Goal: Contribute content: Contribute content

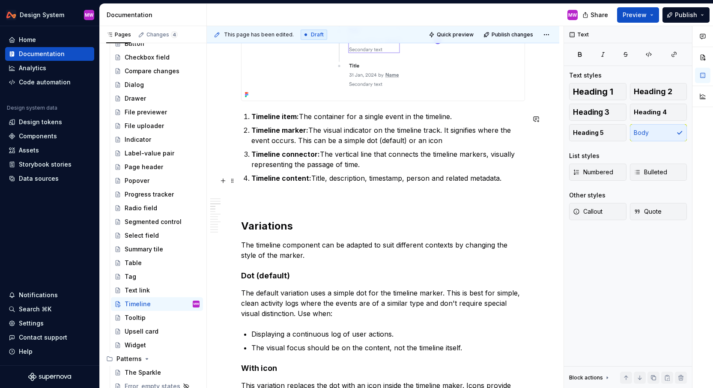
scroll to position [460, 0]
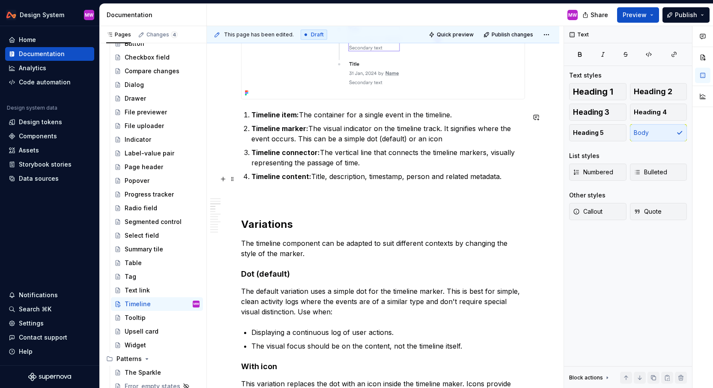
click at [446, 177] on p "Timeline content: Title, description, timestamp, person and related metadata." at bounding box center [389, 176] width 274 height 10
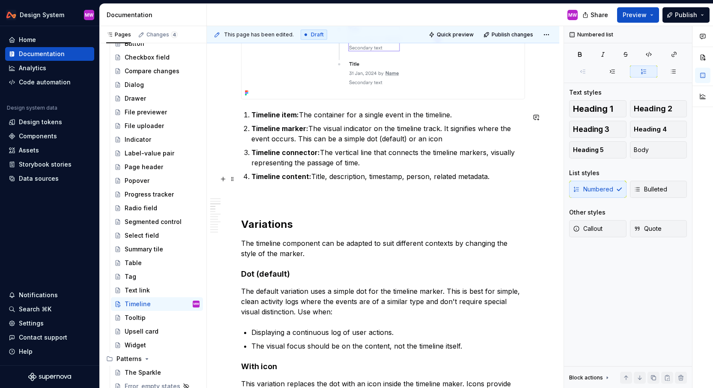
click at [525, 181] on p "Timeline content: Title, description, timestamp, person, related metadata." at bounding box center [389, 176] width 274 height 10
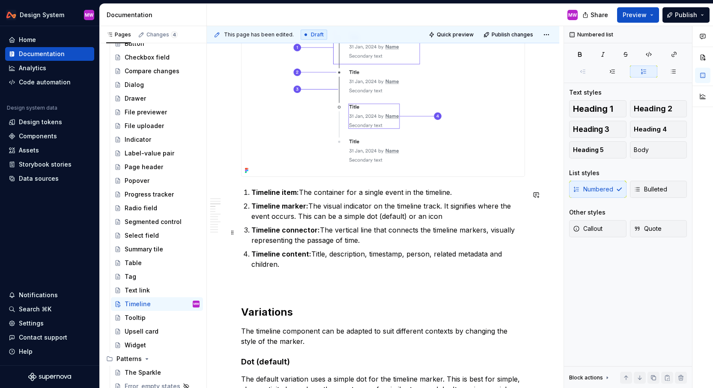
scroll to position [484, 0]
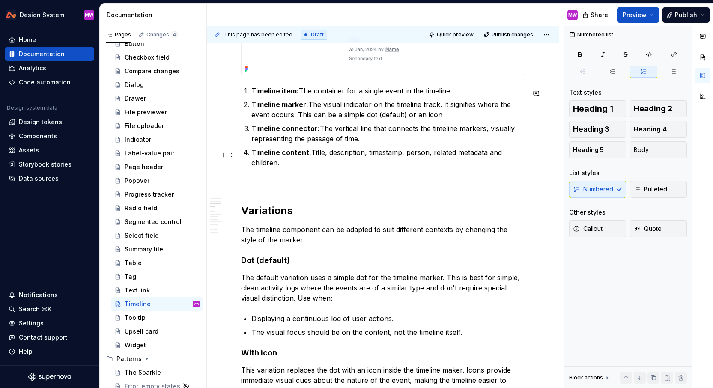
click at [311, 165] on p "Timeline content: Title, description, timestamp, person, related metadata and c…" at bounding box center [389, 157] width 274 height 21
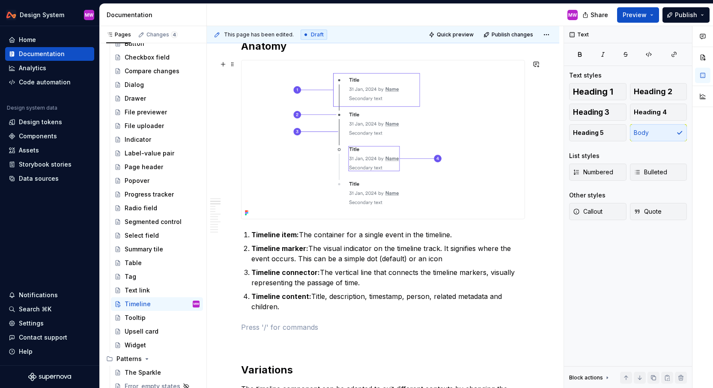
scroll to position [346, 0]
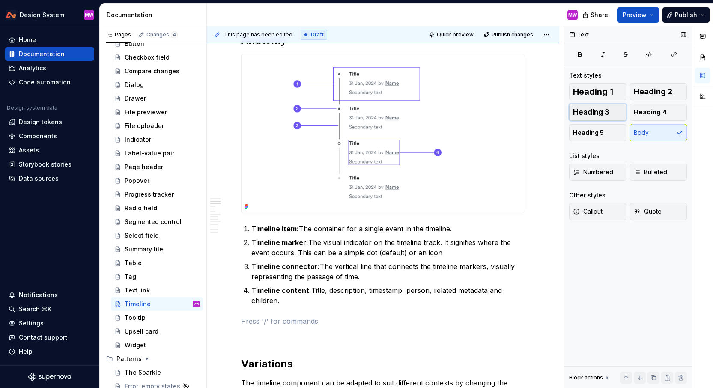
click at [612, 109] on button "Heading 3" at bounding box center [597, 112] width 57 height 17
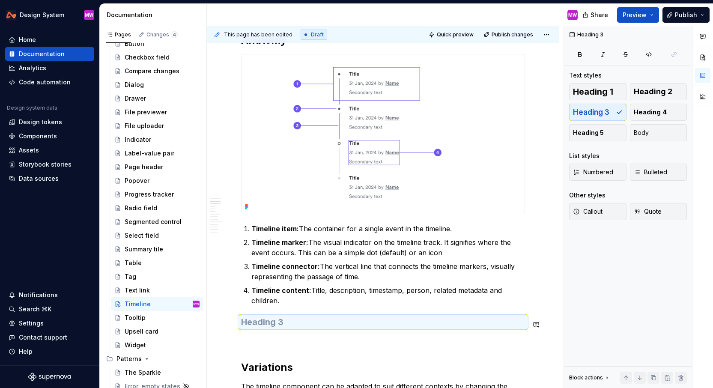
click at [303, 328] on h3 at bounding box center [383, 322] width 284 height 12
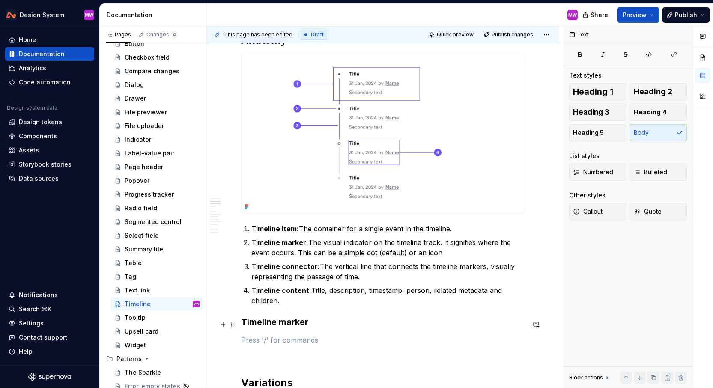
click at [242, 323] on h3 "Timeline marker" at bounding box center [383, 322] width 284 height 12
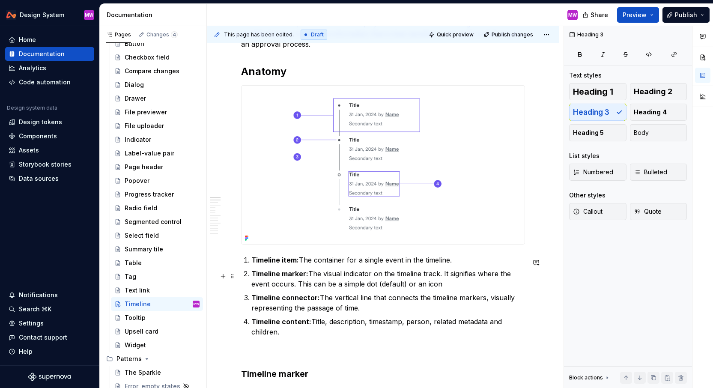
scroll to position [441, 0]
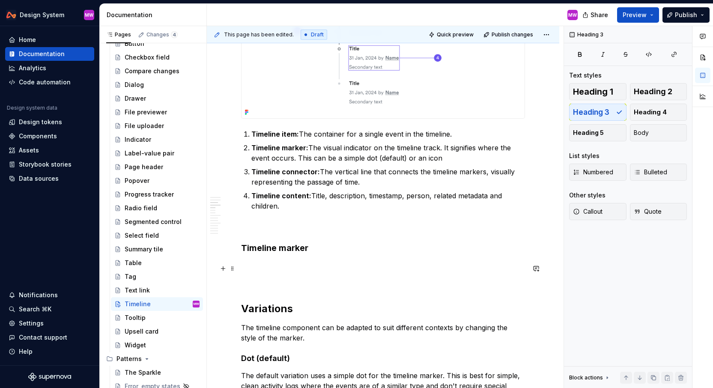
click at [272, 266] on p at bounding box center [383, 266] width 284 height 10
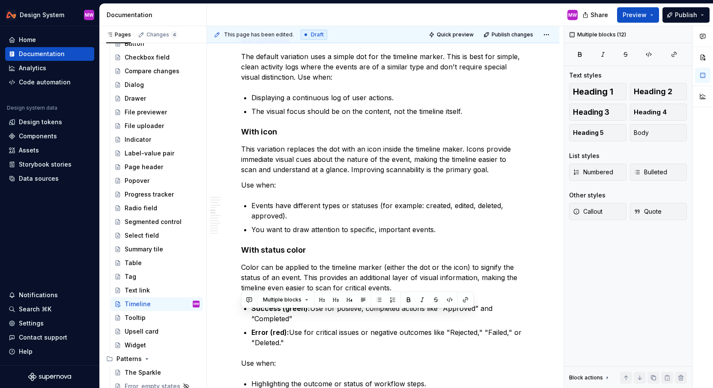
scroll to position [1021, 0]
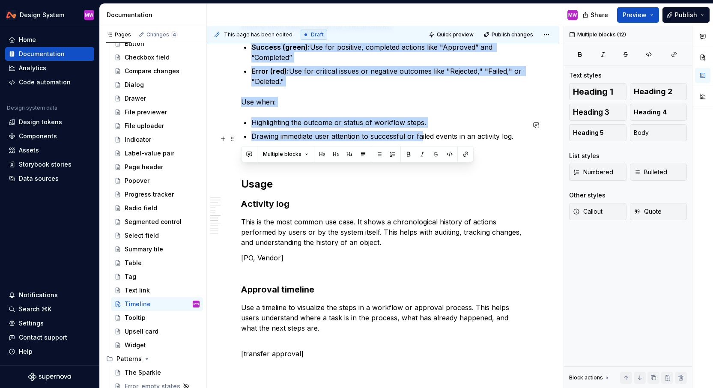
drag, startPoint x: 243, startPoint y: 168, endPoint x: 421, endPoint y: 142, distance: 180.1
click at [421, 142] on div "**********" at bounding box center [383, 130] width 284 height 1969
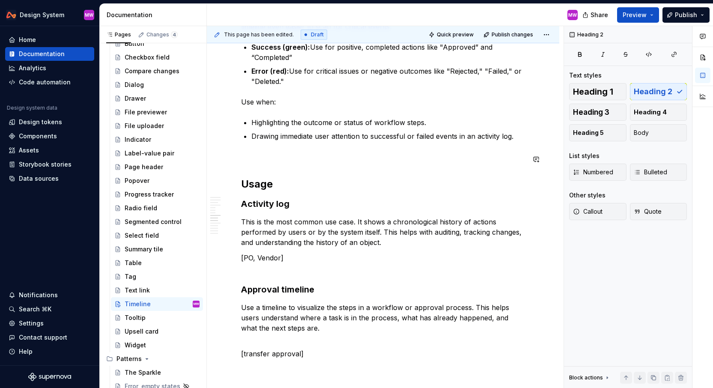
click at [401, 167] on div "**********" at bounding box center [383, 130] width 284 height 1969
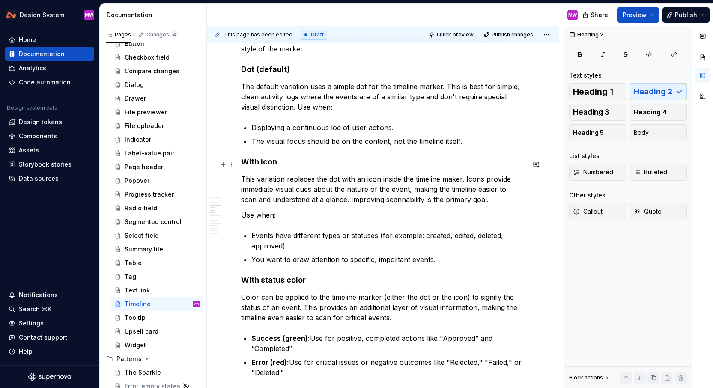
scroll to position [723, 0]
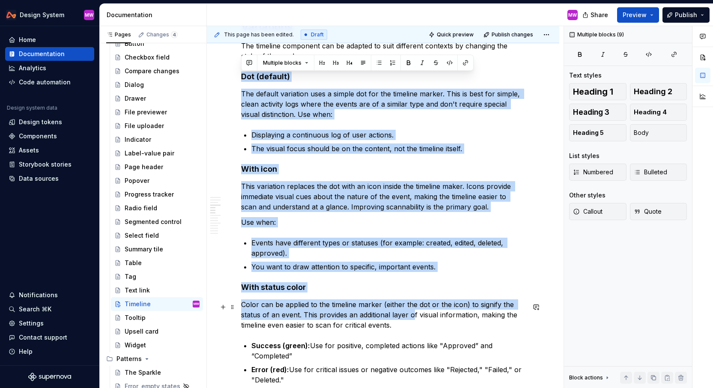
drag, startPoint x: 242, startPoint y: 78, endPoint x: 413, endPoint y: 322, distance: 298.7
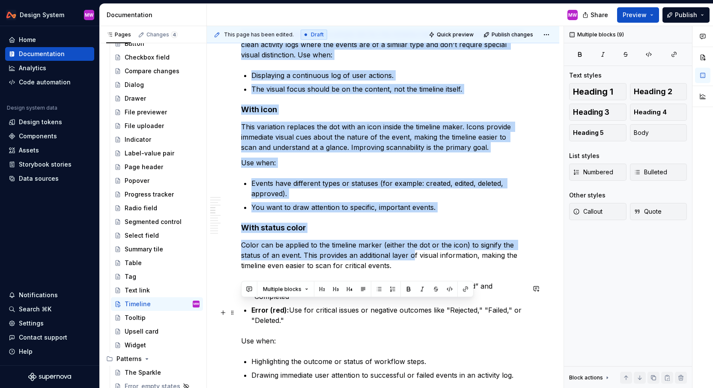
scroll to position [785, 0]
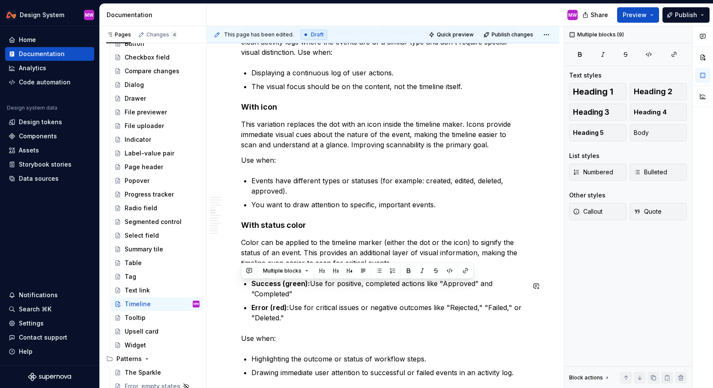
click at [364, 331] on div "**********" at bounding box center [383, 366] width 284 height 1969
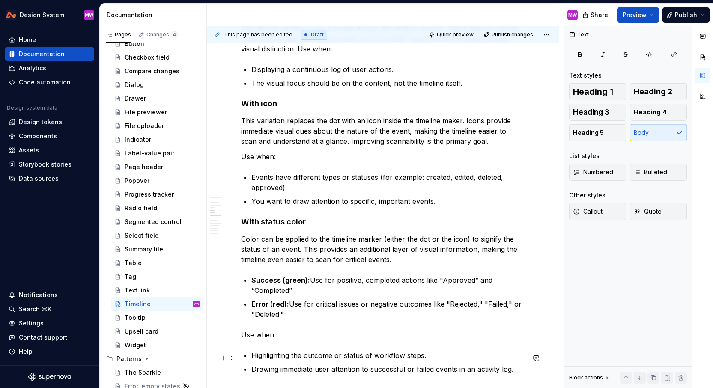
scroll to position [655, 0]
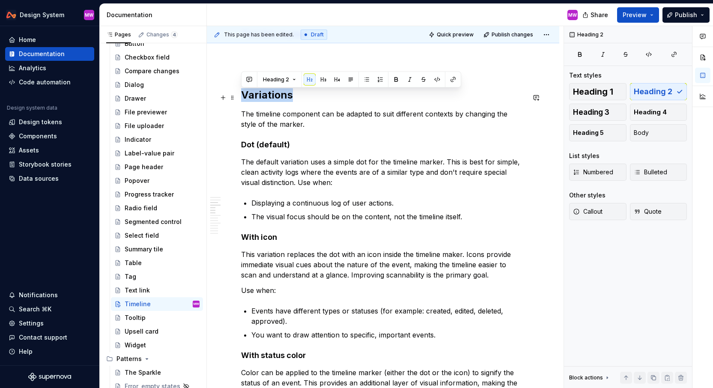
drag, startPoint x: 242, startPoint y: 97, endPoint x: 304, endPoint y: 99, distance: 62.6
click at [305, 99] on h2 "Variations" at bounding box center [383, 95] width 284 height 14
copy h2 "Variations"
click at [307, 171] on p "The default variation uses a simple dot for the timeline marker. This is best f…" at bounding box center [383, 172] width 284 height 31
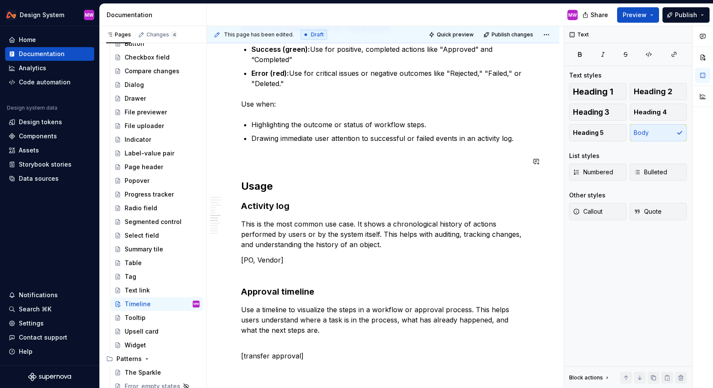
scroll to position [1024, 0]
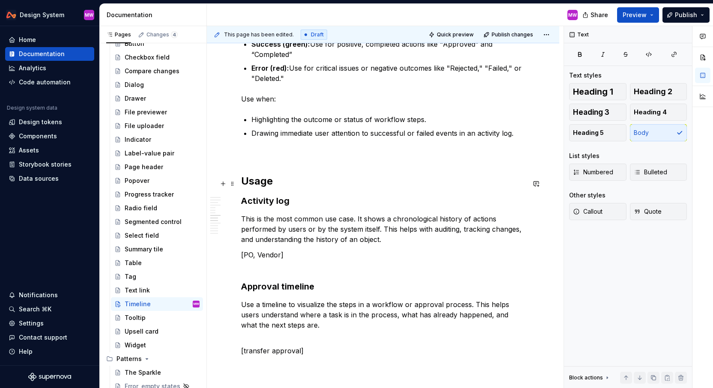
click at [242, 179] on h2 "Usage" at bounding box center [383, 181] width 284 height 14
click at [243, 165] on div "**********" at bounding box center [383, 127] width 284 height 1969
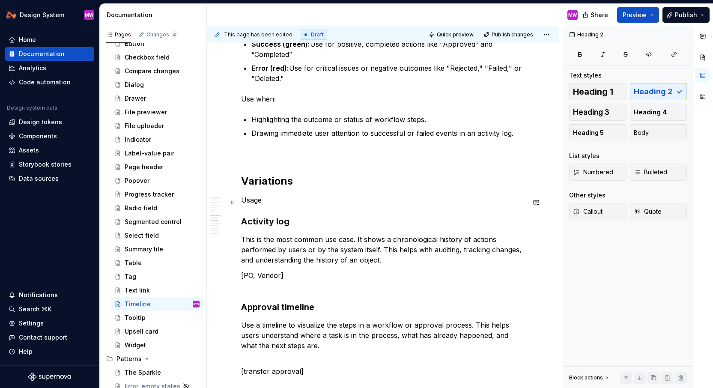
click at [240, 197] on div "**********" at bounding box center [383, 190] width 353 height 2137
click at [581, 91] on span "Heading 1" at bounding box center [593, 91] width 40 height 9
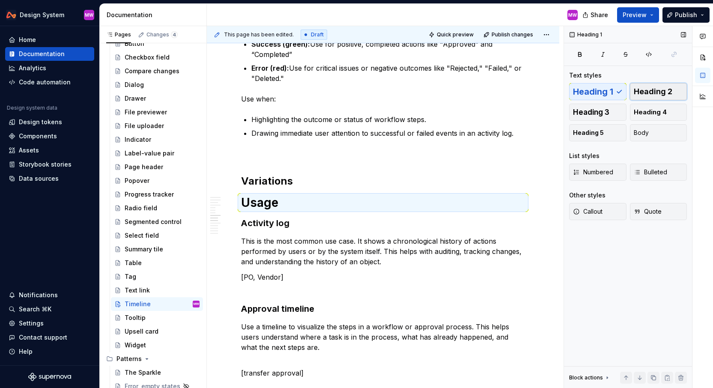
click at [642, 87] on button "Heading 2" at bounding box center [658, 91] width 57 height 17
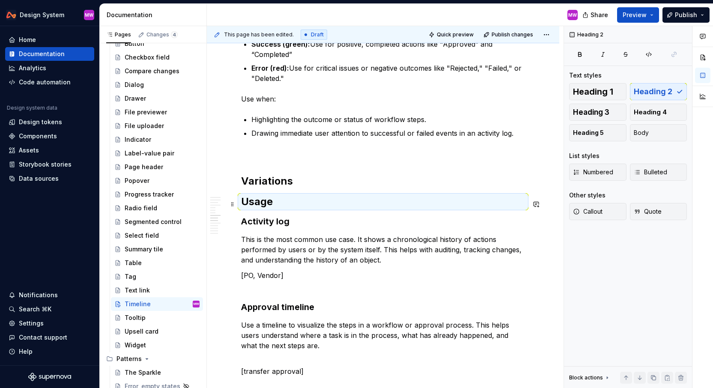
click at [243, 204] on h2 "Usage" at bounding box center [383, 202] width 284 height 14
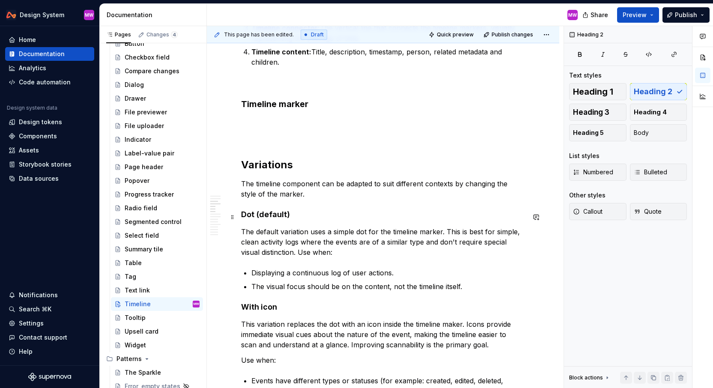
scroll to position [519, 0]
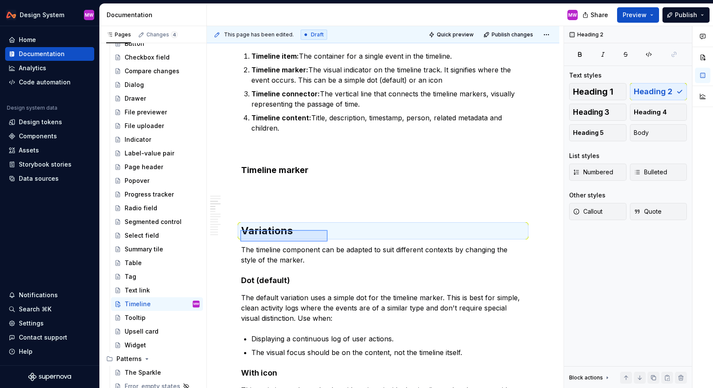
drag, startPoint x: 240, startPoint y: 230, endPoint x: 328, endPoint y: 242, distance: 88.2
click at [328, 242] on div "**********" at bounding box center [385, 207] width 357 height 362
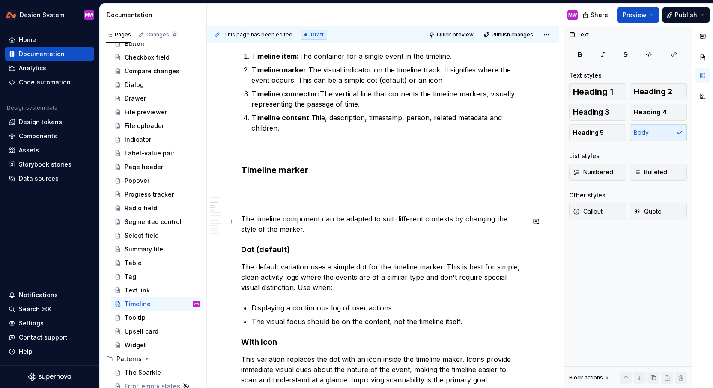
click at [241, 219] on p "The timeline component can be adapted to suit different contexts by changing th…" at bounding box center [383, 224] width 284 height 21
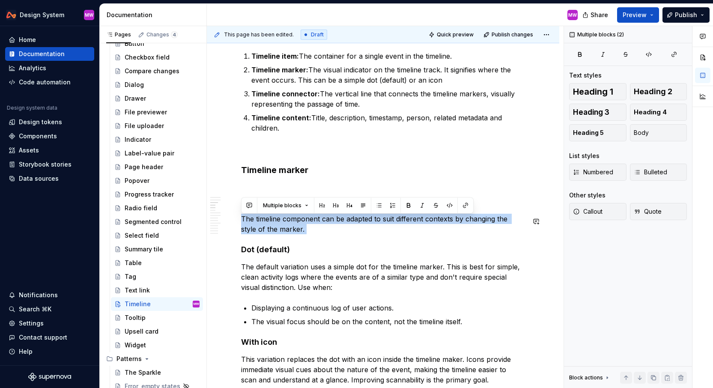
drag, startPoint x: 241, startPoint y: 219, endPoint x: 291, endPoint y: 240, distance: 54.5
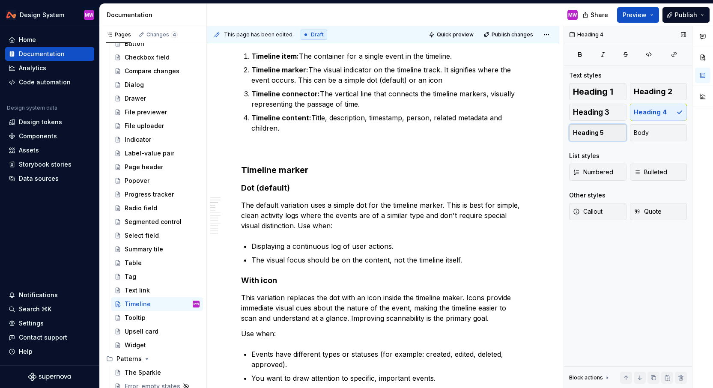
click at [601, 133] on span "Heading 5" at bounding box center [588, 133] width 31 height 9
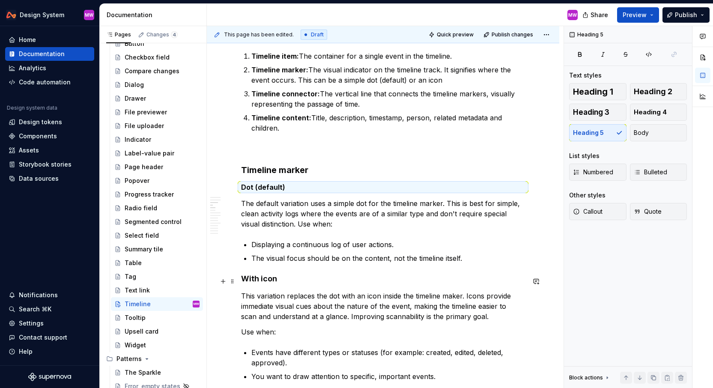
click at [243, 281] on h4 "With icon" at bounding box center [383, 279] width 284 height 10
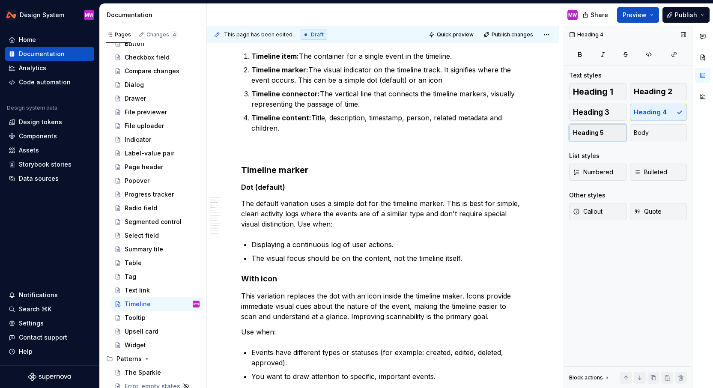
click at [575, 135] on span "Heading 5" at bounding box center [588, 133] width 31 height 9
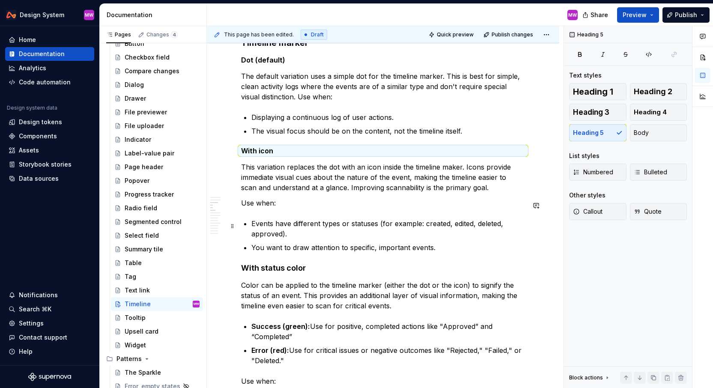
scroll to position [717, 0]
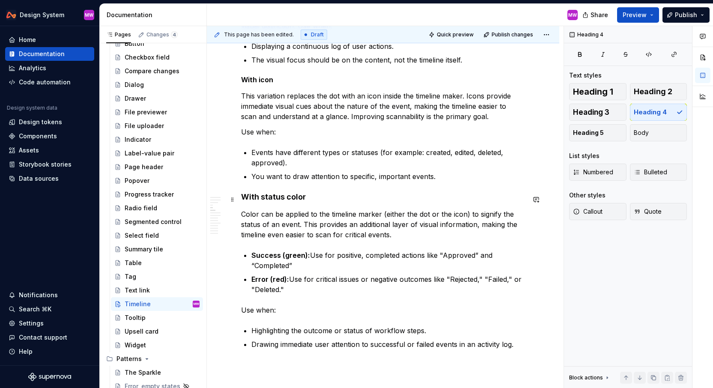
click at [242, 201] on h4 "With status color" at bounding box center [383, 197] width 284 height 10
click at [577, 129] on span "Heading 5" at bounding box center [588, 133] width 31 height 9
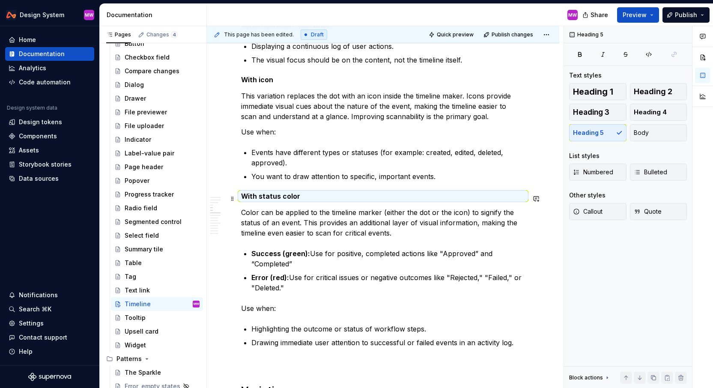
click at [366, 200] on h5 "With status color" at bounding box center [383, 196] width 284 height 9
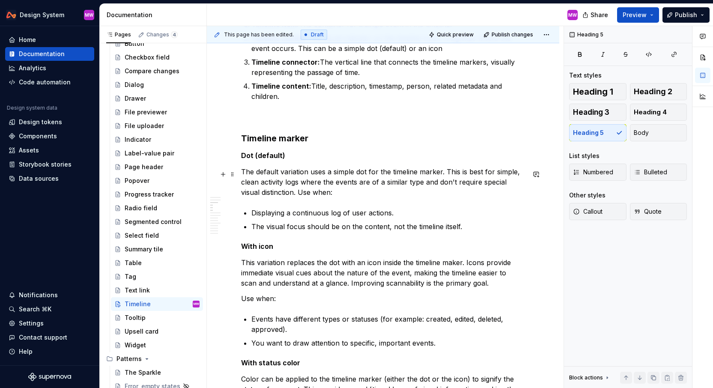
scroll to position [581, 0]
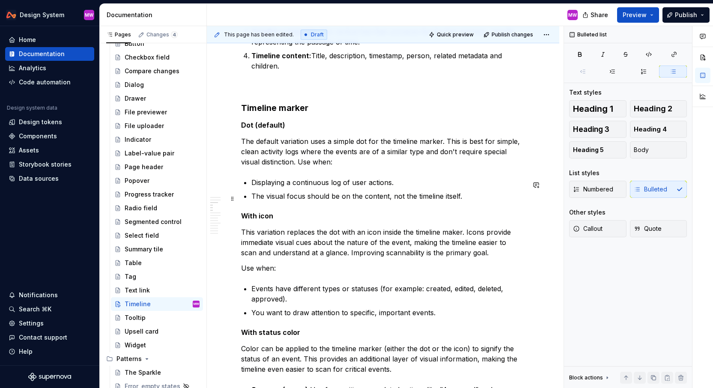
click at [440, 196] on p "The visual focus should be on the content, not the timeline itself." at bounding box center [389, 196] width 274 height 10
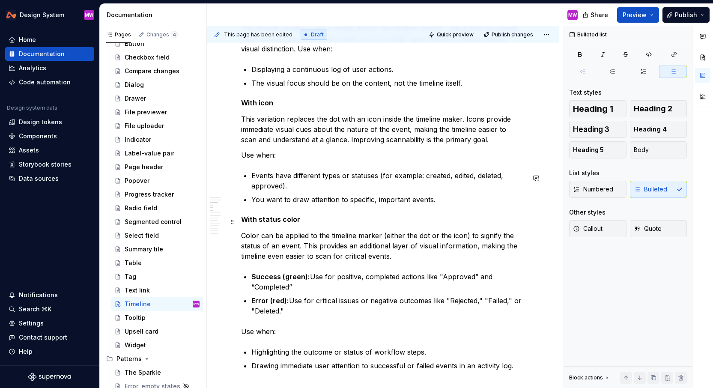
scroll to position [712, 0]
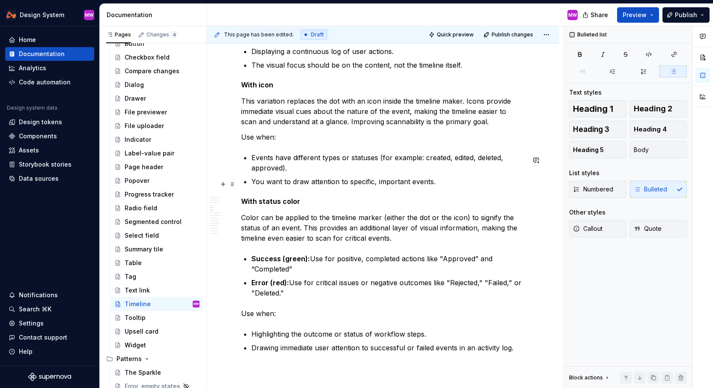
click at [456, 186] on p "You want to draw attention to specific, important events." at bounding box center [389, 182] width 274 height 10
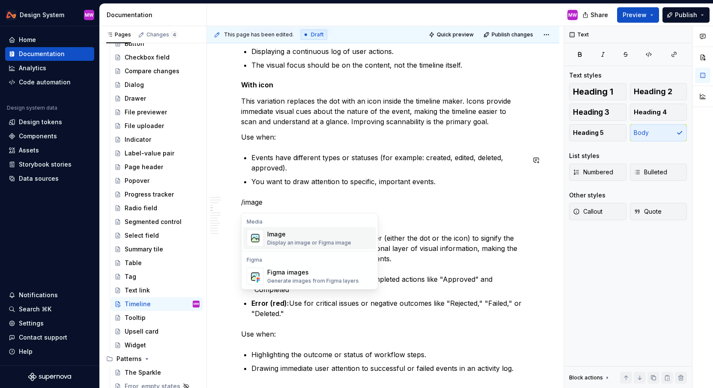
click at [335, 237] on div "Image" at bounding box center [309, 234] width 84 height 9
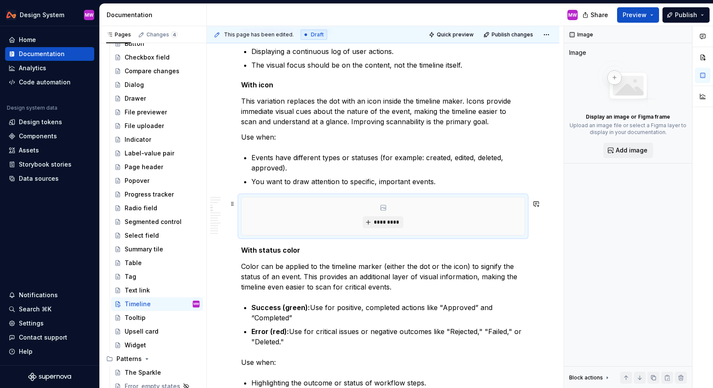
click at [383, 218] on div "*********" at bounding box center [383, 217] width 283 height 38
click at [383, 222] on span "*********" at bounding box center [387, 222] width 26 height 7
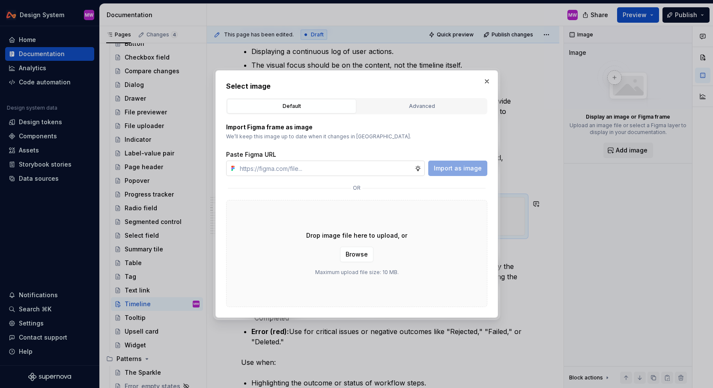
click at [358, 169] on input "text" at bounding box center [326, 168] width 178 height 15
type textarea "*"
type input "[URL][DOMAIN_NAME]"
type textarea "*"
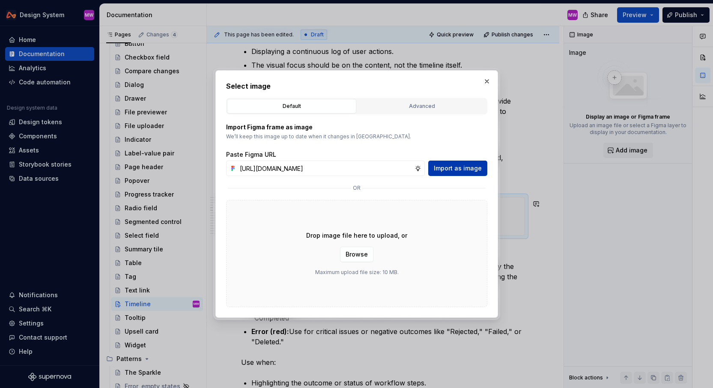
type input "[URL][DOMAIN_NAME]"
click at [457, 172] on span "Import as image" at bounding box center [458, 168] width 48 height 9
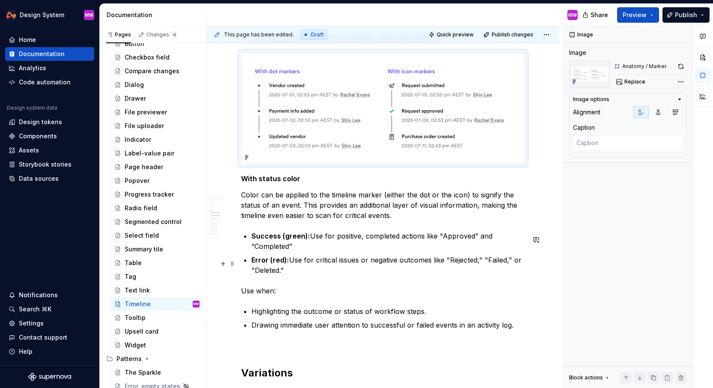
scroll to position [875, 0]
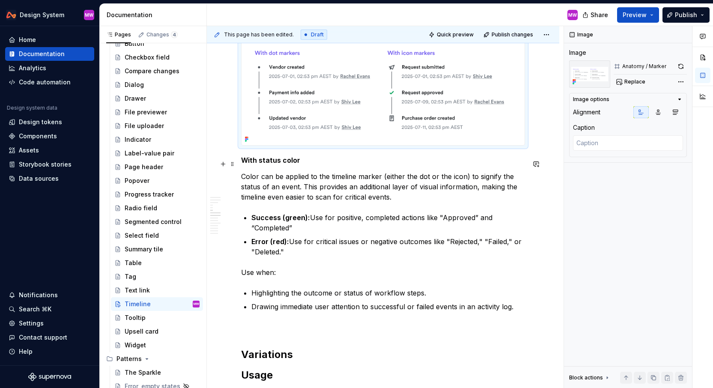
click at [243, 165] on h5 "With status color" at bounding box center [383, 160] width 284 height 9
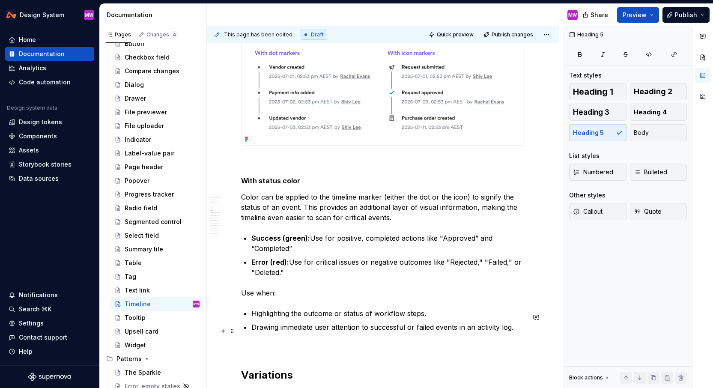
click at [521, 330] on p "Drawing immediate user attention to successful or failed events in an activity …" at bounding box center [389, 327] width 274 height 10
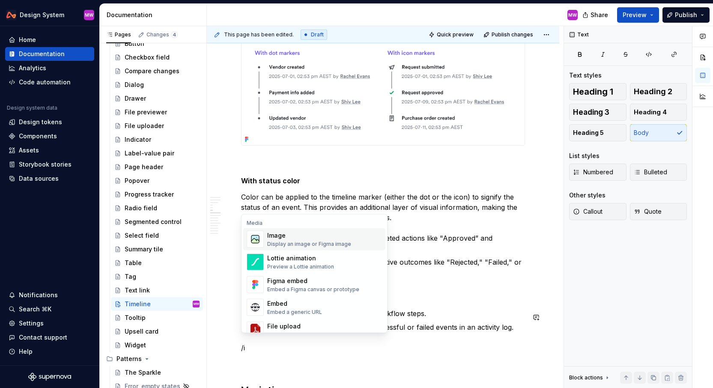
scroll to position [885, 0]
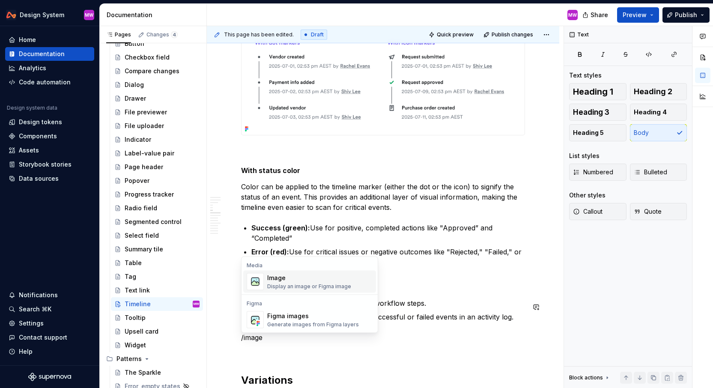
click at [320, 287] on div "Display an image or Figma image" at bounding box center [309, 286] width 84 height 7
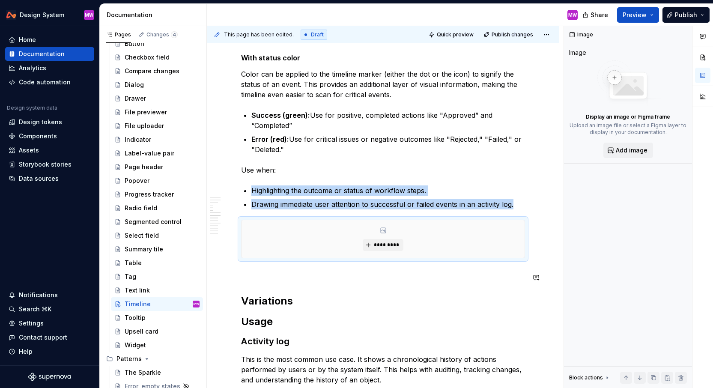
scroll to position [998, 0]
click at [380, 248] on span "*********" at bounding box center [387, 244] width 26 height 7
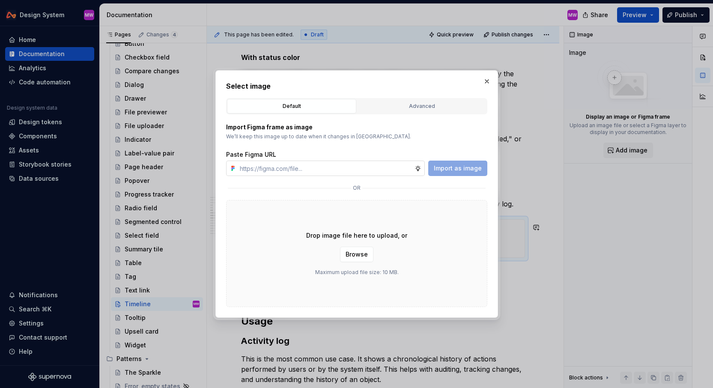
click at [343, 163] on input "text" at bounding box center [326, 168] width 178 height 15
type textarea "*"
type input "[URL][DOMAIN_NAME]"
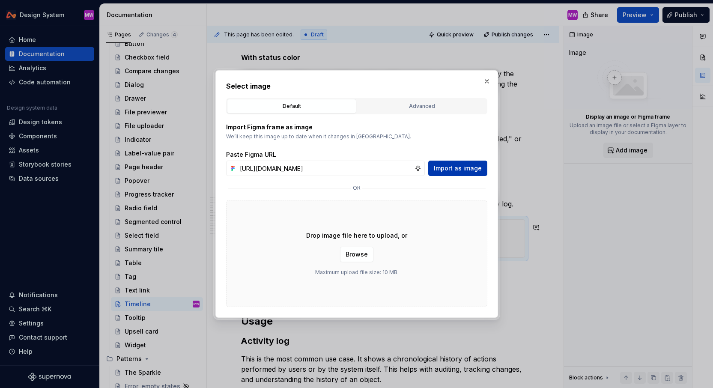
click at [451, 166] on span "Import as image" at bounding box center [458, 168] width 48 height 9
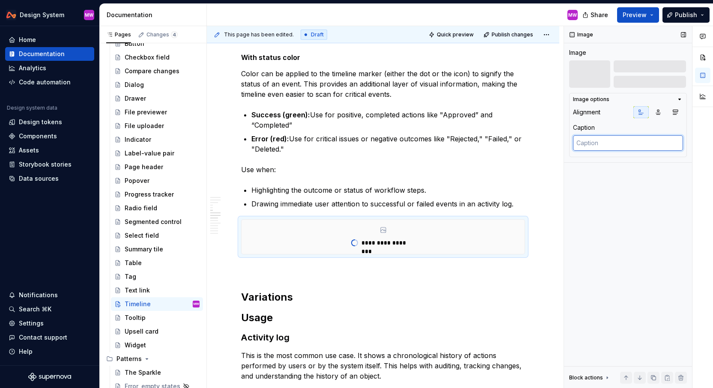
click at [615, 146] on textarea at bounding box center [628, 142] width 110 height 15
type textarea "*"
type textarea "U"
type textarea "*"
type textarea "Us"
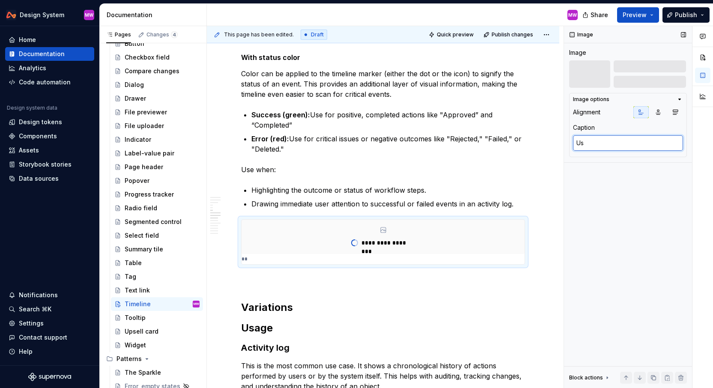
type textarea "*"
type textarea "Use"
type textarea "*"
type textarea "Use"
type textarea "*"
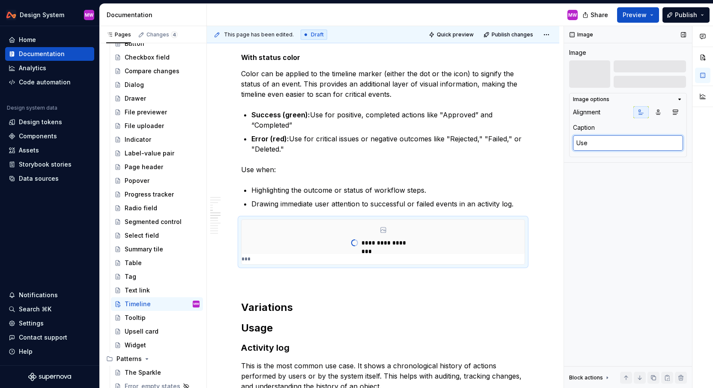
type textarea "Use c"
type textarea "*"
type textarea "Use co"
type textarea "*"
type textarea "Use col"
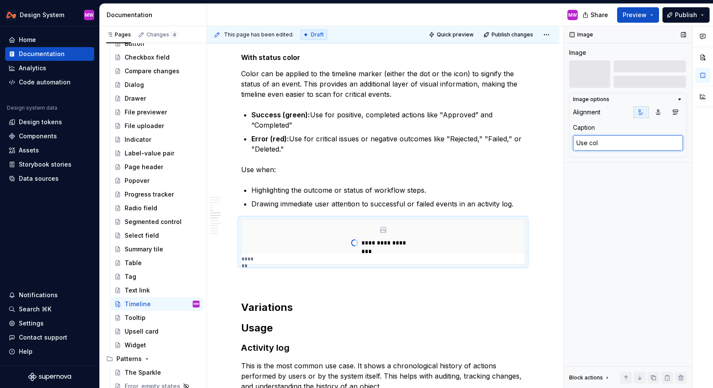
type textarea "*"
type textarea "Use colo"
type textarea "*"
type textarea "Use color"
type textarea "*"
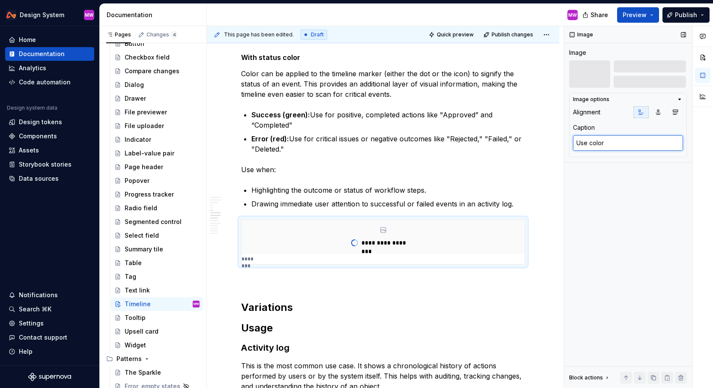
type textarea "Use color"
type textarea "*"
type textarea "Use color to"
type textarea "*"
type textarea "Use color to s"
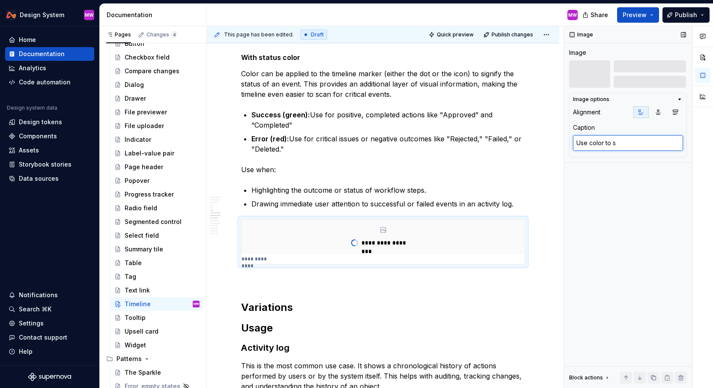
type textarea "*"
type textarea "Use color to sho"
type textarea "*"
type textarea "Use color to show"
type textarea "*"
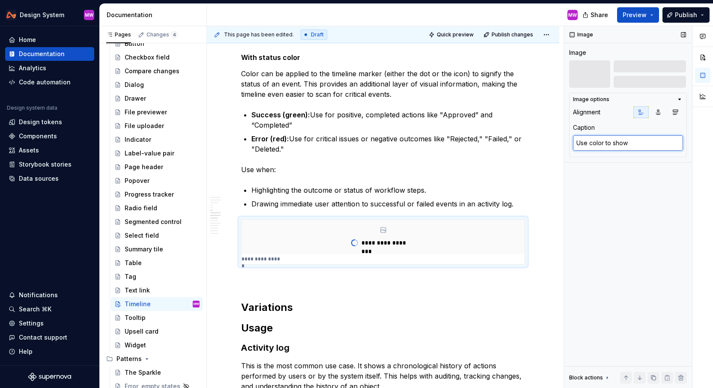
type textarea "Use color to show"
type textarea "*"
type textarea "Use color to show s"
type textarea "*"
type textarea "Use color to show su"
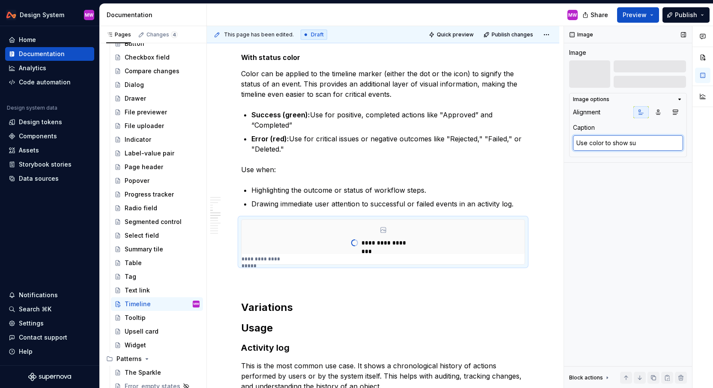
type textarea "*"
type textarea "Use color to show suc"
type textarea "*"
type textarea "Use color to show succ"
type textarea "*"
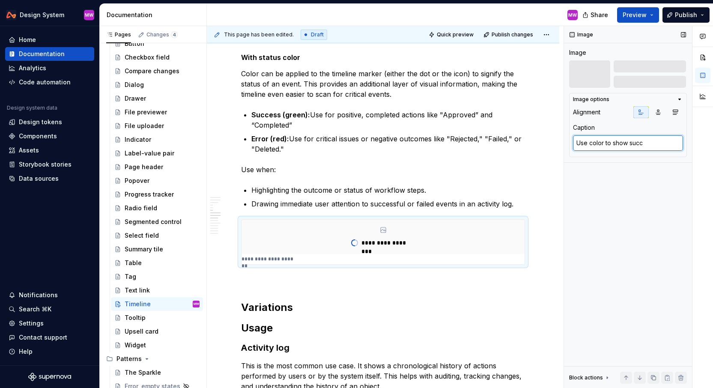
type textarea "Use color to show succe"
type textarea "*"
type textarea "Use color to show succes"
type textarea "*"
type textarea "Use color to show success"
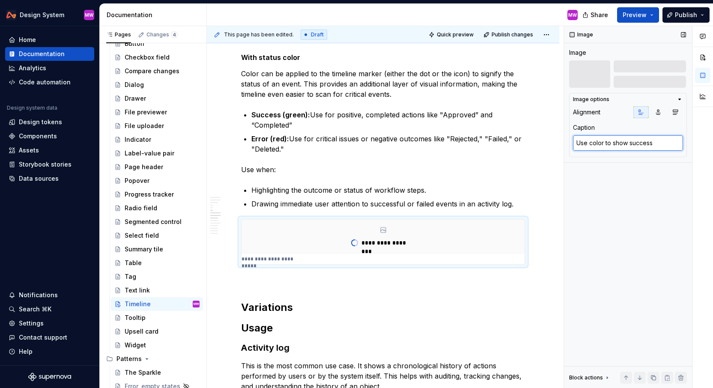
type textarea "*"
type textarea "Use color to show success"
type textarea "*"
type textarea "Use color to show success a"
type textarea "*"
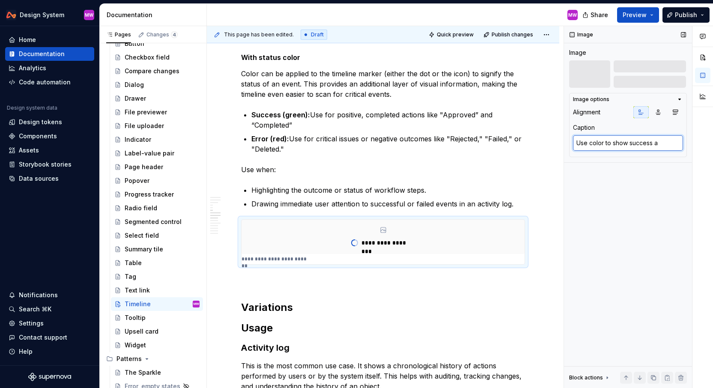
type textarea "Use color to show success an"
type textarea "*"
type textarea "Use color to show success and"
type textarea "*"
type textarea "Use color to show success and"
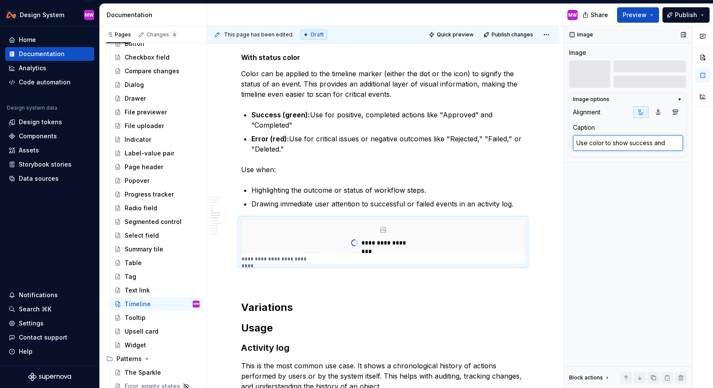
type textarea "*"
type textarea "Use color to show success and e"
type textarea "*"
type textarea "Use color to show success and er"
type textarea "*"
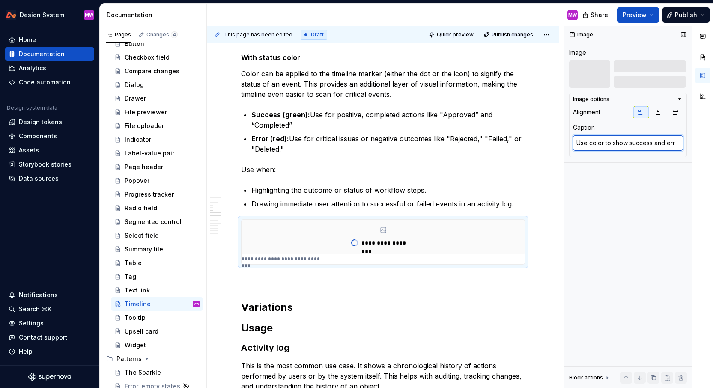
type textarea "Use color to show success and erro"
type textarea "*"
type textarea "Use color to show success and error"
type textarea "*"
type textarea "Use color to show success and error"
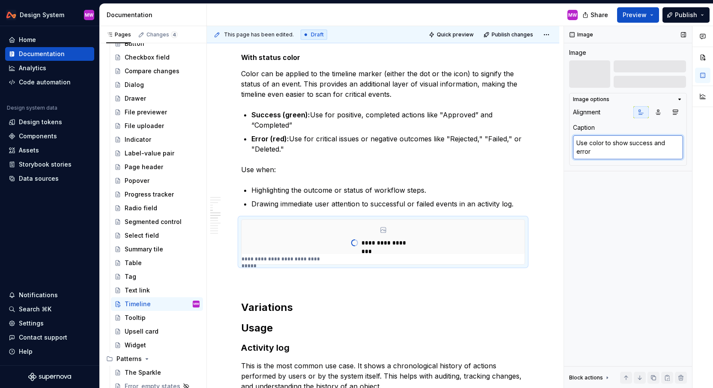
type textarea "*"
type textarea "Use color to show success and error"
type textarea "*"
type textarea "Use color to show success and error"
type textarea "*"
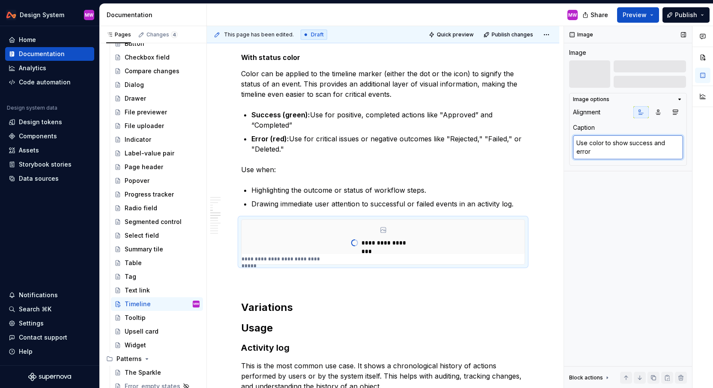
type textarea "Use color to show success and error o"
type textarea "*"
type textarea "Use color to show success and error ou"
type textarea "*"
type textarea "Use color to show success and error out"
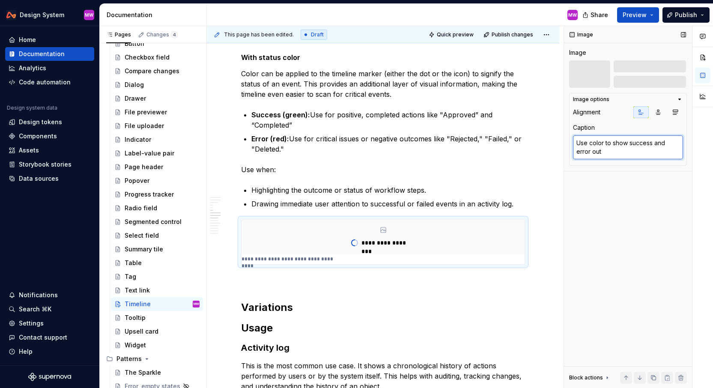
type textarea "*"
type textarea "Use color to show success and error outc"
type textarea "*"
type textarea "Use color to show success and error outco"
type textarea "*"
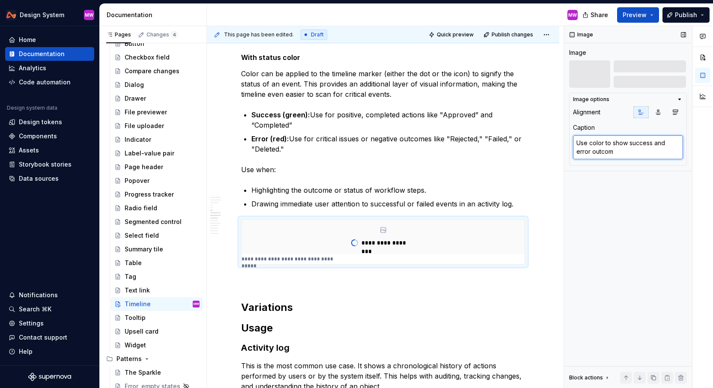
type textarea "Use color to show success and error outcome"
type textarea "*"
type textarea "Use color to show success and error outcomes"
type textarea "*"
type textarea "Use color to show success and error outcomes"
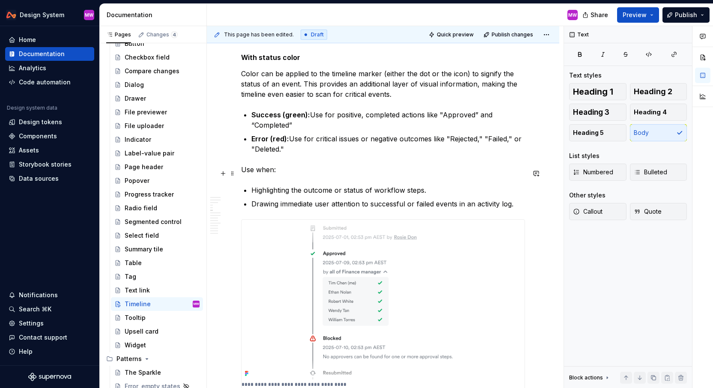
click at [336, 172] on p "Use when:" at bounding box center [383, 170] width 284 height 10
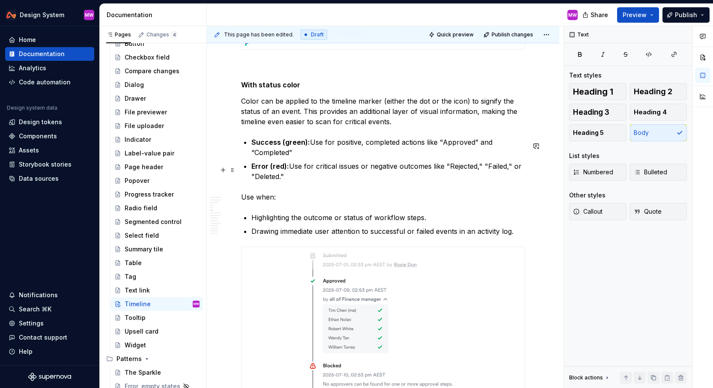
scroll to position [943, 0]
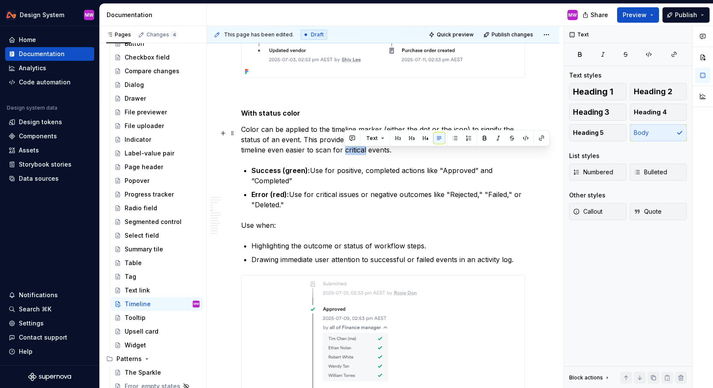
drag, startPoint x: 345, startPoint y: 154, endPoint x: 365, endPoint y: 153, distance: 20.6
click at [365, 153] on p "Color can be applied to the timeline marker (either the dot or the icon) to sig…" at bounding box center [383, 139] width 284 height 31
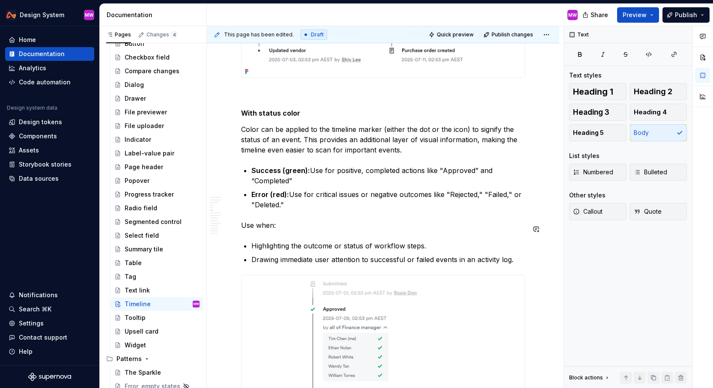
click at [308, 236] on div "**********" at bounding box center [383, 332] width 284 height 2216
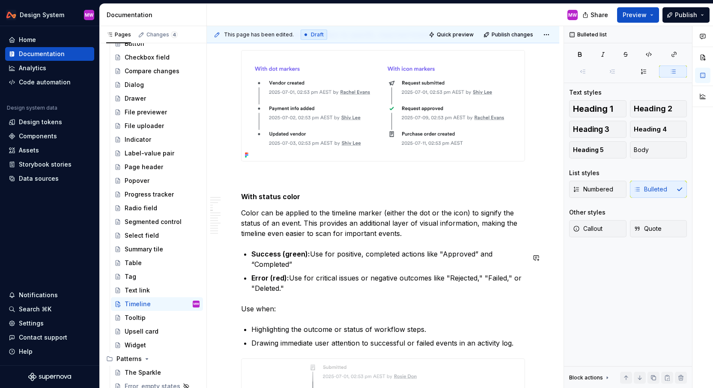
scroll to position [783, 0]
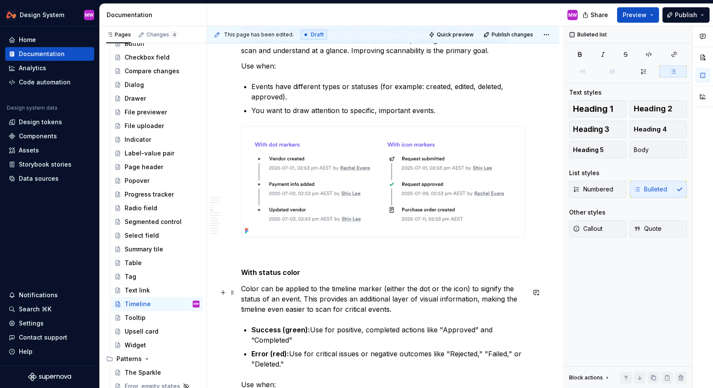
click at [308, 289] on p "Color can be applied to the timeline marker (either the dot or the icon) to sig…" at bounding box center [383, 299] width 284 height 31
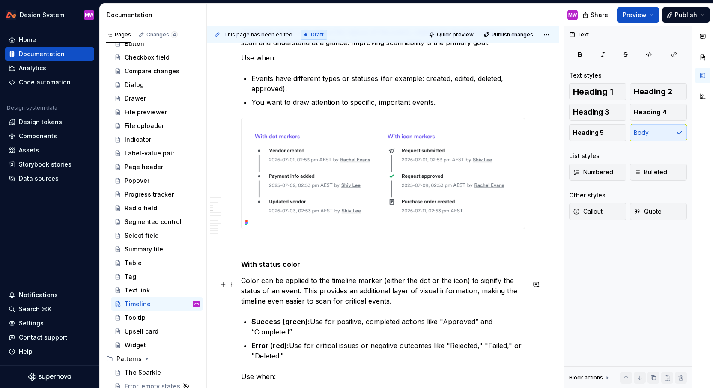
scroll to position [795, 0]
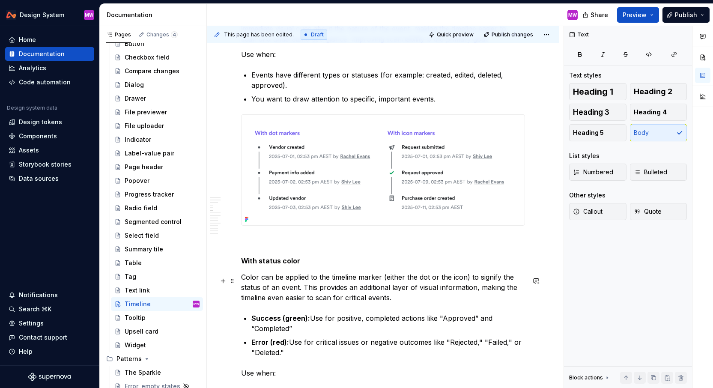
type textarea "*"
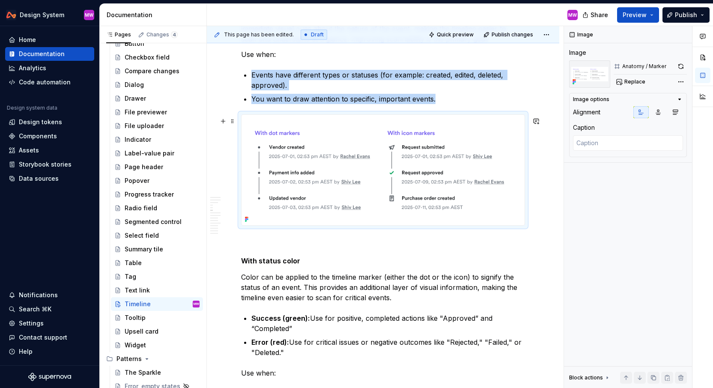
click at [359, 206] on img at bounding box center [383, 170] width 283 height 111
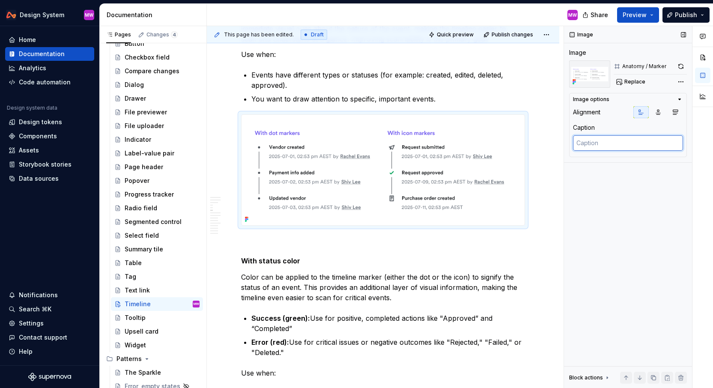
click at [584, 141] on textarea at bounding box center [628, 142] width 110 height 15
type textarea "U"
type textarea "*"
type textarea "Us"
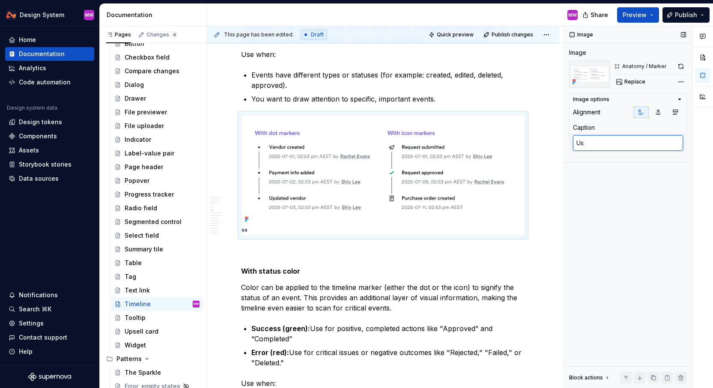
type textarea "*"
type textarea "Use"
type textarea "*"
type textarea "Use"
type textarea "*"
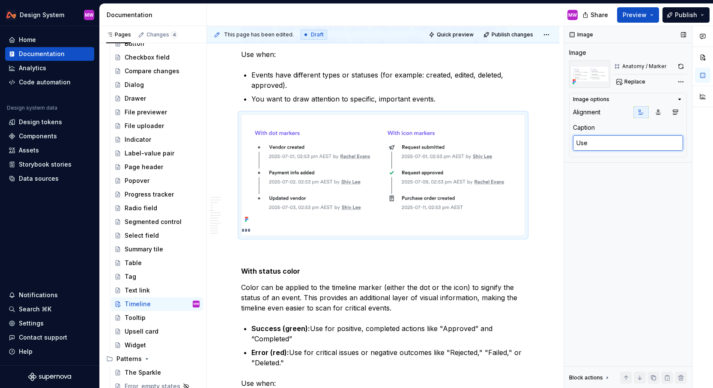
type textarea "Use i"
type textarea "*"
type textarea "Use ic"
type textarea "*"
type textarea "Use ico"
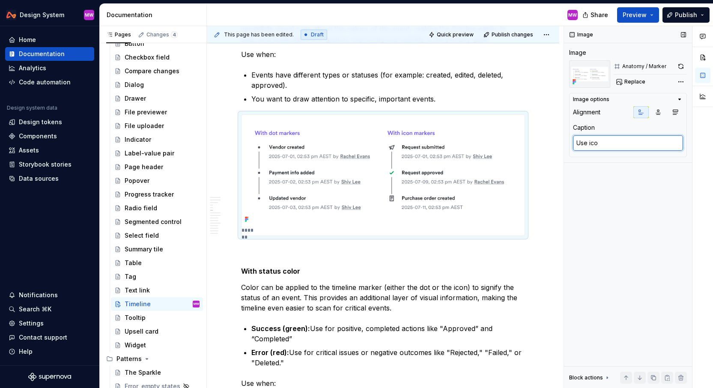
type textarea "*"
type textarea "Use icon"
type textarea "*"
type textarea "Use icons"
type textarea "*"
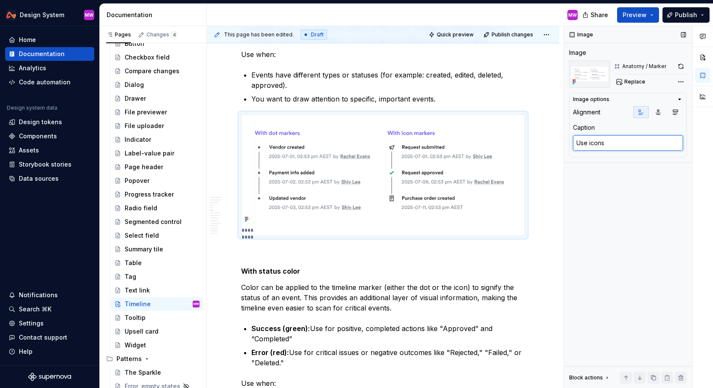
type textarea "Use icons"
type textarea "*"
type textarea "Use icons t"
type textarea "*"
type textarea "Use icons"
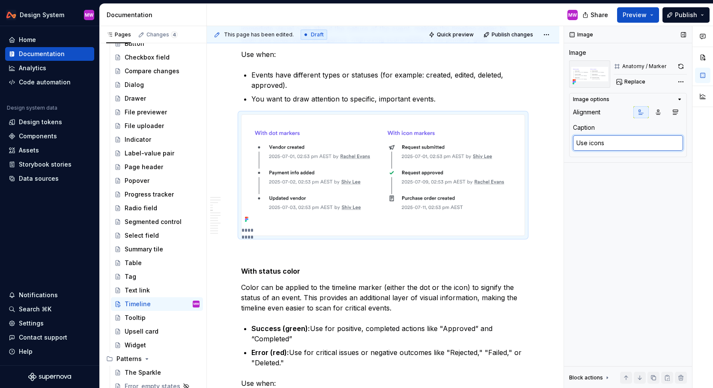
type textarea "*"
type textarea "Use icons a"
type textarea "*"
type textarea "Use icons ap"
type textarea "*"
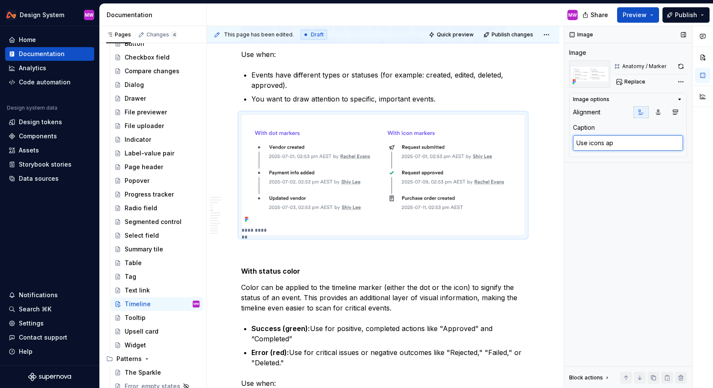
type textarea "Use icons app"
type textarea "*"
type textarea "Use icons appr"
type textarea "*"
type textarea "Use icons appro"
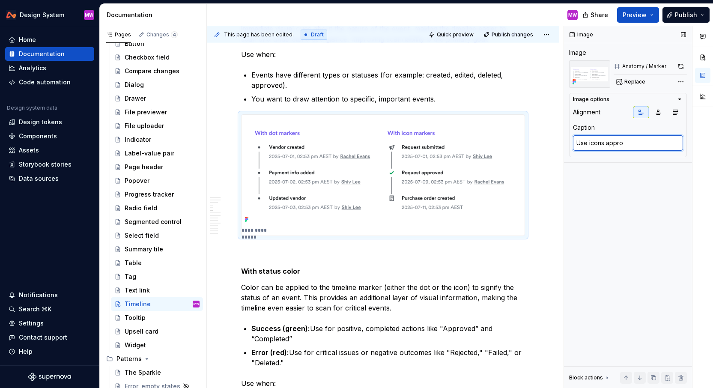
type textarea "*"
type textarea "Use icons approp"
type textarea "*"
type textarea "Use icons appropr"
type textarea "*"
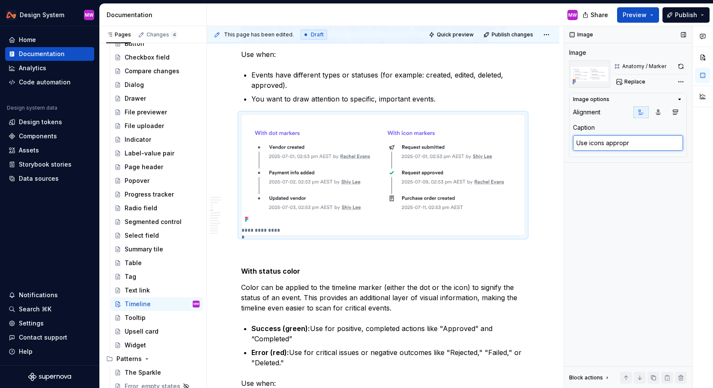
type textarea "Use icons appropri"
type textarea "*"
type textarea "Use icons appropria"
type textarea "*"
type textarea "Use icons appropriat"
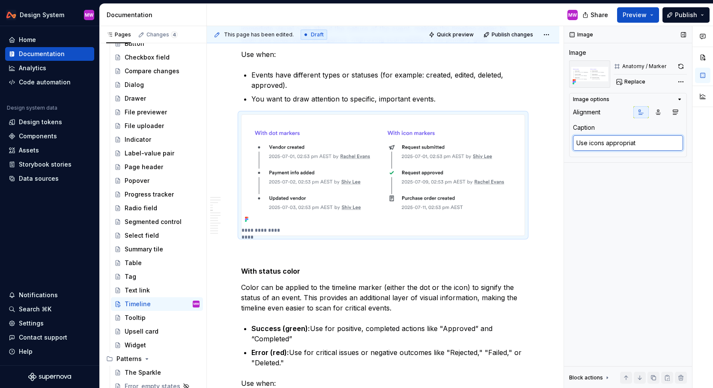
type textarea "*"
type textarea "Use icons appropriate"
type textarea "*"
type textarea "Use icons appropriatel"
type textarea "*"
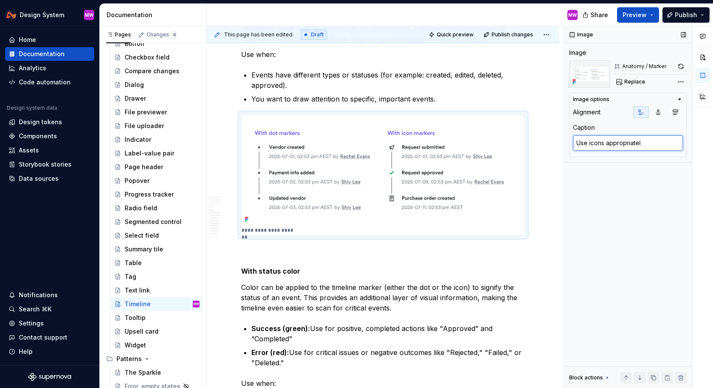
type textarea "Use icons appropriately"
type textarea "*"
type textarea "Use icons appropriately"
type textarea "*"
type textarea "Use icons appropriately"
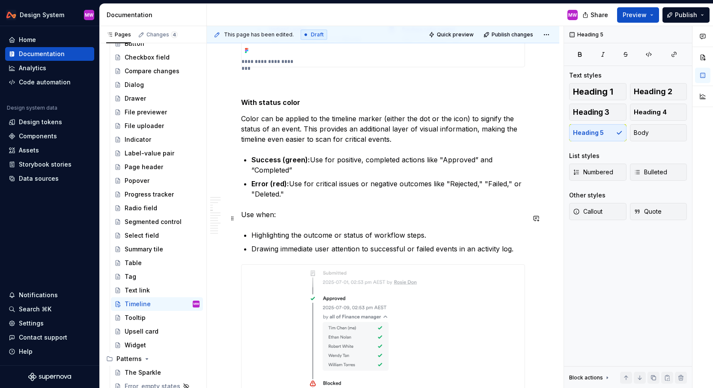
scroll to position [879, 0]
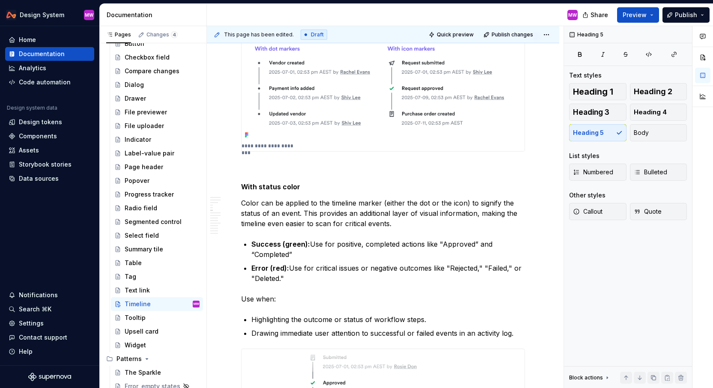
click at [404, 126] on img at bounding box center [383, 85] width 283 height 111
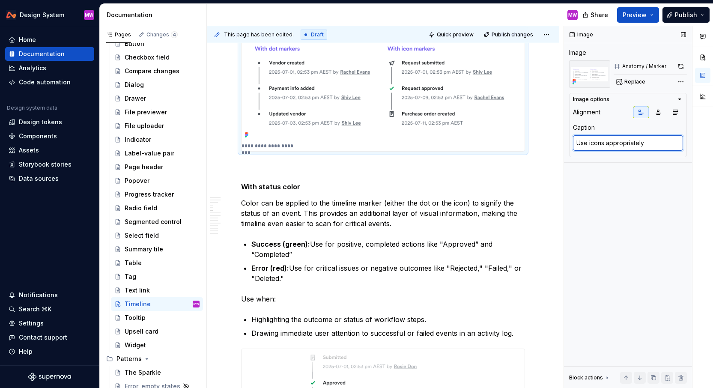
drag, startPoint x: 608, startPoint y: 142, endPoint x: 679, endPoint y: 144, distance: 71.6
click at [680, 144] on textarea "Use icons appropriately" at bounding box center [628, 142] width 110 height 15
click at [679, 144] on textarea "Use icons appropriately" at bounding box center [628, 142] width 110 height 15
drag, startPoint x: 660, startPoint y: 143, endPoint x: 606, endPoint y: 142, distance: 54.0
click at [606, 142] on textarea "Use icons appropriately" at bounding box center [628, 142] width 110 height 15
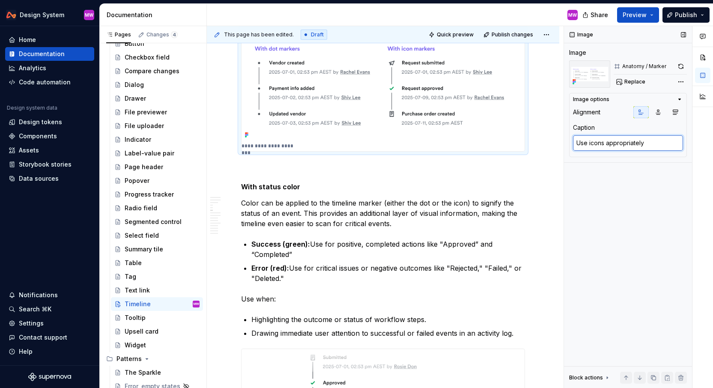
type textarea "*"
type textarea "Use icons i"
type textarea "*"
type textarea "Use icons in"
type textarea "*"
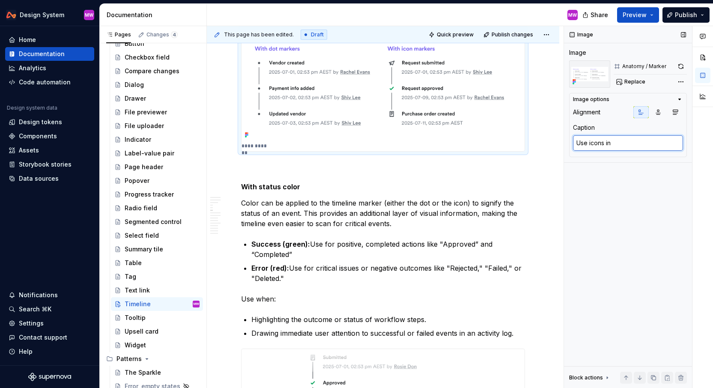
type textarea "Use icons int"
type textarea "*"
type textarea "Use icons inte"
type textarea "*"
type textarea "Use icons inten"
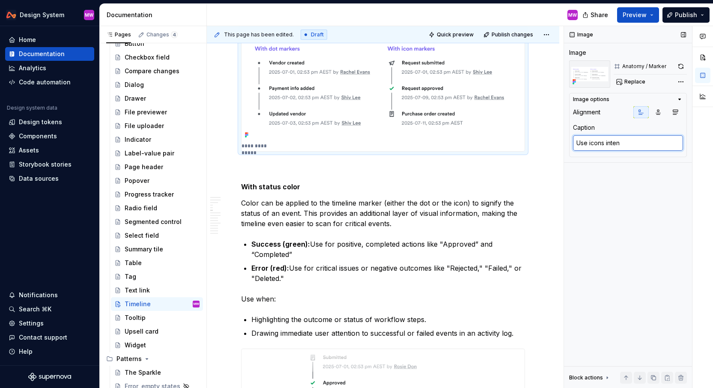
type textarea "*"
type textarea "Use icons intent"
type textarea "*"
type textarea "Use icons intenti"
type textarea "*"
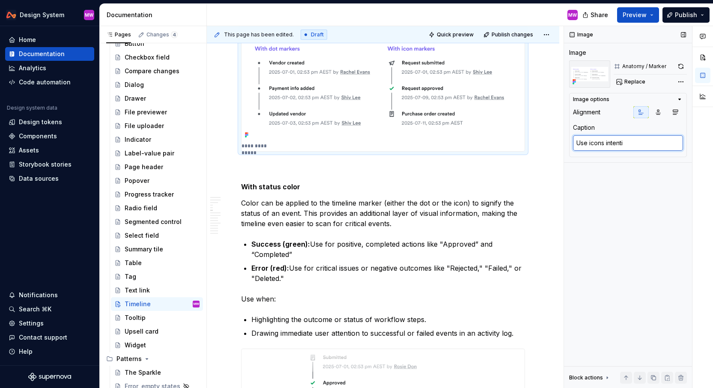
type textarea "Use icons intentio"
type textarea "*"
type textarea "Use icons intention"
type textarea "*"
type textarea "Use icons intentiona"
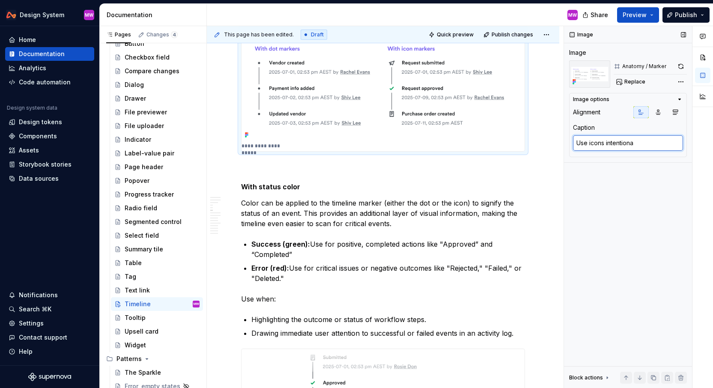
type textarea "*"
type textarea "Use icons intentional"
type textarea "*"
type textarea "Use icons intentionall"
type textarea "*"
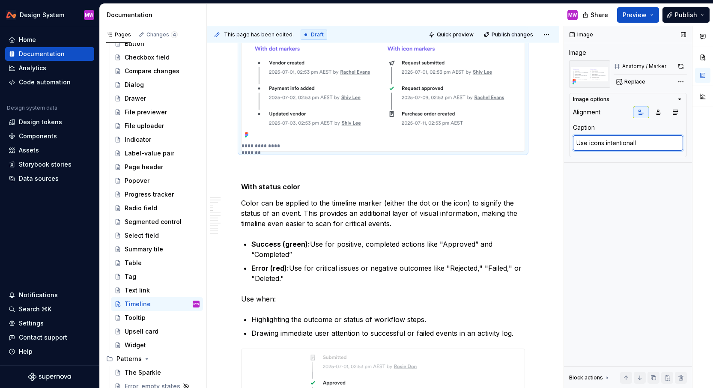
type textarea "Use icons intentionally"
click at [509, 208] on p "Color can be applied to the timeline marker (either the dot or the icon) to sig…" at bounding box center [383, 213] width 284 height 31
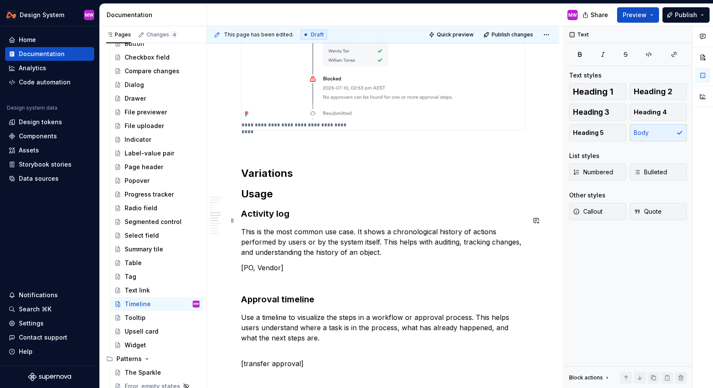
scroll to position [1375, 0]
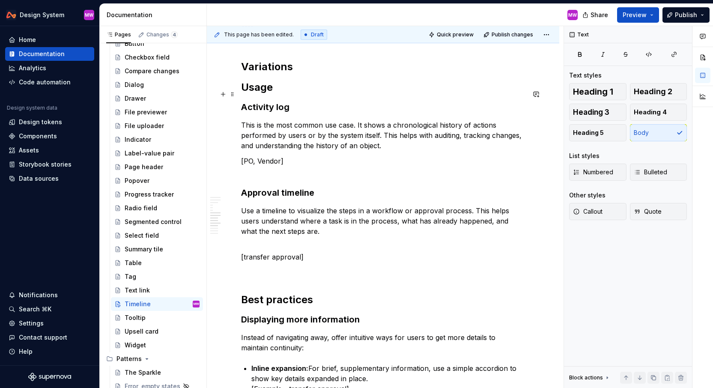
click at [281, 93] on h2 "Usage" at bounding box center [383, 88] width 284 height 14
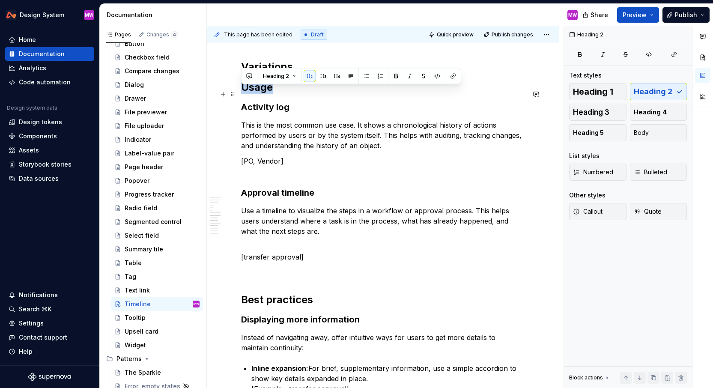
drag, startPoint x: 281, startPoint y: 93, endPoint x: 237, endPoint y: 96, distance: 44.7
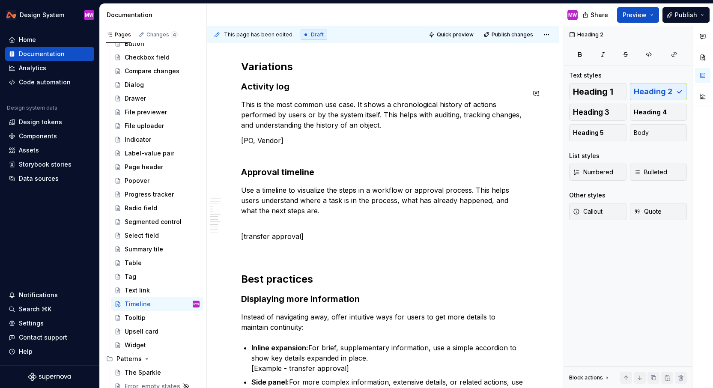
click at [302, 93] on h3 "Activity log" at bounding box center [383, 87] width 284 height 12
click at [294, 74] on h2 "Variations" at bounding box center [383, 67] width 284 height 14
click at [318, 89] on h3 "Activity timeline" at bounding box center [383, 87] width 284 height 12
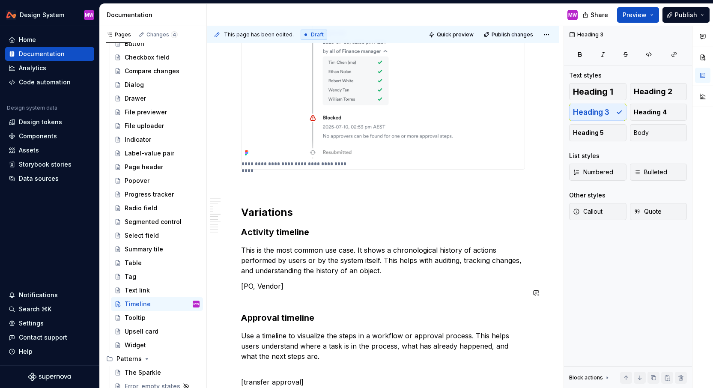
scroll to position [1256, 0]
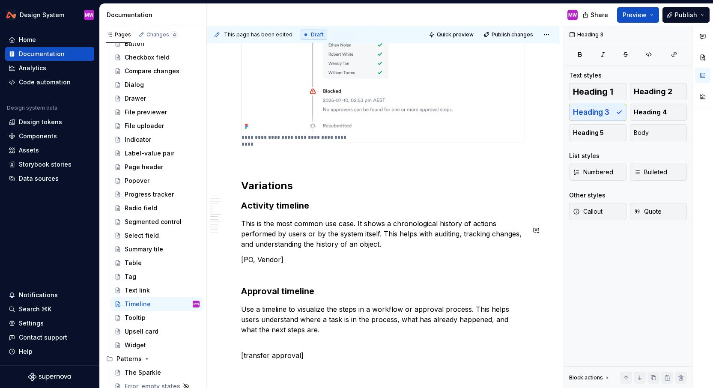
click at [319, 212] on h3 "Activity timeline" at bounding box center [383, 206] width 284 height 12
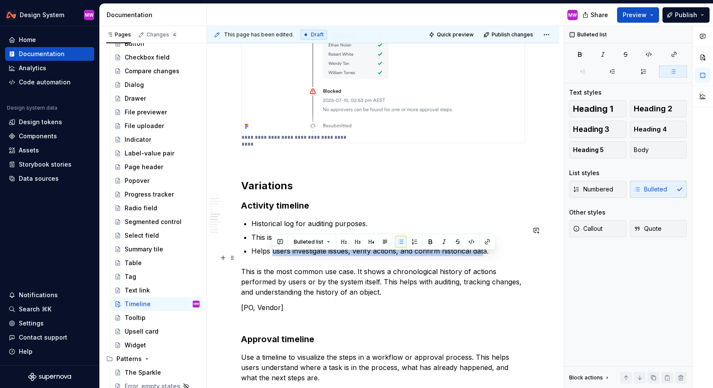
drag, startPoint x: 272, startPoint y: 258, endPoint x: 485, endPoint y: 261, distance: 213.0
click at [485, 256] on p "Helps users investigate issues, verify actions, and confirm historical data." at bounding box center [389, 251] width 274 height 10
click at [494, 256] on p "Helps users investigate issues, verify actions, and confirm historical data." at bounding box center [389, 251] width 274 height 10
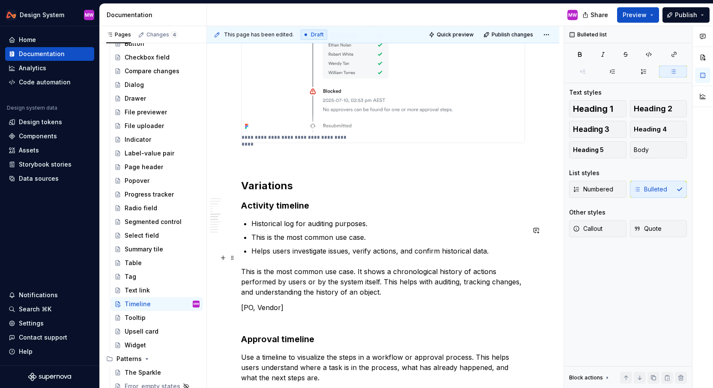
click at [499, 256] on p "Helps users investigate issues, verify actions, and confirm historical data." at bounding box center [389, 251] width 274 height 10
click at [256, 228] on p "Historical log for auditing purposes." at bounding box center [389, 224] width 274 height 10
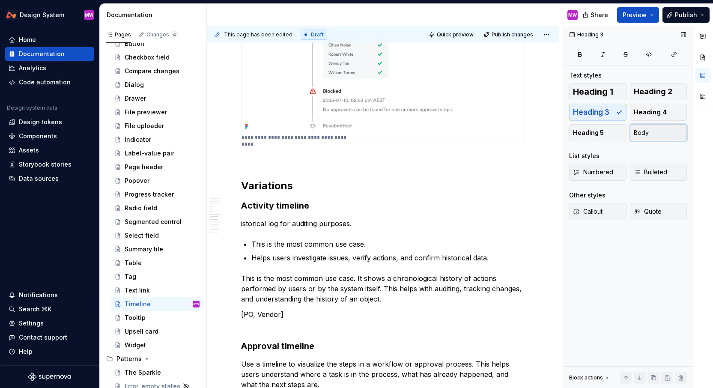
click at [665, 135] on button "Body" at bounding box center [658, 132] width 57 height 17
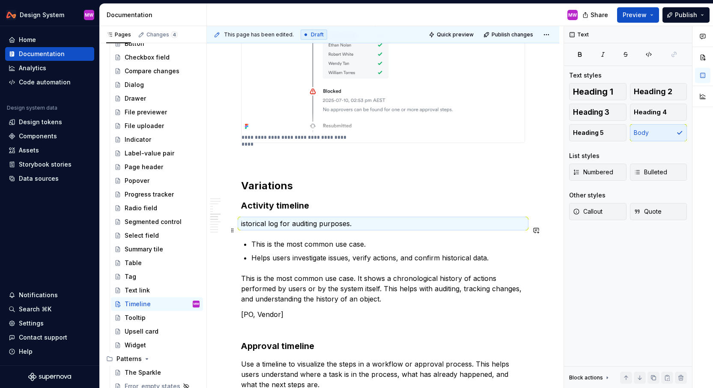
click at [296, 229] on p "istorical log for auditing purposes." at bounding box center [383, 224] width 284 height 10
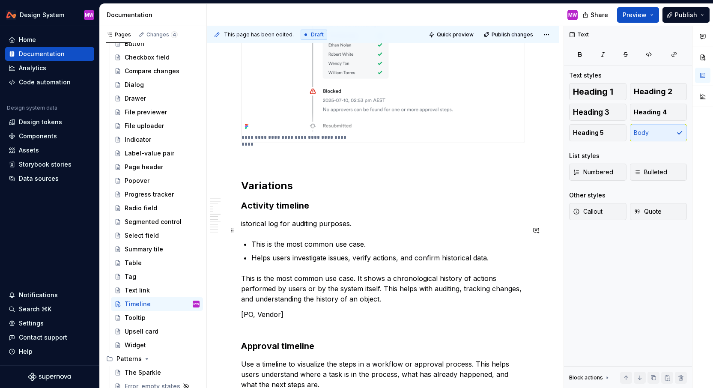
click at [241, 229] on p "istorical log for auditing purposes." at bounding box center [383, 224] width 284 height 10
click at [644, 143] on div "Heading 1 Heading 2 Heading 3 Heading 4 Heading 5 Body List styles Numbered Bul…" at bounding box center [628, 156] width 118 height 147
click at [643, 137] on span "Body" at bounding box center [641, 133] width 15 height 9
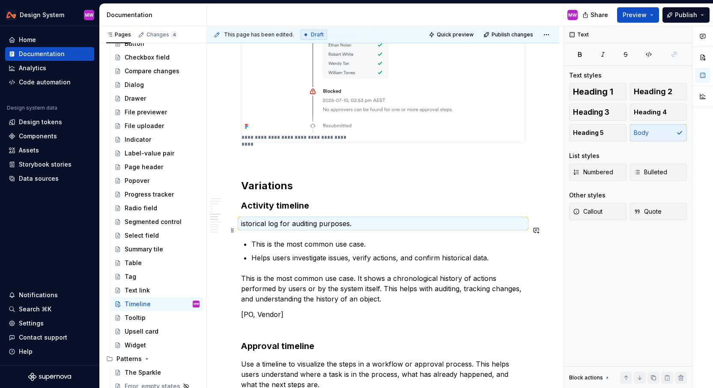
click at [248, 236] on div "**********" at bounding box center [383, 41] width 284 height 2260
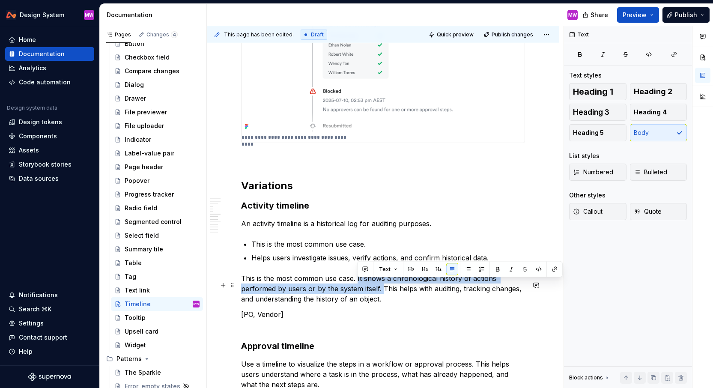
drag, startPoint x: 357, startPoint y: 285, endPoint x: 382, endPoint y: 296, distance: 27.2
click at [382, 296] on p "This is the most common use case. It shows a chronological history of actions p…" at bounding box center [383, 288] width 284 height 31
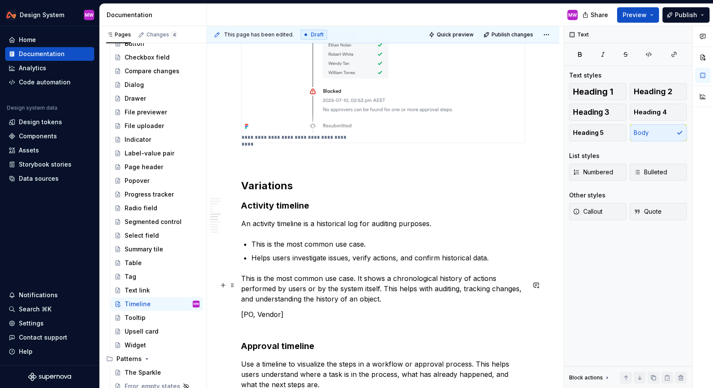
click at [356, 285] on p "This is the most common use case. It shows a chronological history of actions p…" at bounding box center [383, 288] width 284 height 31
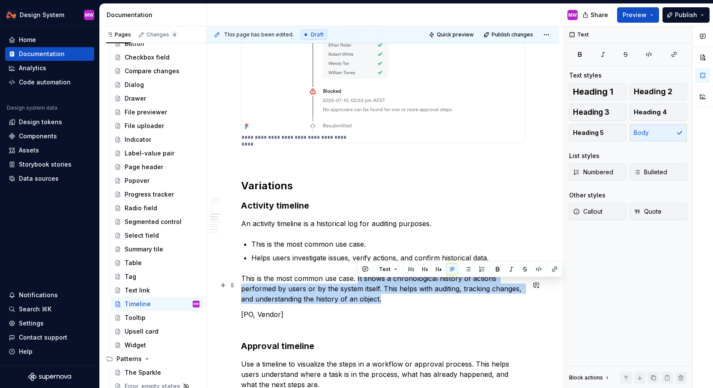
drag, startPoint x: 357, startPoint y: 284, endPoint x: 392, endPoint y: 308, distance: 42.5
click at [393, 304] on p "This is the most common use case. It shows a chronological history of actions p…" at bounding box center [383, 288] width 284 height 31
copy p "It shows a chronological history of actions performed by users or by the system…"
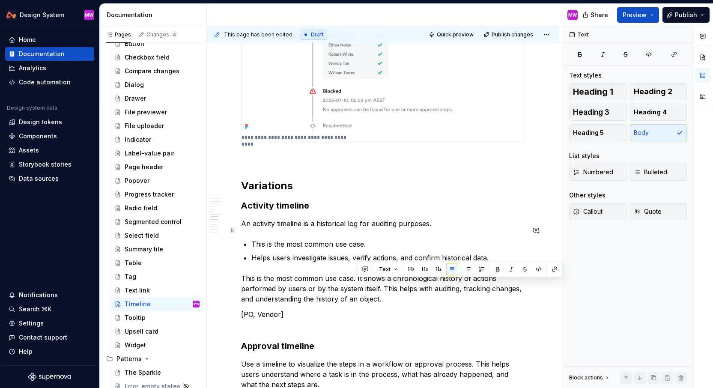
click at [447, 229] on p "An activity timeline is a historical log for auditing purposes." at bounding box center [383, 224] width 284 height 10
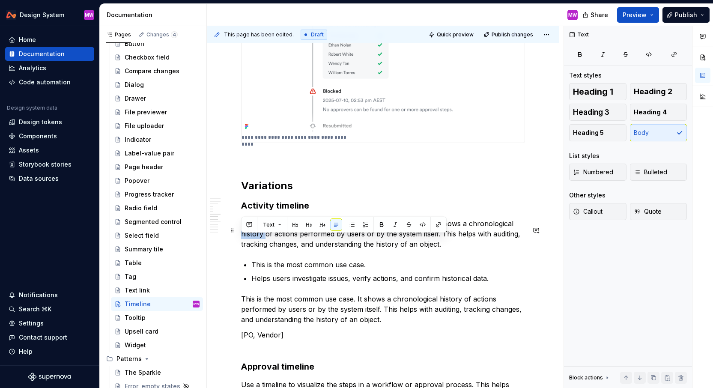
drag, startPoint x: 266, startPoint y: 240, endPoint x: 235, endPoint y: 239, distance: 30.4
click at [235, 239] on div "**********" at bounding box center [383, 105] width 353 height 2428
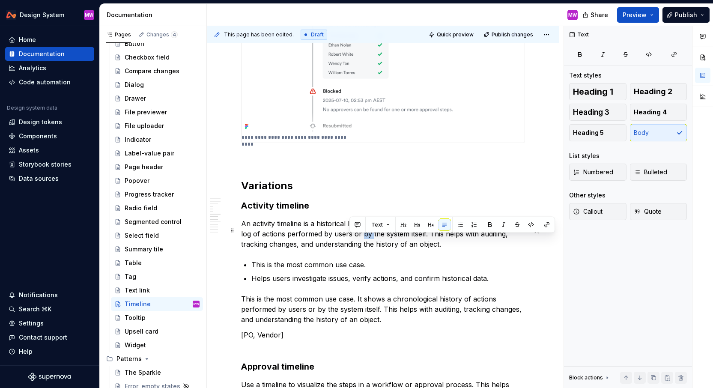
drag, startPoint x: 359, startPoint y: 240, endPoint x: 351, endPoint y: 239, distance: 8.2
click at [351, 239] on p "An activity timeline is a historical log for auditing purposes. It shows a chro…" at bounding box center [383, 234] width 284 height 31
click at [425, 249] on p "An activity timeline is a historical log for auditing purposes. It shows a chro…" at bounding box center [383, 234] width 284 height 31
click at [407, 240] on p "An activity timeline is a historical log for auditing purposes. It shows a chro…" at bounding box center [383, 234] width 284 height 31
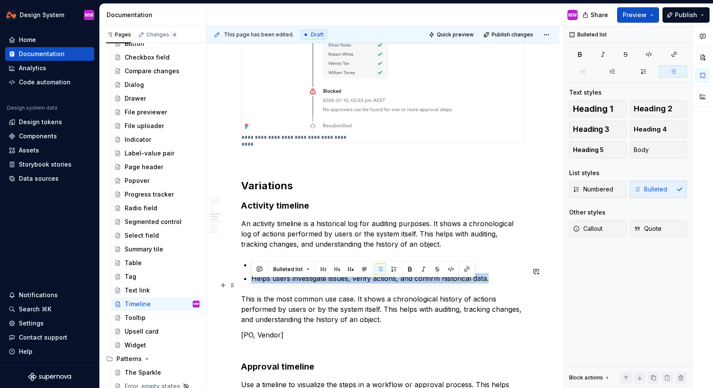
drag, startPoint x: 252, startPoint y: 286, endPoint x: 505, endPoint y: 288, distance: 253.2
click at [506, 284] on p "Helps users investigate issues, verify actions, and confirm historical data." at bounding box center [389, 278] width 274 height 10
copy p "Helps users investigate issues, verify actions, and confirm historical data."
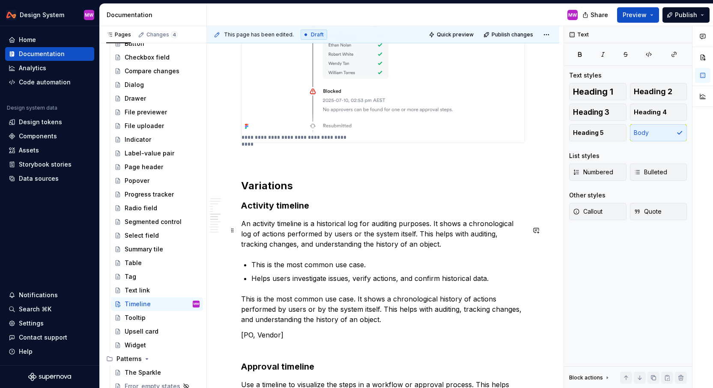
click at [481, 245] on p "An activity timeline is a historical log for auditing purposes. It shows a chro…" at bounding box center [383, 234] width 284 height 31
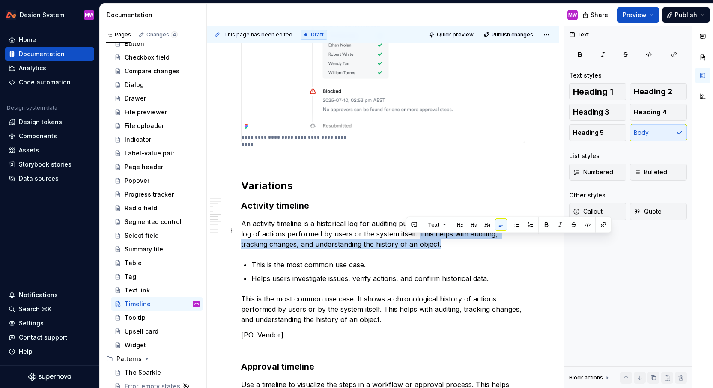
drag, startPoint x: 407, startPoint y: 237, endPoint x: 421, endPoint y: 254, distance: 22.6
click at [421, 249] on p "An activity timeline is a historical log for auditing purposes. It shows a chro…" at bounding box center [383, 234] width 284 height 31
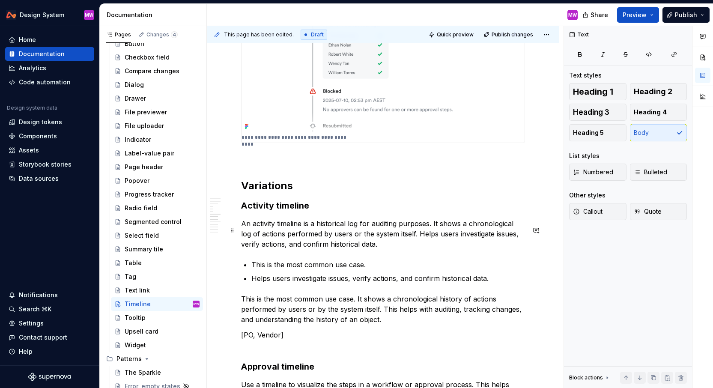
click at [409, 240] on p "An activity timeline is a historical log for auditing purposes. It shows a chro…" at bounding box center [383, 234] width 284 height 31
click at [396, 332] on div "**********" at bounding box center [383, 51] width 284 height 2281
click at [400, 325] on p "This is the most common use case. It shows a chronological history of actions p…" at bounding box center [383, 309] width 284 height 31
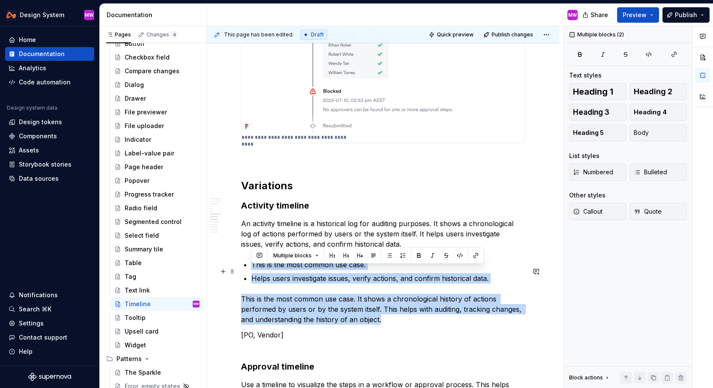
drag, startPoint x: 400, startPoint y: 326, endPoint x: 241, endPoint y: 273, distance: 167.7
click at [241, 273] on div "**********" at bounding box center [383, 51] width 284 height 2281
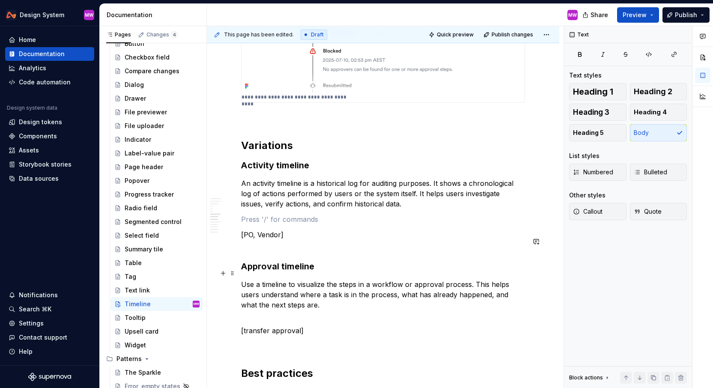
scroll to position [1309, 0]
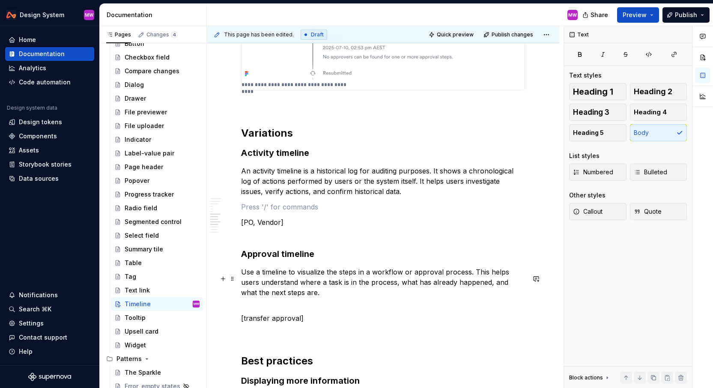
click at [299, 302] on p "Use a timeline to visualize the steps in a workflow or approval process. This h…" at bounding box center [383, 287] width 284 height 41
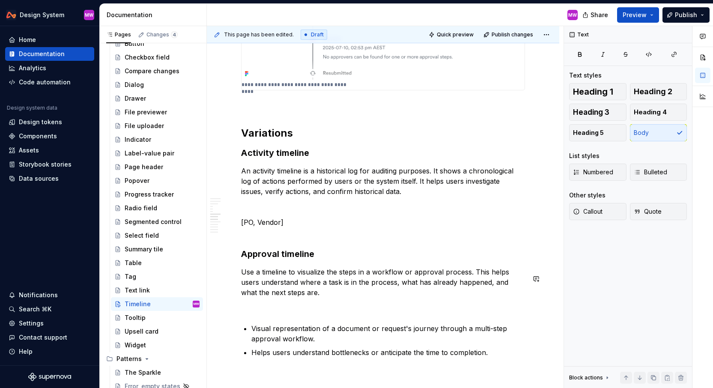
click at [278, 313] on p at bounding box center [383, 308] width 284 height 10
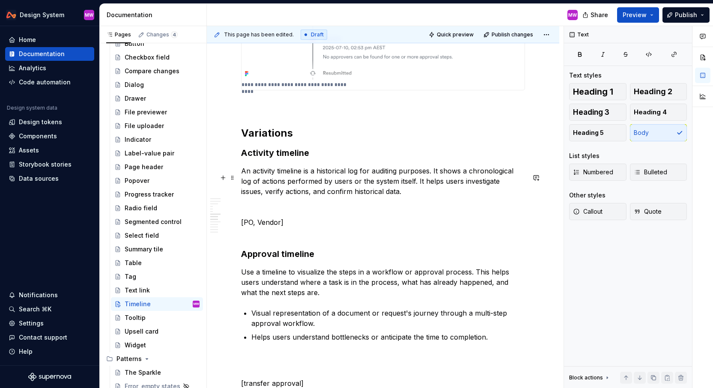
click at [479, 195] on p "An activity timeline is a historical log for auditing purposes. It shows a chro…" at bounding box center [383, 181] width 284 height 31
click at [478, 195] on p "An activity timeline is a historical log for auditing purposes. It shows a chro…" at bounding box center [383, 181] width 284 height 31
click at [242, 276] on p "Use a timeline to visualize the steps in a workflow or approval process. This h…" at bounding box center [383, 282] width 284 height 31
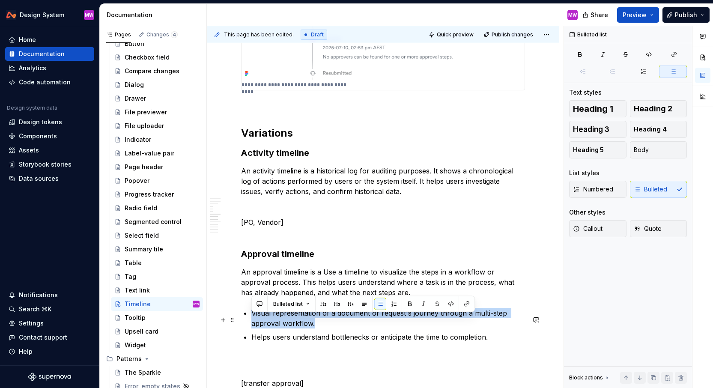
drag, startPoint x: 252, startPoint y: 318, endPoint x: 320, endPoint y: 330, distance: 69.2
click at [320, 329] on p "Visual representation of a document or request's journey through a multi-step a…" at bounding box center [389, 318] width 274 height 21
copy p "Visual representation of a document or request's journey through a multi-step a…"
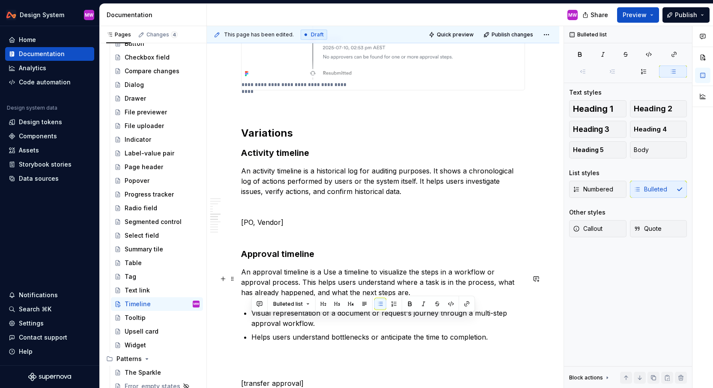
click at [322, 278] on p "An approval timeline is a Use a timeline to visualize the steps in a workflow o…" at bounding box center [383, 282] width 284 height 31
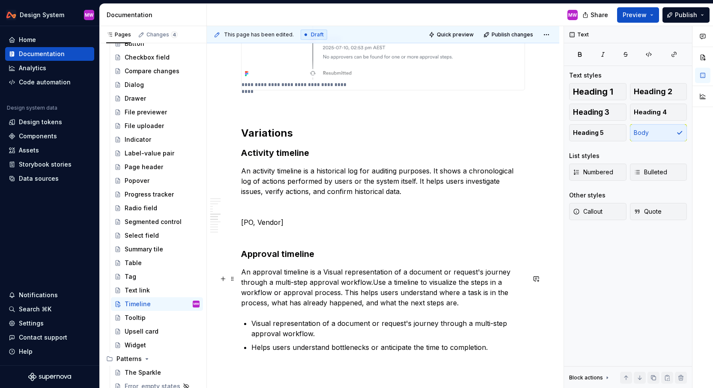
click at [326, 278] on p "An approval timeline is a Visual representation of a document or request's jour…" at bounding box center [383, 287] width 284 height 41
click at [371, 288] on p "An approval timeline is a visual representation of a document or request's jour…" at bounding box center [383, 287] width 284 height 41
drag, startPoint x: 355, startPoint y: 299, endPoint x: 342, endPoint y: 298, distance: 12.4
click at [342, 298] on p "An approval timeline is a visual representation of a document or request's jour…" at bounding box center [383, 287] width 284 height 41
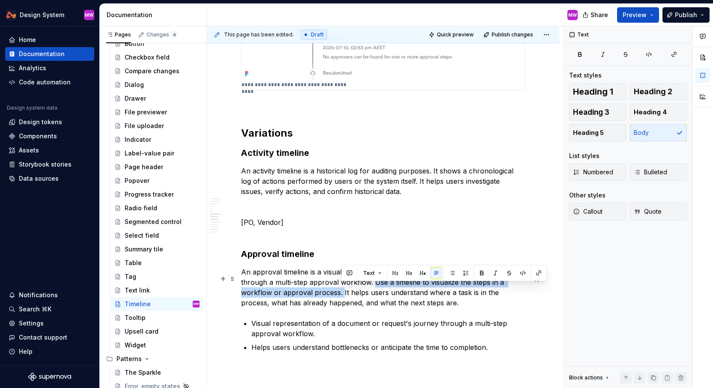
drag, startPoint x: 373, startPoint y: 289, endPoint x: 341, endPoint y: 301, distance: 33.7
click at [341, 301] on p "An approval timeline is a visual representation of a document or request's jour…" at bounding box center [383, 287] width 284 height 41
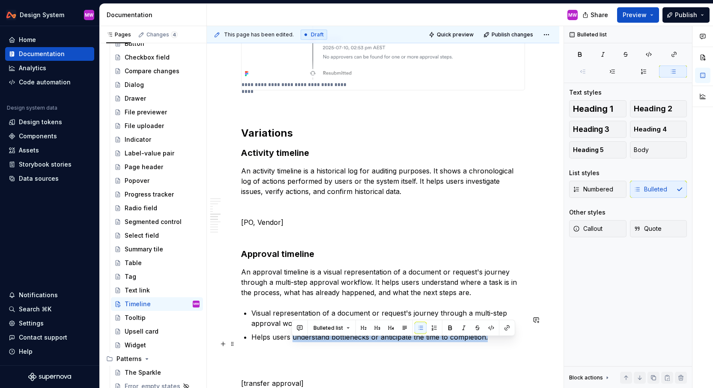
drag, startPoint x: 292, startPoint y: 344, endPoint x: 491, endPoint y: 344, distance: 199.2
click at [491, 342] on p "Helps users understand bottlenecks or anticipate the time to completion." at bounding box center [389, 337] width 274 height 10
copy p "understand bottlenecks or anticipate the time to completion."
click at [401, 293] on p "An approval timeline is a visual representation of a document or request's jour…" at bounding box center [383, 282] width 284 height 31
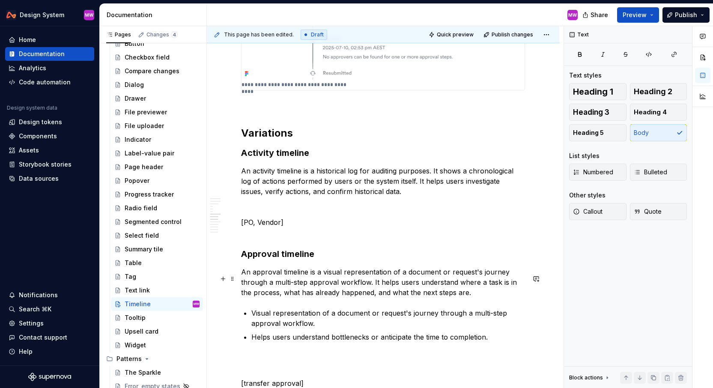
click at [457, 289] on p "An approval timeline is a visual representation of a document or request's jour…" at bounding box center [383, 282] width 284 height 31
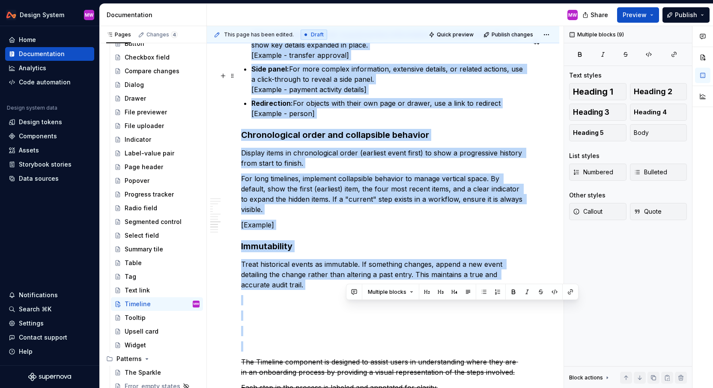
scroll to position [1984, 0]
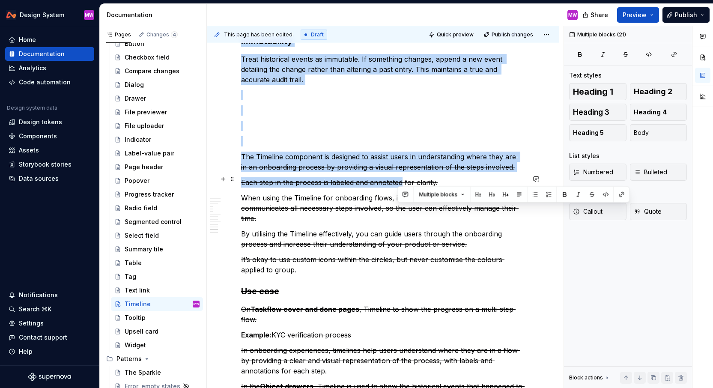
drag, startPoint x: 399, startPoint y: 299, endPoint x: 399, endPoint y: 181, distance: 117.8
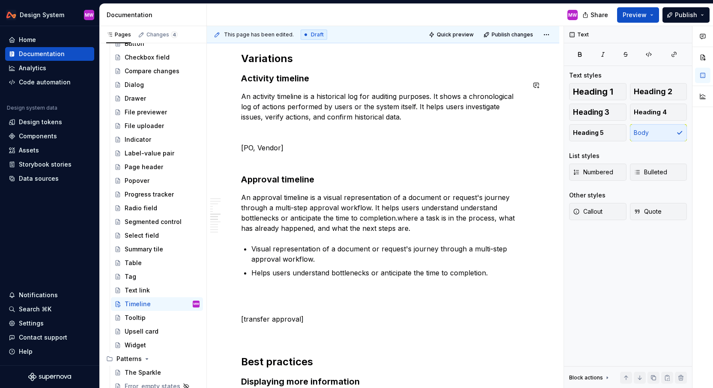
scroll to position [1351, 0]
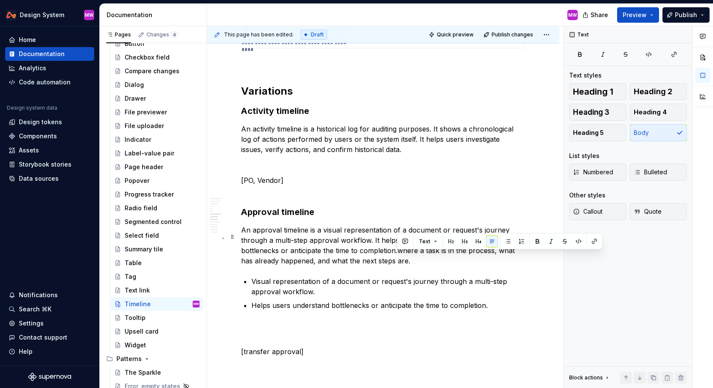
drag, startPoint x: 398, startPoint y: 257, endPoint x: 413, endPoint y: 269, distance: 20.1
click at [414, 266] on p "An approval timeline is a visual representation of a document or request's jour…" at bounding box center [383, 245] width 284 height 41
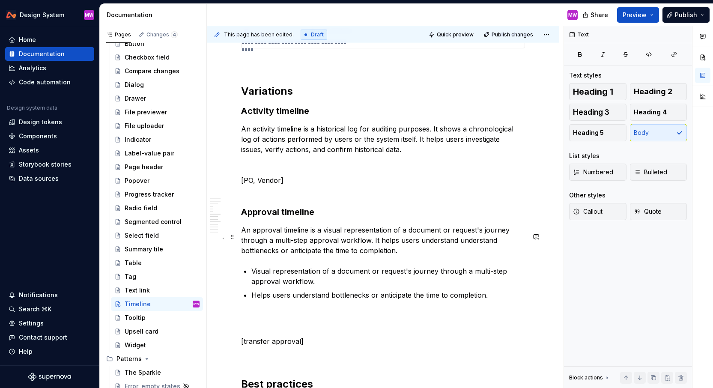
click at [335, 256] on p "An approval timeline is a visual representation of a document or request's jour…" at bounding box center [383, 240] width 284 height 31
click at [349, 256] on p "An approval timeline is a visual representation of a document or request's jour…" at bounding box center [383, 240] width 284 height 31
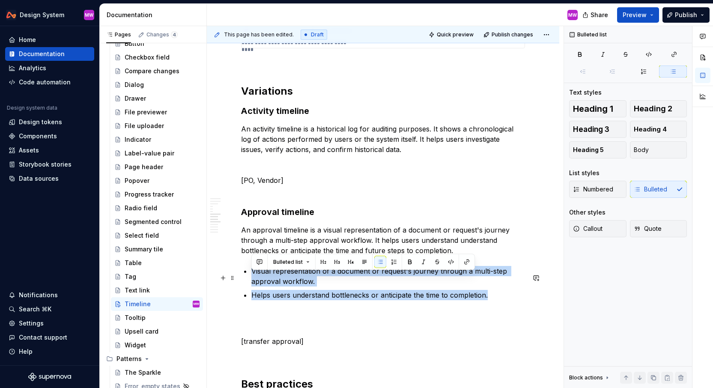
drag, startPoint x: 490, startPoint y: 303, endPoint x: 248, endPoint y: 276, distance: 243.2
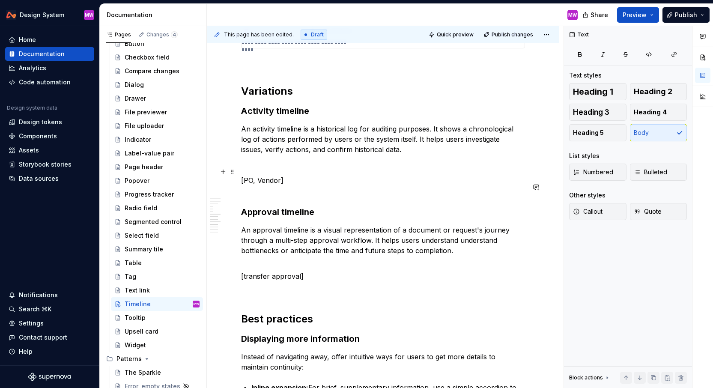
click at [254, 167] on p at bounding box center [383, 165] width 284 height 10
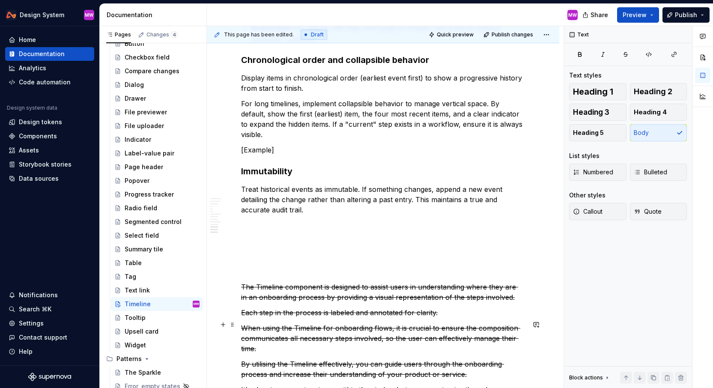
scroll to position [1870, 0]
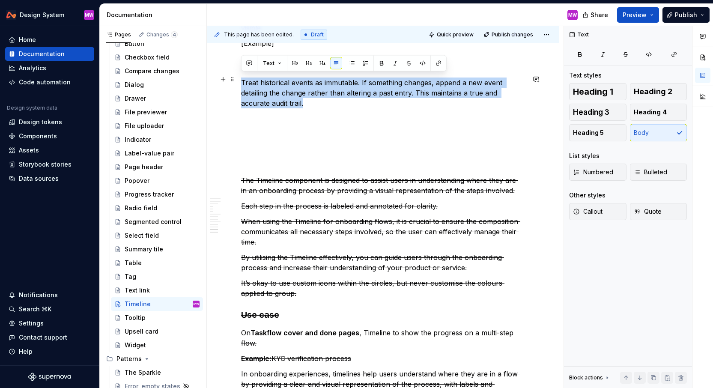
drag, startPoint x: 242, startPoint y: 76, endPoint x: 293, endPoint y: 98, distance: 56.1
click at [293, 98] on p "Treat historical events as immutable. If something changes, append a new event …" at bounding box center [383, 93] width 284 height 31
copy p "Treat historical events as immutable. If something changes, append a new event …"
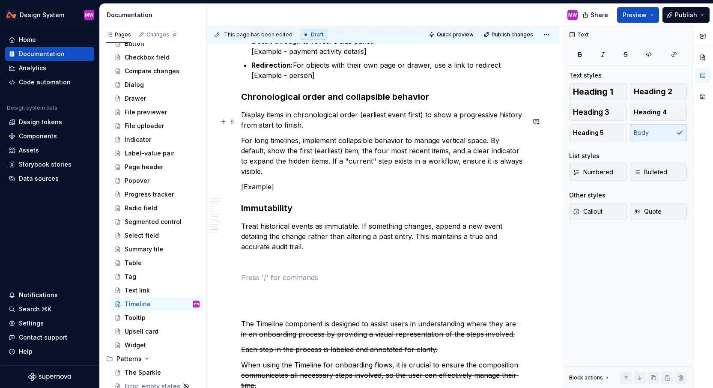
scroll to position [1761, 0]
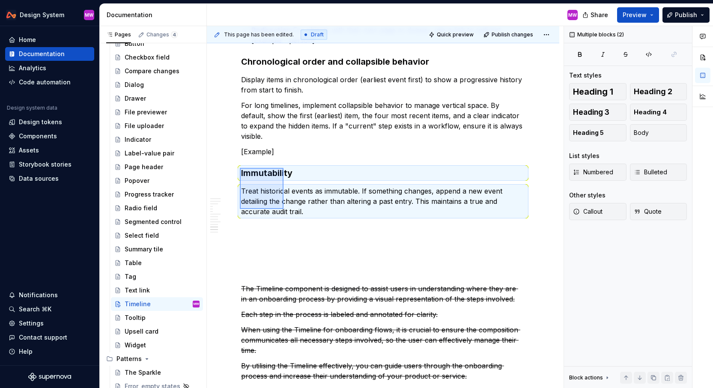
drag, startPoint x: 240, startPoint y: 168, endPoint x: 283, endPoint y: 210, distance: 60.0
click at [284, 210] on div "**********" at bounding box center [385, 207] width 357 height 362
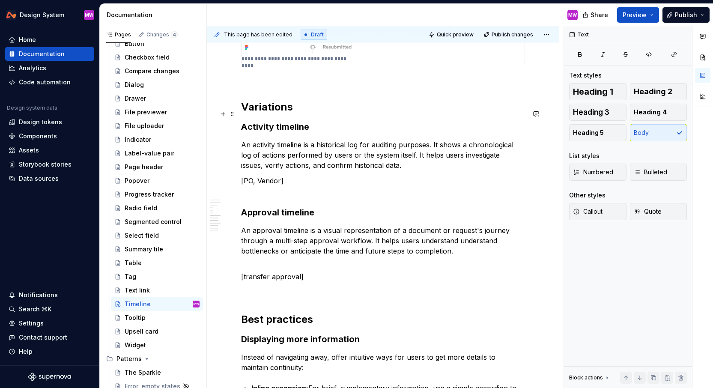
scroll to position [1312, 0]
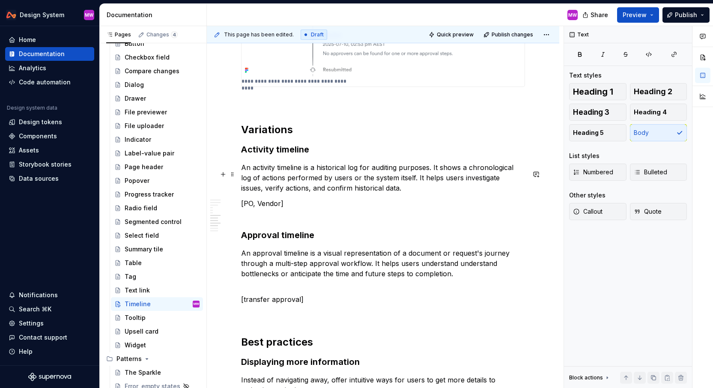
click at [394, 193] on p "An activity timeline is a historical log for auditing purposes. It shows a chro…" at bounding box center [383, 177] width 284 height 31
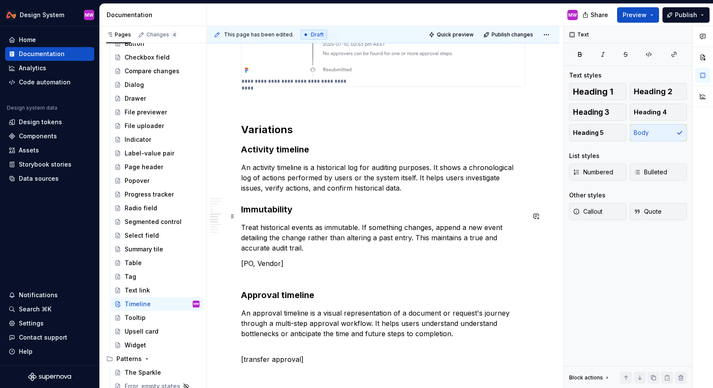
click at [315, 214] on h3 "Immutability" at bounding box center [383, 210] width 284 height 12
click at [614, 133] on button "Heading 5" at bounding box center [597, 132] width 57 height 17
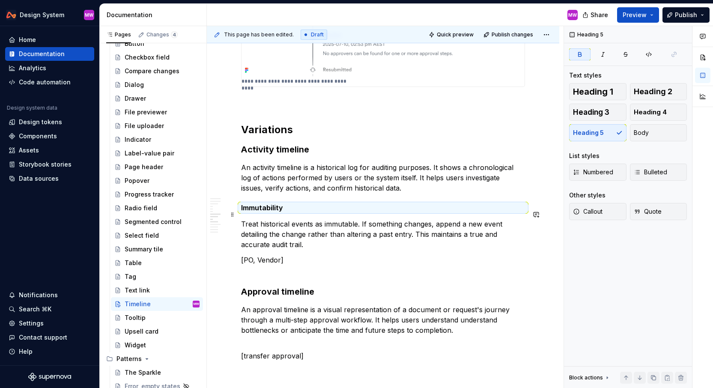
click at [294, 212] on h5 "Immutability" at bounding box center [383, 208] width 284 height 9
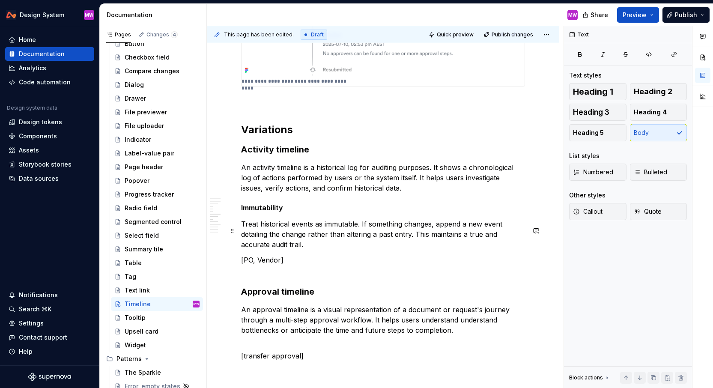
click at [242, 228] on p "Treat historical events as immutable. If something changes, append a new event …" at bounding box center [383, 234] width 284 height 31
click at [241, 250] on p "Treat historical events as immutable. If something changes, append a new event …" at bounding box center [383, 234] width 284 height 31
click at [344, 250] on p "Treat historical events as immutable. If something changes, append a new event …" at bounding box center [383, 234] width 284 height 31
click at [341, 250] on p "Treat historical events as immutable. If something changes, append a new event …" at bounding box center [383, 234] width 284 height 31
click at [335, 248] on p "Treat historical events as immutable. If something changes, append a new event …" at bounding box center [383, 234] width 284 height 31
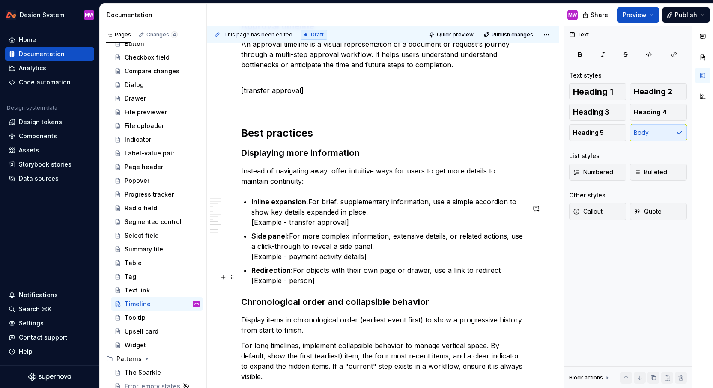
scroll to position [1663, 0]
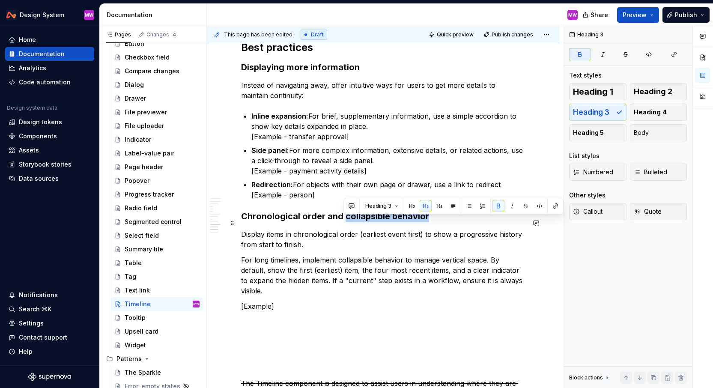
drag, startPoint x: 345, startPoint y: 221, endPoint x: 442, endPoint y: 222, distance: 97.3
click at [442, 222] on h3 "Chronological order and collapsible behavior" at bounding box center [383, 216] width 284 height 12
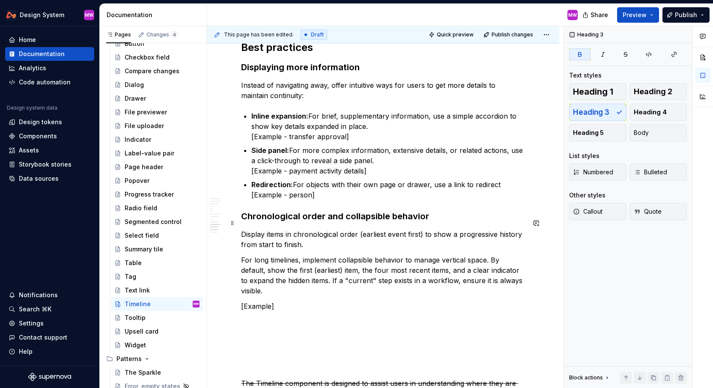
click at [442, 222] on h3 "Chronological order and collapsible behavior" at bounding box center [383, 216] width 284 height 12
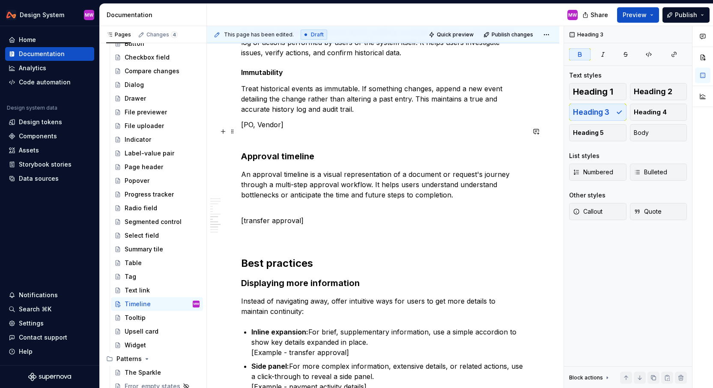
scroll to position [1365, 0]
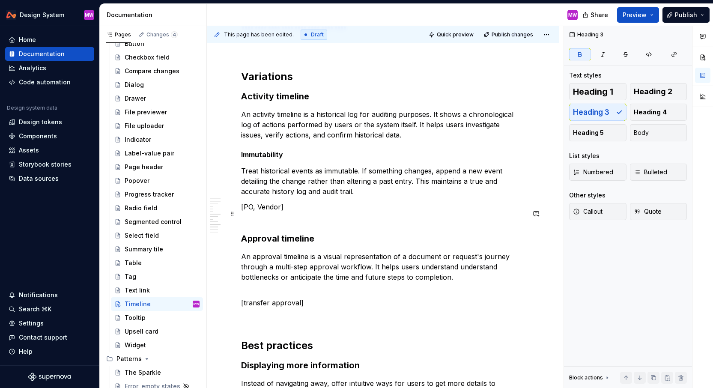
click at [294, 208] on p "[PO, Vendor]" at bounding box center [383, 212] width 284 height 21
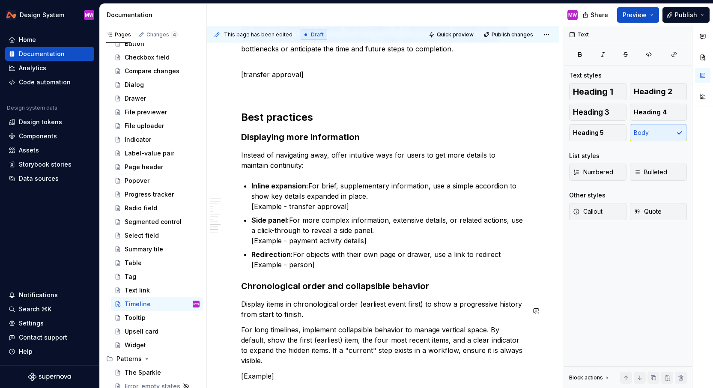
scroll to position [1651, 0]
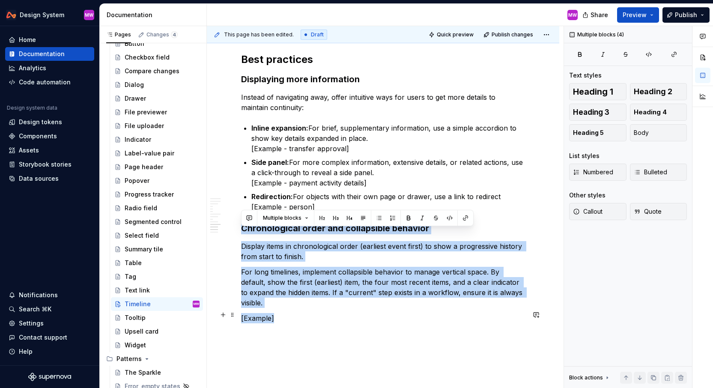
drag, startPoint x: 241, startPoint y: 233, endPoint x: 378, endPoint y: 315, distance: 160.3
copy div "Chronological order and collapsible behavior Display items in chronological ord…"
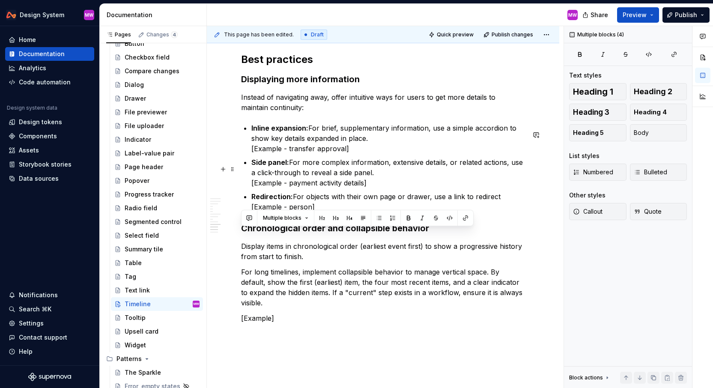
click at [354, 179] on p "Side panel: For more complex information, extensive details, or related actions…" at bounding box center [389, 172] width 274 height 31
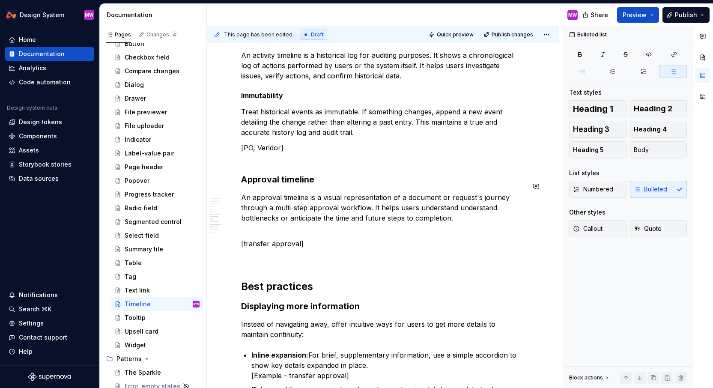
scroll to position [1395, 0]
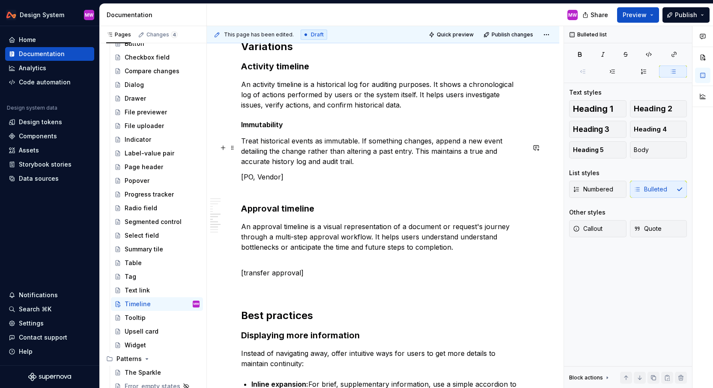
click at [335, 167] on p "Treat historical events as immutable. If something changes, append a new event …" at bounding box center [383, 151] width 284 height 31
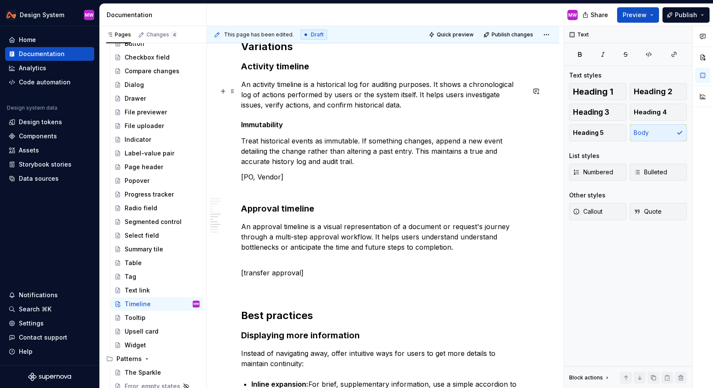
click at [409, 110] on p "An activity timeline is a historical log for auditing purposes. It shows a chro…" at bounding box center [383, 94] width 284 height 31
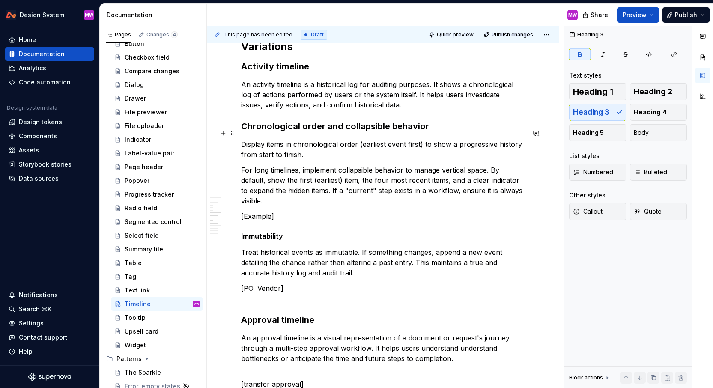
click at [430, 132] on h3 "Chronological order and collapsible behavior" at bounding box center [383, 126] width 284 height 12
click at [606, 132] on button "Heading 5" at bounding box center [597, 132] width 57 height 17
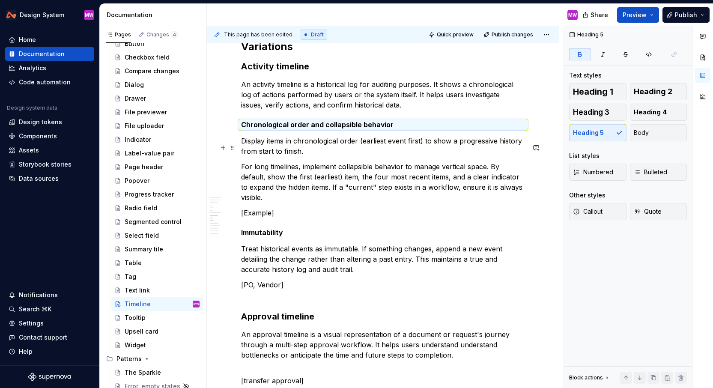
click at [318, 156] on p "Display items in chronological order (earliest event first) to show a progressi…" at bounding box center [383, 146] width 284 height 21
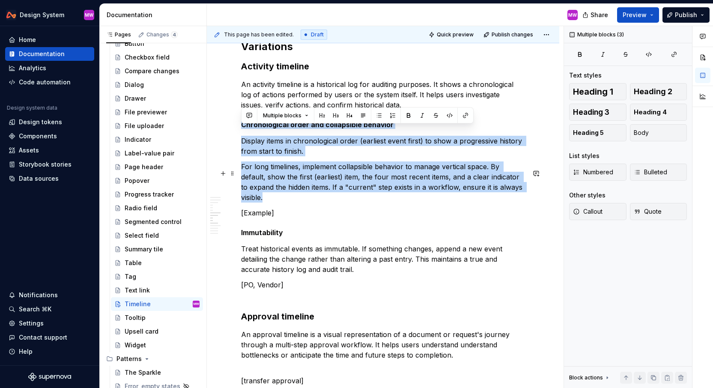
drag, startPoint x: 242, startPoint y: 131, endPoint x: 522, endPoint y: 198, distance: 287.7
copy div "Chronological order and collapsible behavior Display items in chronological ord…"
click at [521, 195] on p "For long timelines, implement collapsible behavior to manage vertical space. By…" at bounding box center [383, 182] width 284 height 41
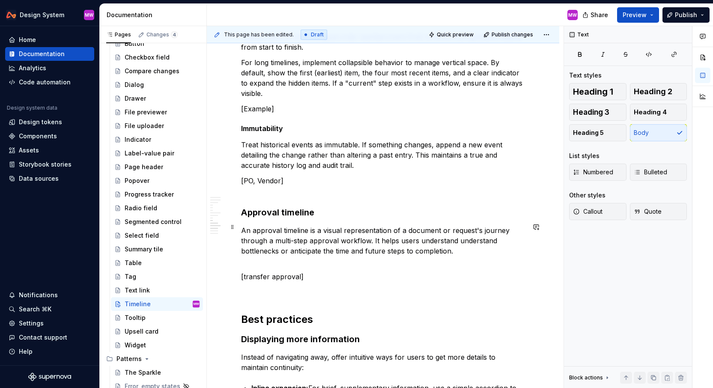
scroll to position [1516, 0]
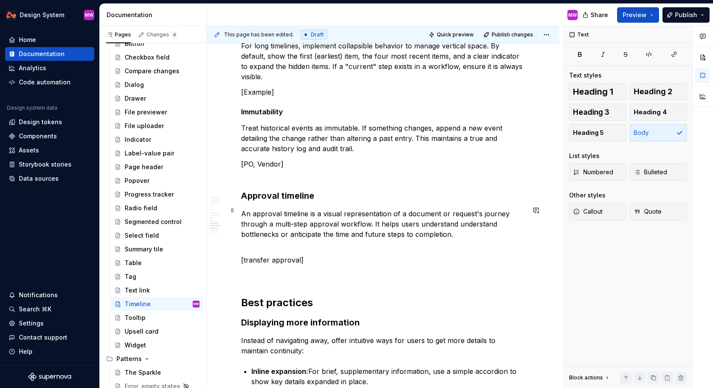
click at [462, 232] on p "An approval timeline is a visual representation of a document or request's jour…" at bounding box center [383, 229] width 284 height 41
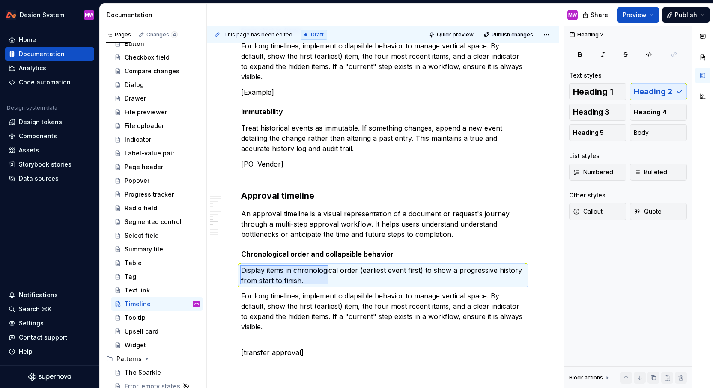
drag, startPoint x: 240, startPoint y: 265, endPoint x: 328, endPoint y: 285, distance: 90.1
click at [329, 285] on div "**********" at bounding box center [385, 207] width 357 height 362
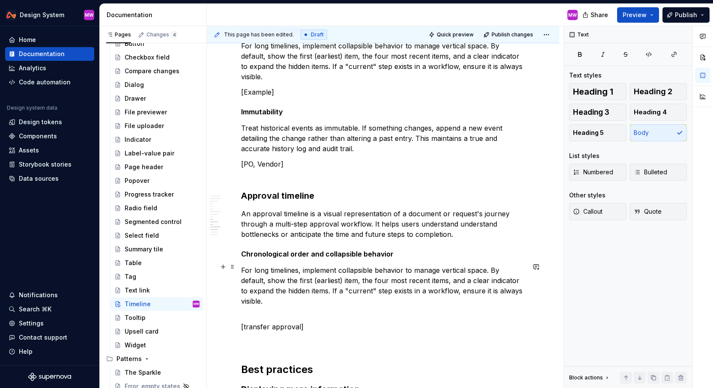
click at [267, 268] on p "For long timelines, implement collapsible behavior to manage vertical space. By…" at bounding box center [383, 290] width 284 height 51
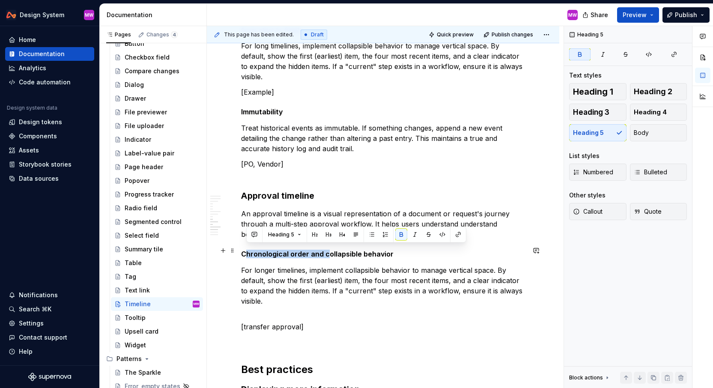
drag, startPoint x: 327, startPoint y: 249, endPoint x: 246, endPoint y: 252, distance: 80.6
click at [246, 252] on strong "Chronological order and collapsible behavior" at bounding box center [317, 254] width 153 height 9
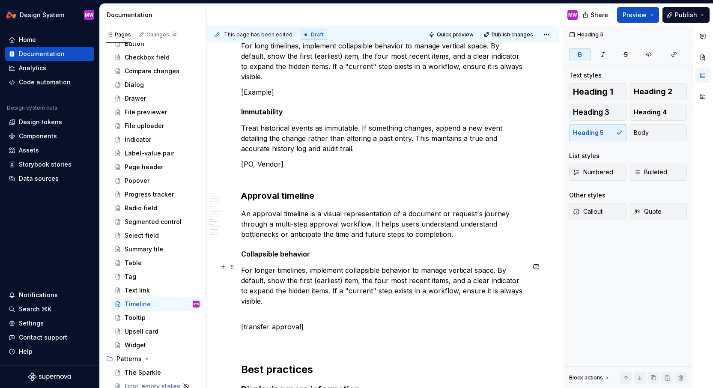
click at [308, 266] on p "For longer timelines, implement collapsible behavior to manage vertical space. …" at bounding box center [383, 290] width 284 height 51
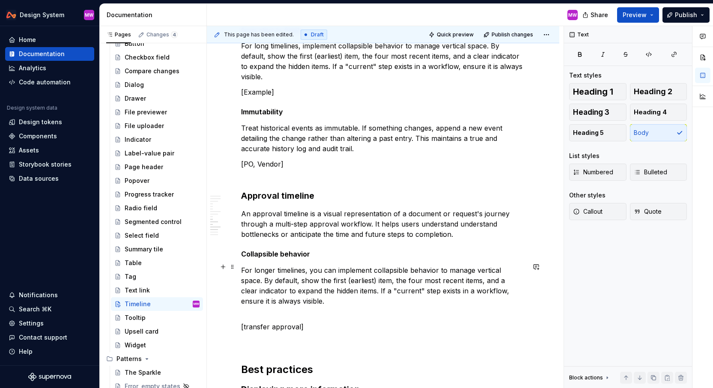
click at [334, 286] on p "For longer timelines, you can implement collapsible behavior to manage vertical…" at bounding box center [383, 290] width 284 height 51
click at [360, 221] on p "An approval timeline is a visual representation of a document or request's jour…" at bounding box center [383, 224] width 284 height 31
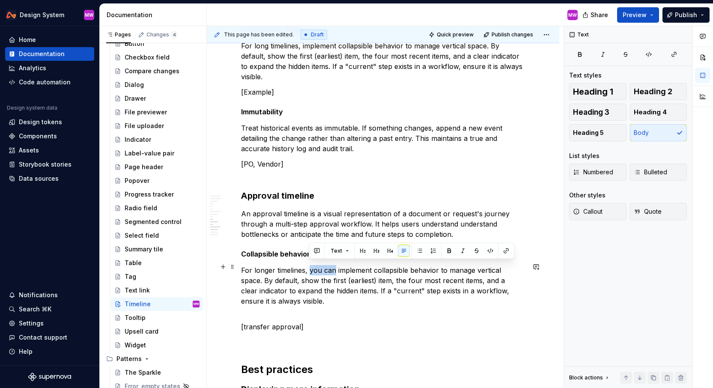
drag, startPoint x: 333, startPoint y: 267, endPoint x: 308, endPoint y: 267, distance: 24.9
click at [308, 267] on p "For longer timelines, you can implement collapsible behavior to manage vertical…" at bounding box center [383, 290] width 284 height 51
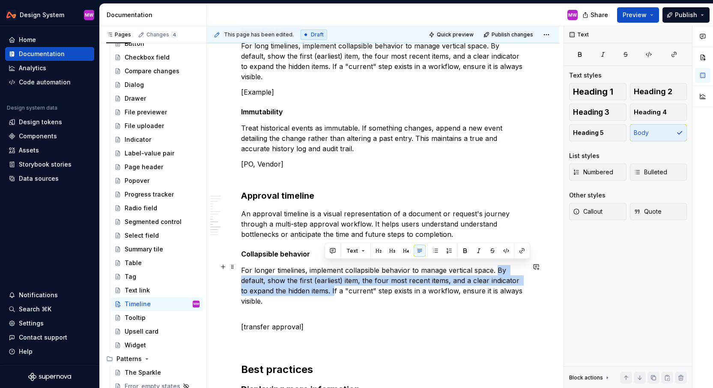
drag, startPoint x: 497, startPoint y: 266, endPoint x: 326, endPoint y: 288, distance: 173.2
click at [326, 288] on p "For longer timelines, implement collapsible behavior to manage vertical space. …" at bounding box center [383, 290] width 284 height 51
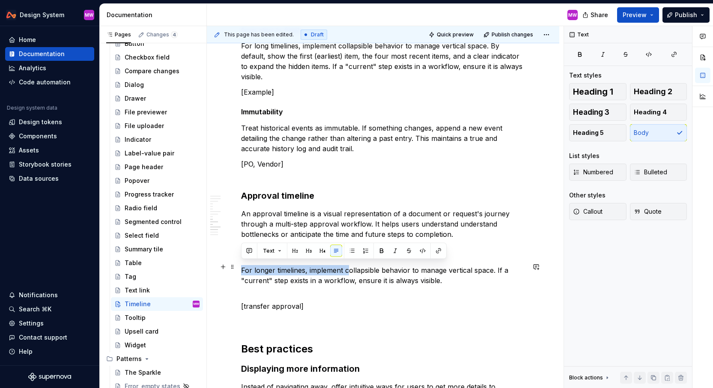
drag, startPoint x: 349, startPoint y: 266, endPoint x: 243, endPoint y: 265, distance: 106.7
click at [243, 265] on p "For longer timelines, implement collapsible behavior to manage vertical space. …" at bounding box center [383, 280] width 284 height 31
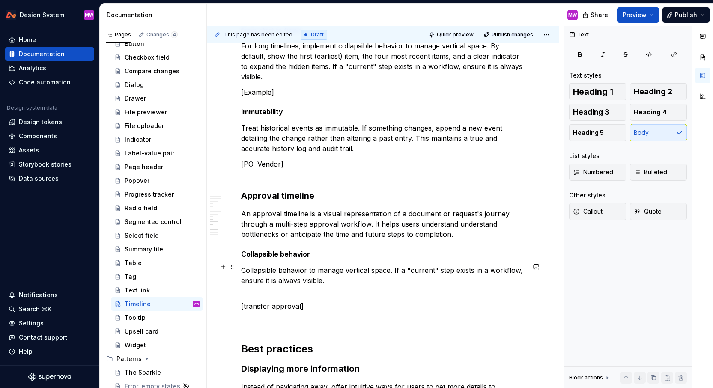
click at [277, 267] on p "Collapsible behavior to manage vertical space. If a "current" step exists in a …" at bounding box center [383, 280] width 284 height 31
click at [280, 267] on p "Collapsible behavior to manage vertical space. If a "current" step exists in a …" at bounding box center [383, 280] width 284 height 31
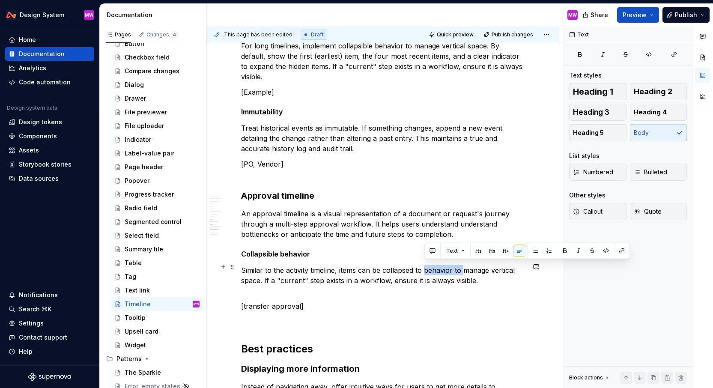
drag, startPoint x: 464, startPoint y: 266, endPoint x: 425, endPoint y: 265, distance: 39.4
click at [425, 265] on p "Similar to the activity timeline, items can be collapsed to behavior to manage …" at bounding box center [383, 280] width 284 height 31
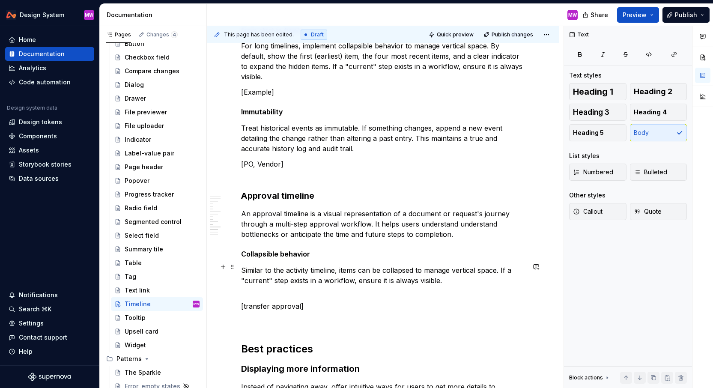
click at [468, 277] on p "Similar to the activity timeline, items can be collapsed to manage vertical spa…" at bounding box center [383, 280] width 284 height 31
click at [462, 276] on p "Similar to the activity timeline, items can be collapsed to manage vertical spa…" at bounding box center [383, 280] width 284 height 31
click at [502, 267] on p "Similar to the activity timeline, items can be collapsed to manage vertical spa…" at bounding box center [383, 280] width 284 height 31
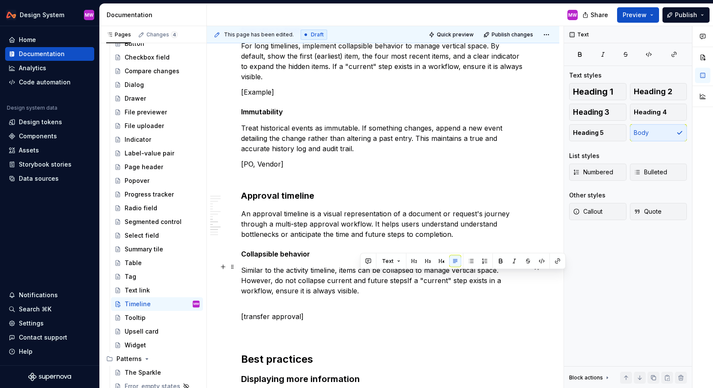
drag, startPoint x: 402, startPoint y: 276, endPoint x: 414, endPoint y: 287, distance: 16.4
click at [414, 287] on p "Similar to the activity timeline, items can be collapsed to manage vertical spa…" at bounding box center [383, 285] width 284 height 41
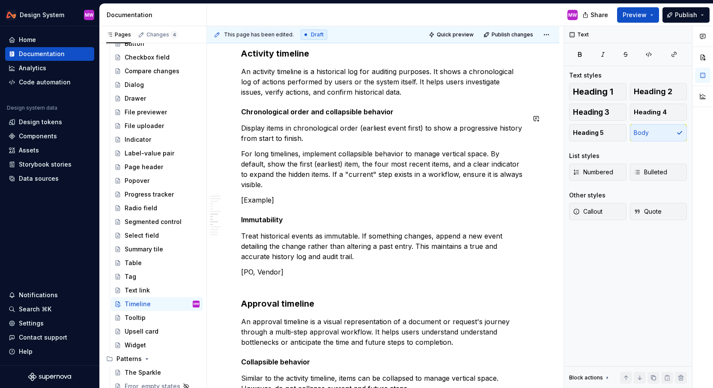
scroll to position [1381, 0]
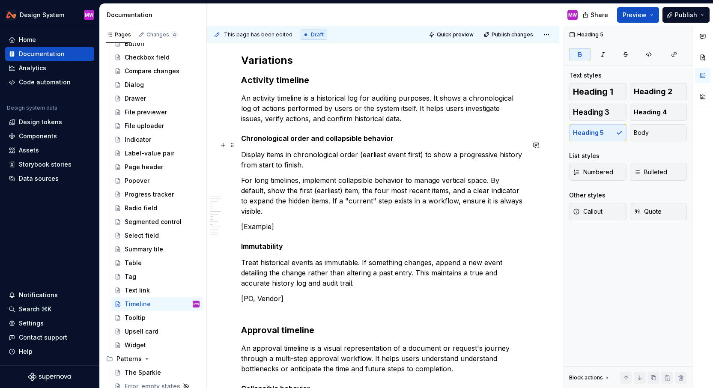
click at [241, 143] on strong "Chronological order and collapsible behavior" at bounding box center [317, 138] width 153 height 9
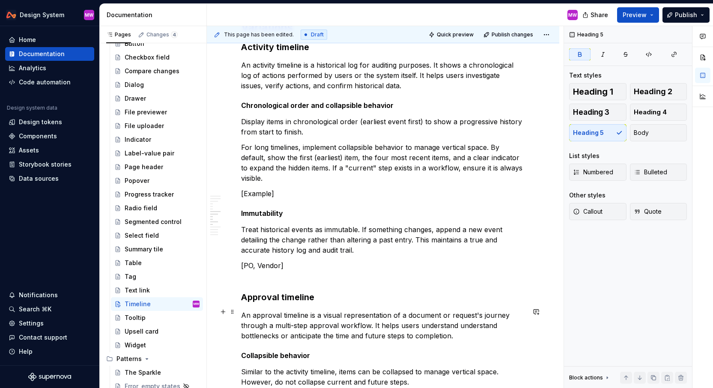
scroll to position [1425, 0]
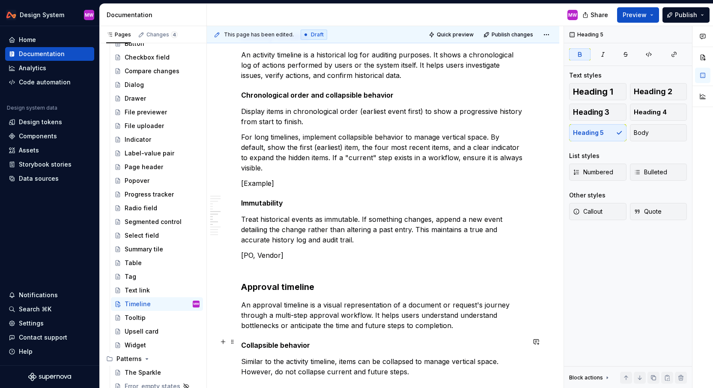
click at [320, 344] on h5 "Collapsible behavior" at bounding box center [383, 345] width 284 height 9
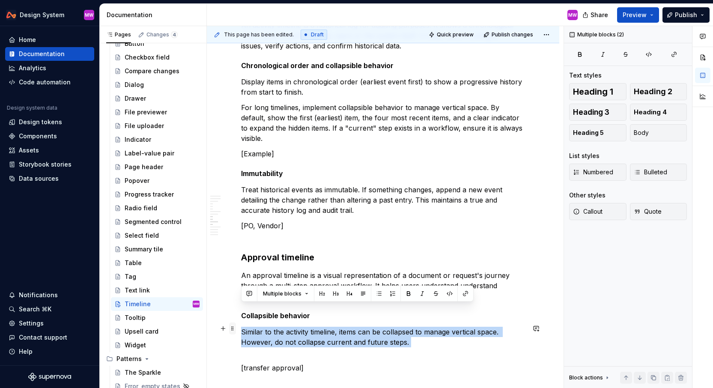
scroll to position [1457, 0]
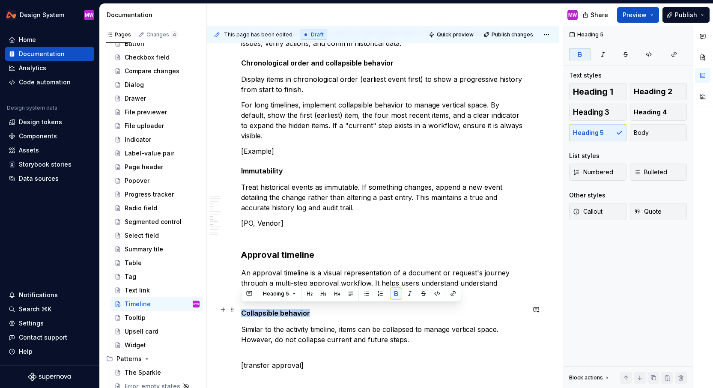
drag, startPoint x: 320, startPoint y: 344, endPoint x: 240, endPoint y: 314, distance: 84.7
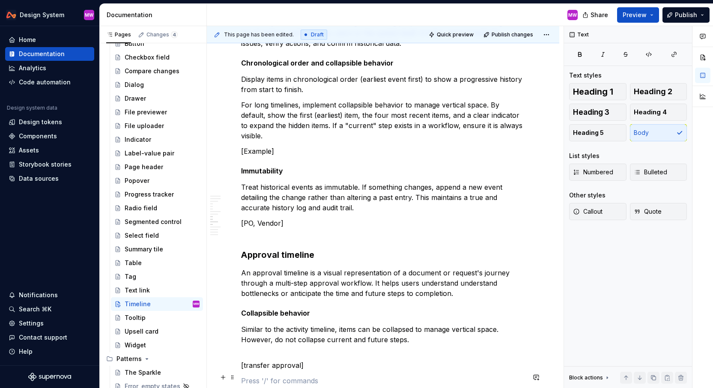
click at [414, 380] on p at bounding box center [383, 381] width 284 height 10
click at [273, 336] on p "Similar to the activity timeline, items can be collapsed to manage vertical spa…" at bounding box center [383, 339] width 284 height 31
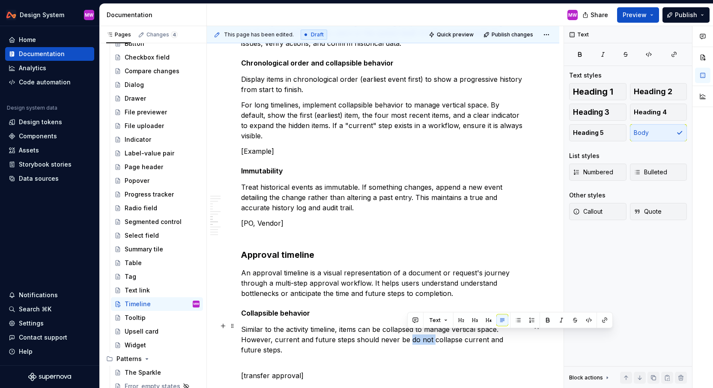
drag, startPoint x: 430, startPoint y: 333, endPoint x: 407, endPoint y: 333, distance: 23.1
click at [407, 333] on p "Similar to the activity timeline, items can be collapsed to manage vertical spa…" at bounding box center [383, 344] width 284 height 41
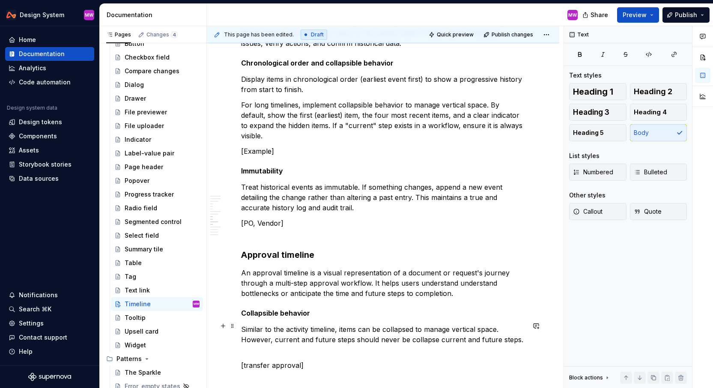
click at [435, 335] on p "Similar to the activity timeline, items can be collapsed to manage vertical spa…" at bounding box center [383, 339] width 284 height 31
click at [339, 204] on p "Treat historical events as immutable. If something changes, append a new event …" at bounding box center [383, 197] width 284 height 31
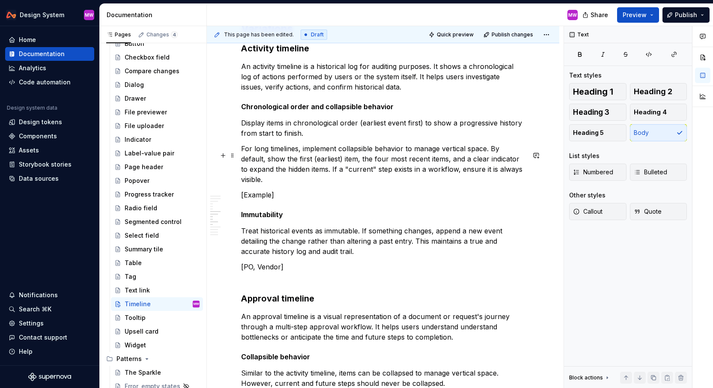
scroll to position [1414, 0]
click at [279, 192] on p "[Example]" at bounding box center [383, 194] width 284 height 10
click at [391, 91] on p "An activity timeline is a historical log for auditing purposes. It shows a chro…" at bounding box center [383, 75] width 284 height 31
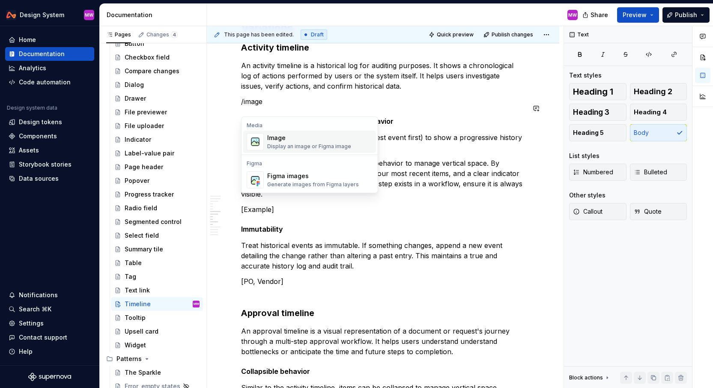
click at [356, 139] on div "Image Display an image or Figma image" at bounding box center [319, 141] width 105 height 17
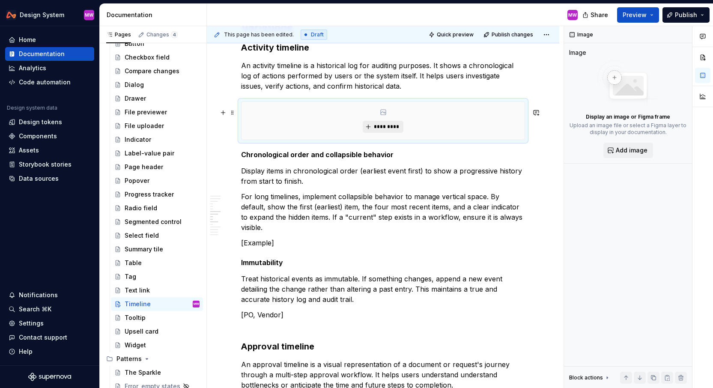
click at [386, 130] on span "*********" at bounding box center [387, 126] width 26 height 7
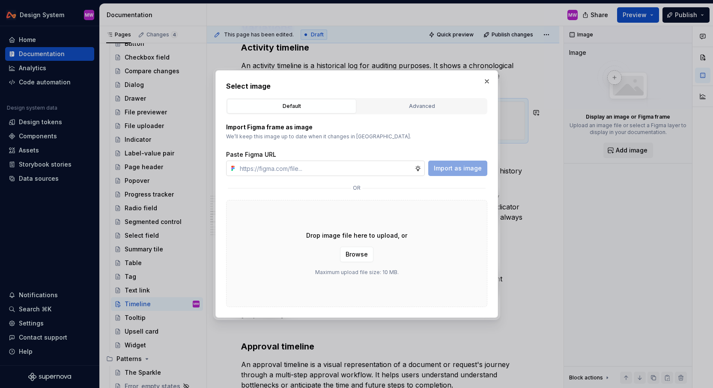
type textarea "*"
click at [361, 165] on input "text" at bounding box center [326, 168] width 178 height 15
type input "[URL][DOMAIN_NAME]"
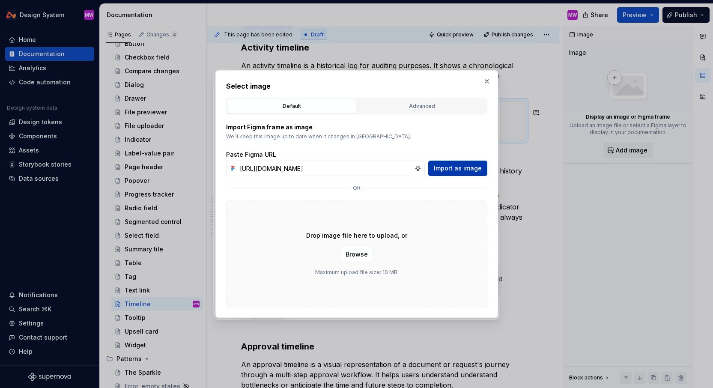
click at [431, 168] on button "Import as image" at bounding box center [457, 168] width 59 height 15
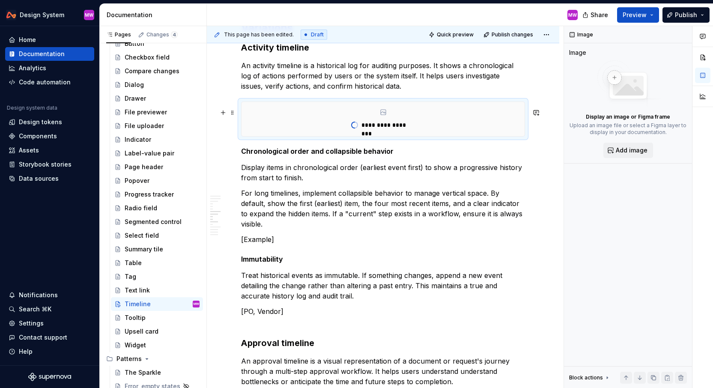
click at [468, 132] on div "**********" at bounding box center [383, 119] width 283 height 34
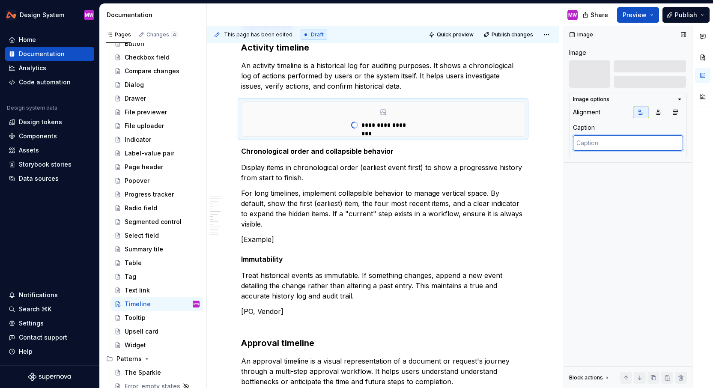
click at [596, 143] on textarea at bounding box center [628, 142] width 110 height 15
type textarea "*"
type textarea "A"
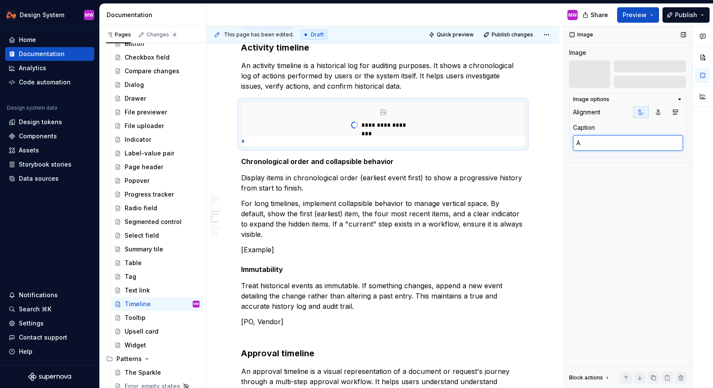
type textarea "*"
type textarea "Ac"
type textarea "*"
type textarea "Act"
type textarea "*"
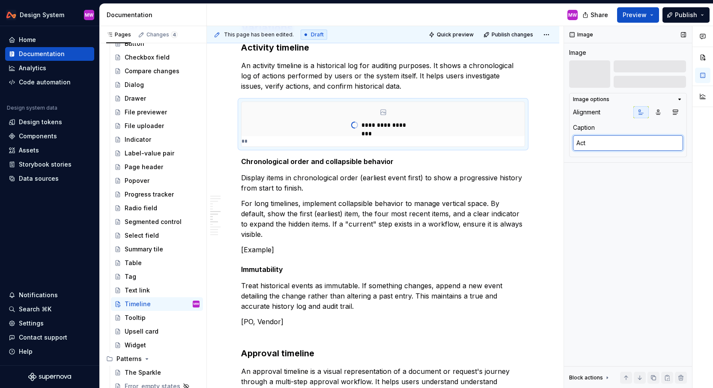
type textarea "Acti"
type textarea "*"
type textarea "Activ"
type textarea "*"
type textarea "Activi"
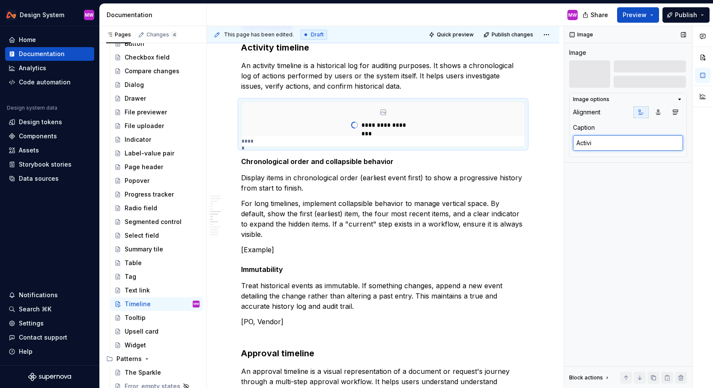
type textarea "*"
type textarea "Activit"
type textarea "*"
type textarea "Activity"
type textarea "*"
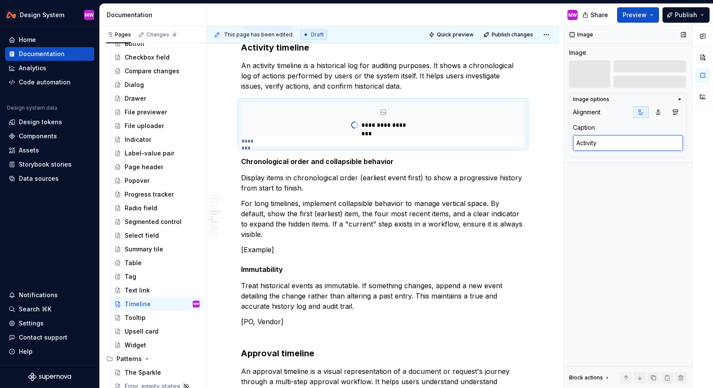
type textarea "Activity"
type textarea "*"
type textarea "Activity t"
type textarea "*"
type textarea "Activity ti"
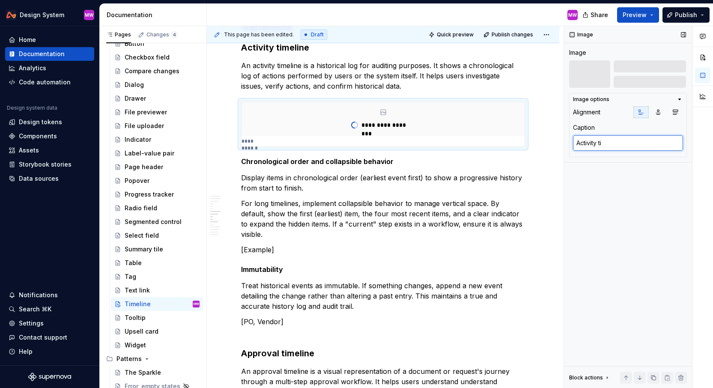
type textarea "*"
type textarea "Activity time"
type textarea "*"
type textarea "Activity timel"
type textarea "*"
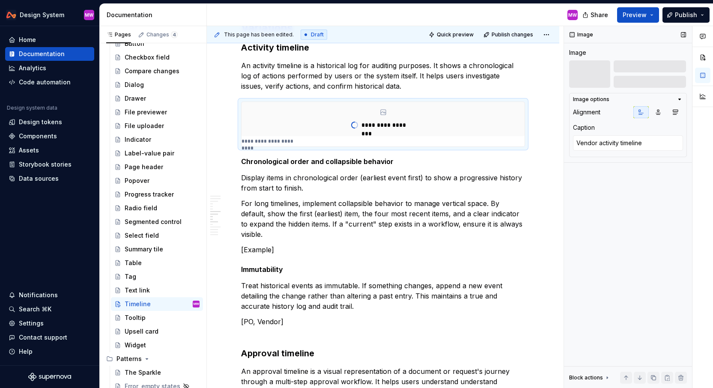
click at [582, 197] on div "Image Image Image options Alignment Caption Vendor activity timeline Block acti…" at bounding box center [628, 207] width 128 height 362
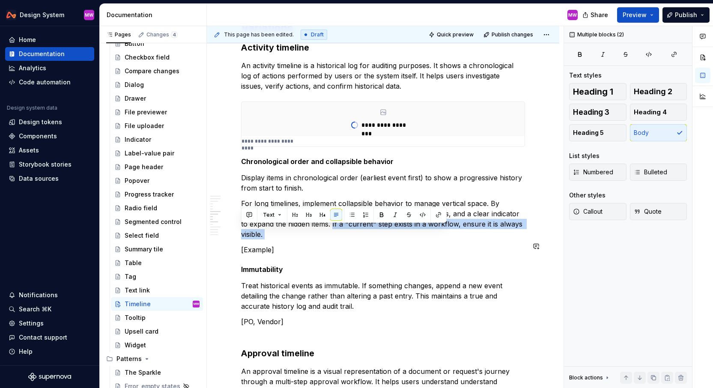
drag, startPoint x: 299, startPoint y: 231, endPoint x: 507, endPoint y: 238, distance: 207.5
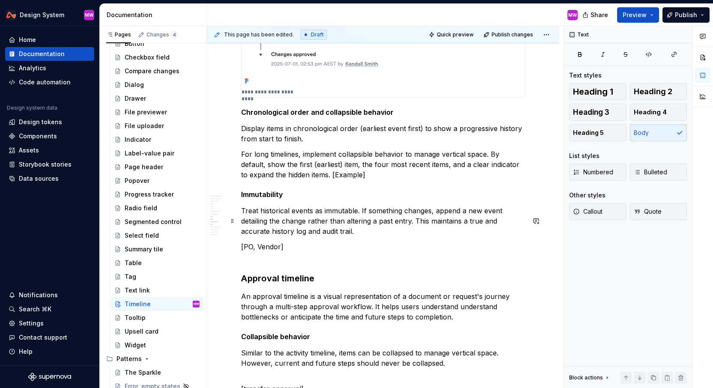
scroll to position [1758, 0]
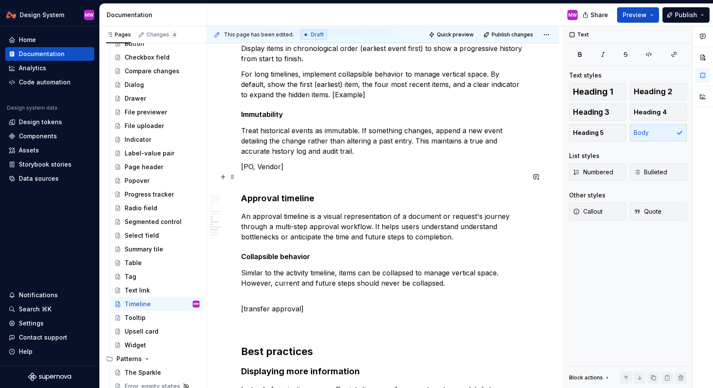
click at [310, 182] on p "[PO, Vendor]" at bounding box center [383, 172] width 284 height 21
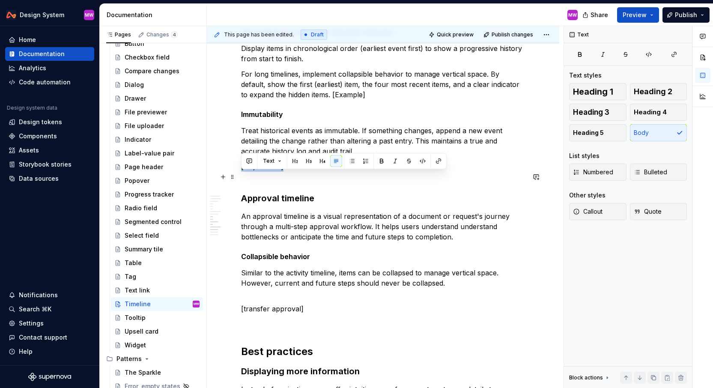
drag, startPoint x: 306, startPoint y: 178, endPoint x: 239, endPoint y: 176, distance: 67.7
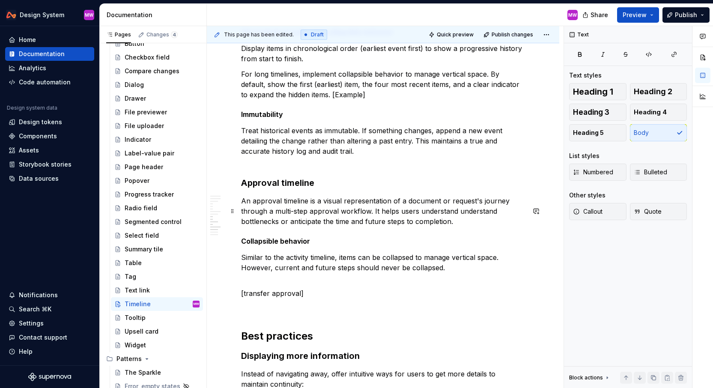
click at [473, 227] on p "An approval timeline is a visual representation of a document or request's jour…" at bounding box center [383, 211] width 284 height 31
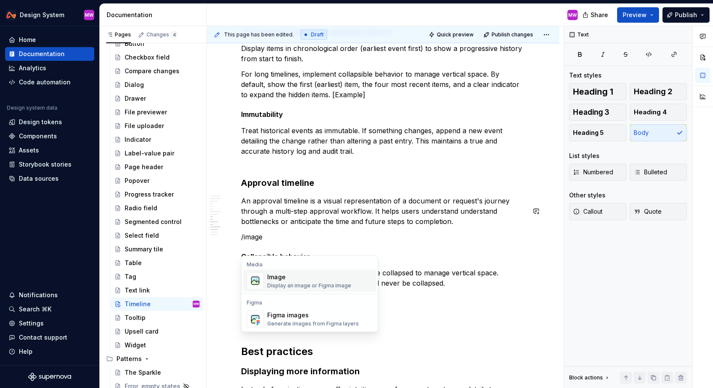
click at [358, 282] on div "Image Display an image or Figma image" at bounding box center [319, 281] width 105 height 17
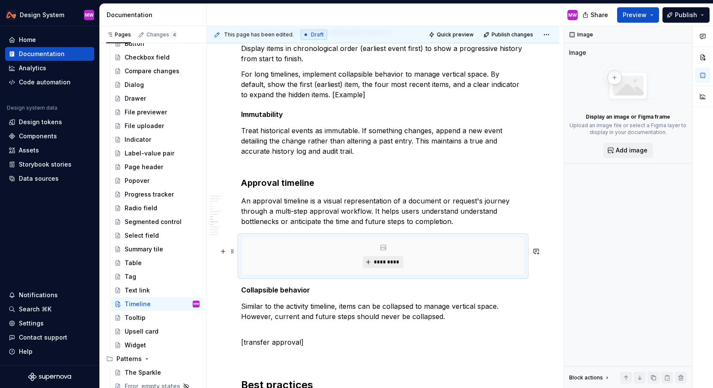
click at [388, 268] on button "*********" at bounding box center [383, 262] width 41 height 12
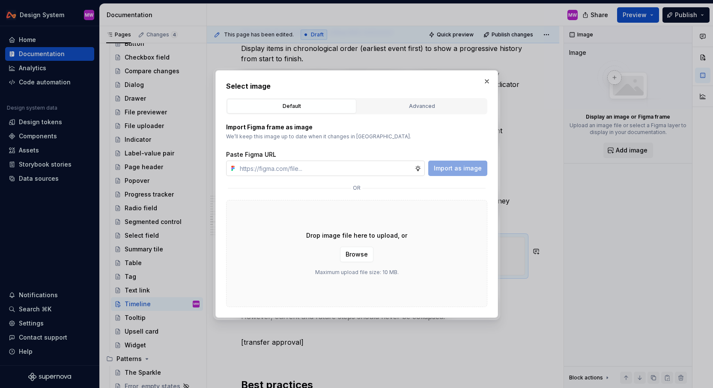
click at [398, 173] on input "text" at bounding box center [326, 168] width 178 height 15
click at [446, 164] on span "Import as image" at bounding box center [458, 168] width 48 height 9
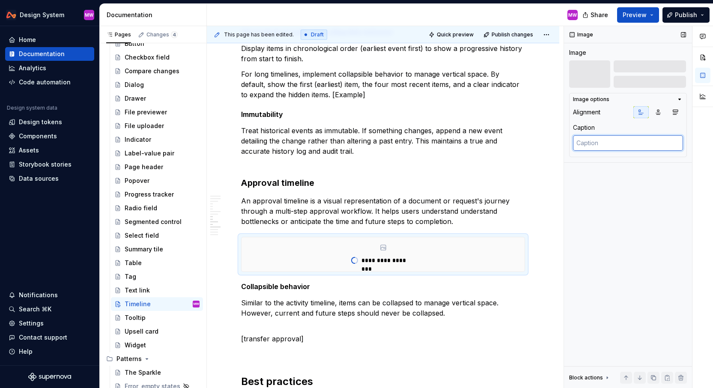
click at [597, 147] on textarea at bounding box center [628, 142] width 110 height 15
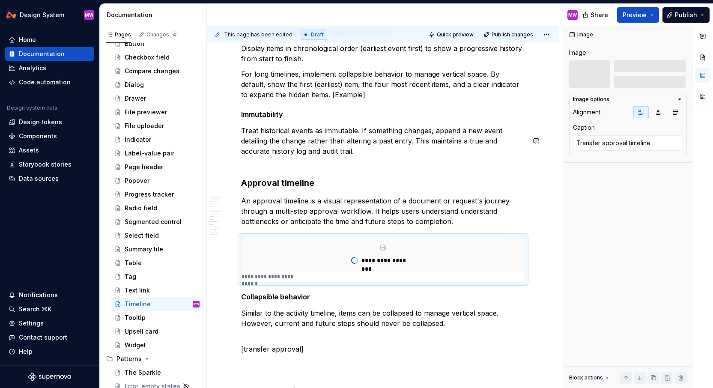
click at [514, 189] on h3 "Approval timeline" at bounding box center [383, 183] width 284 height 12
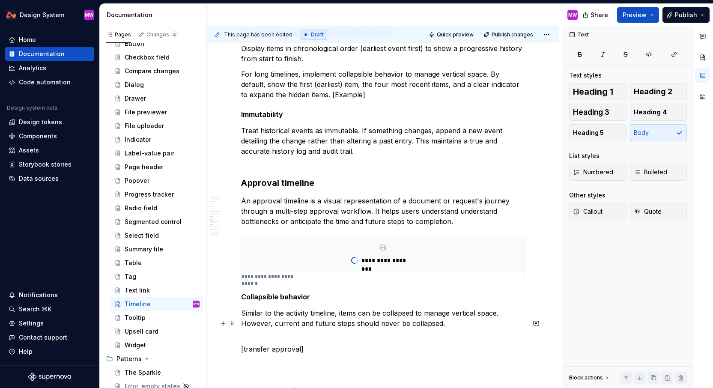
click at [460, 330] on p "Similar to the activity timeline, items can be collapsed to manage vertical spa…" at bounding box center [383, 323] width 284 height 31
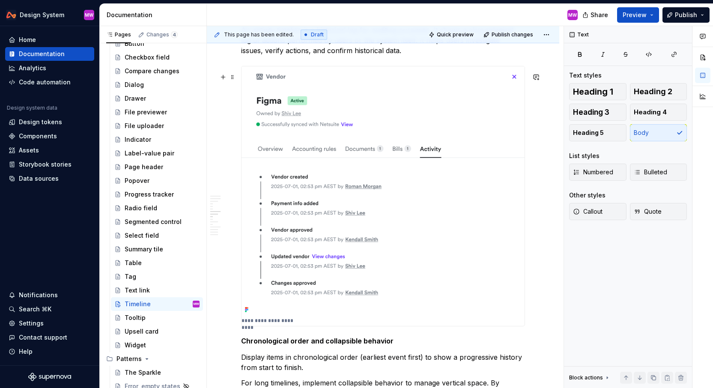
scroll to position [1503, 0]
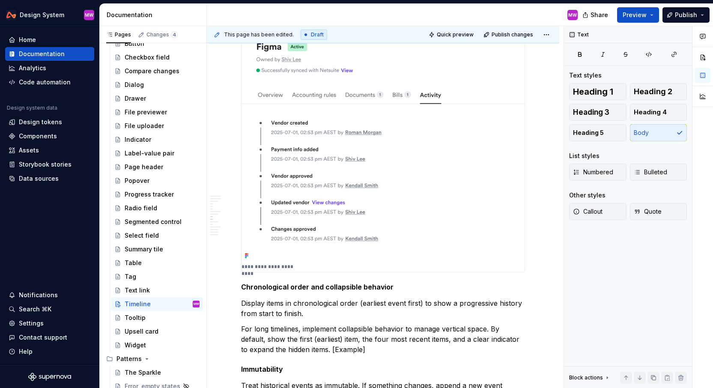
click at [323, 181] on img at bounding box center [383, 136] width 283 height 249
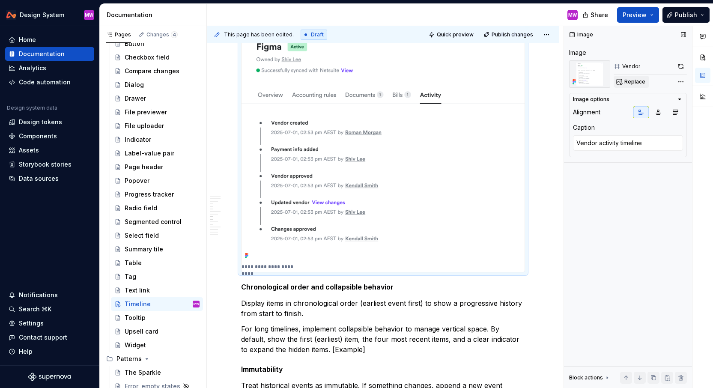
click at [641, 77] on button "Replace" at bounding box center [632, 82] width 36 height 12
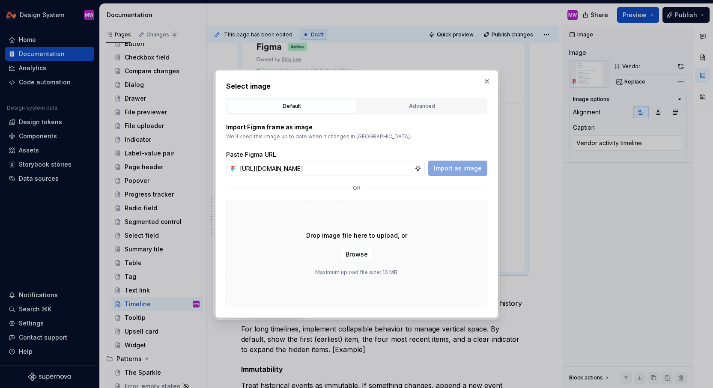
scroll to position [0, 177]
click at [465, 165] on span "Import as image" at bounding box center [458, 168] width 48 height 9
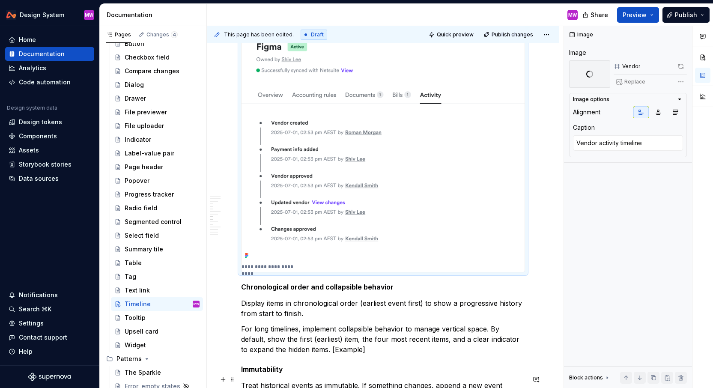
scroll to position [1496, 0]
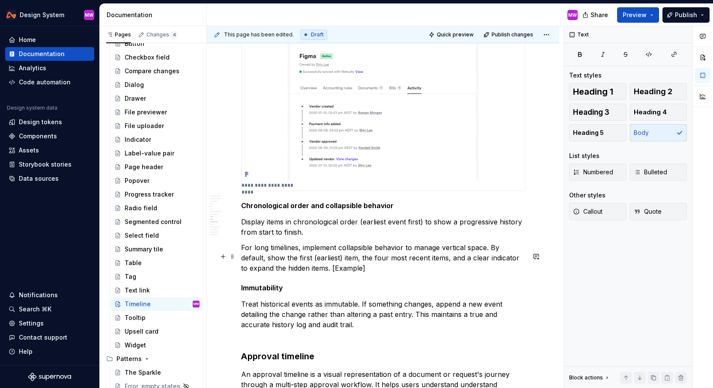
click at [350, 273] on p "For long timelines, implement collapsible behavior to manage vertical space. By…" at bounding box center [383, 258] width 284 height 31
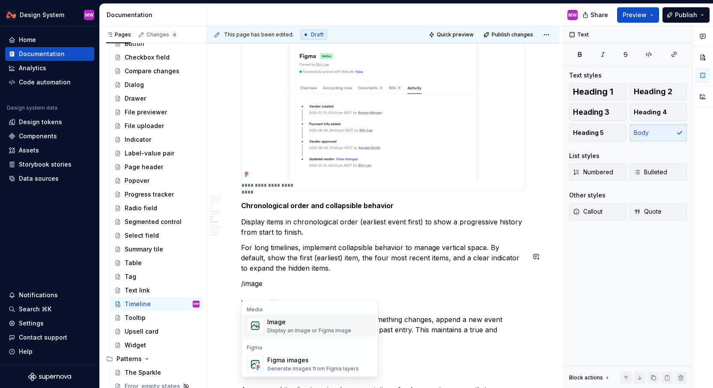
click at [317, 323] on div "Image" at bounding box center [309, 322] width 84 height 9
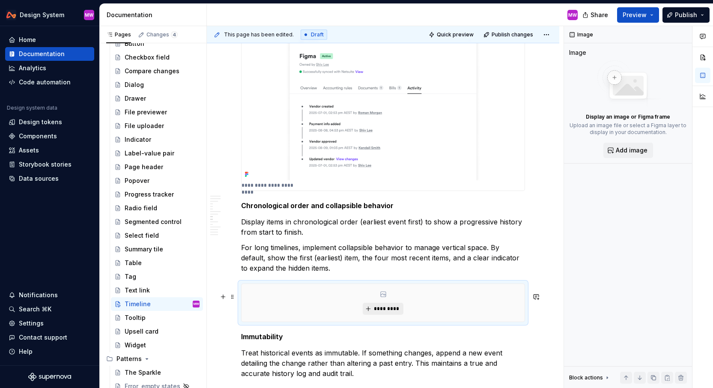
click at [384, 312] on span "*********" at bounding box center [387, 308] width 26 height 7
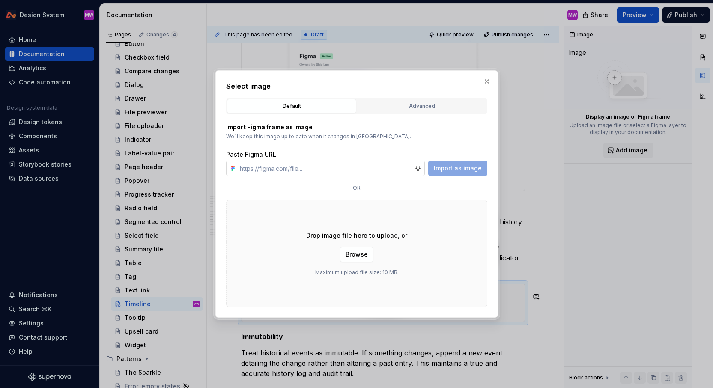
click at [386, 171] on input "text" at bounding box center [326, 168] width 178 height 15
click at [441, 170] on span "Import as image" at bounding box center [458, 168] width 48 height 9
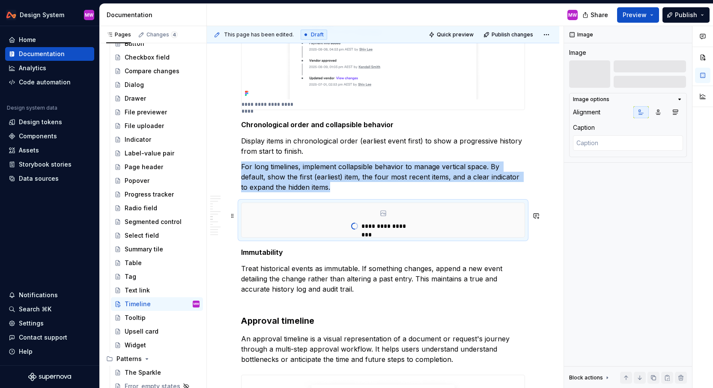
scroll to position [1596, 0]
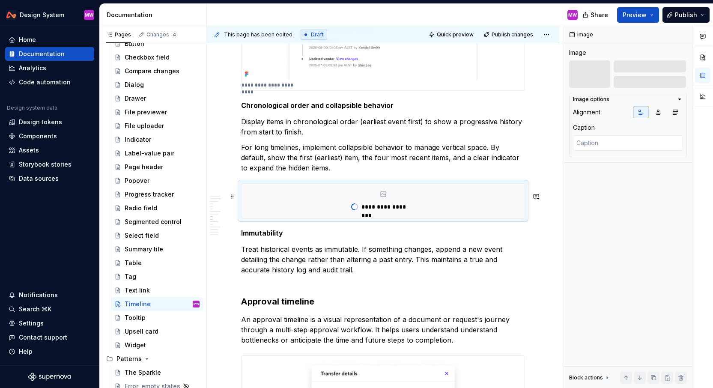
click at [434, 218] on div "**********" at bounding box center [383, 201] width 283 height 34
click at [618, 145] on textarea at bounding box center [628, 142] width 110 height 15
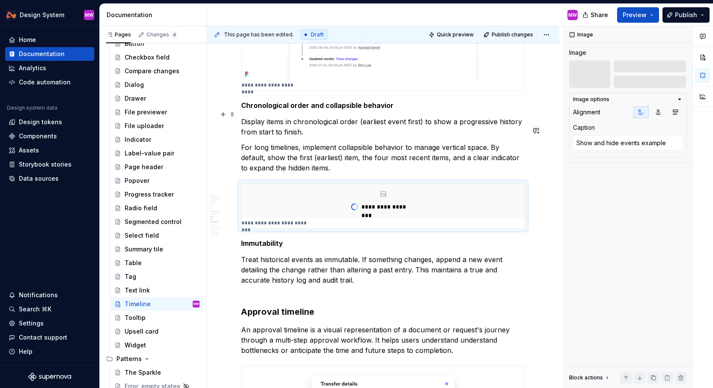
click at [379, 110] on h5 "Chronological order and collapsible behavior" at bounding box center [383, 105] width 284 height 9
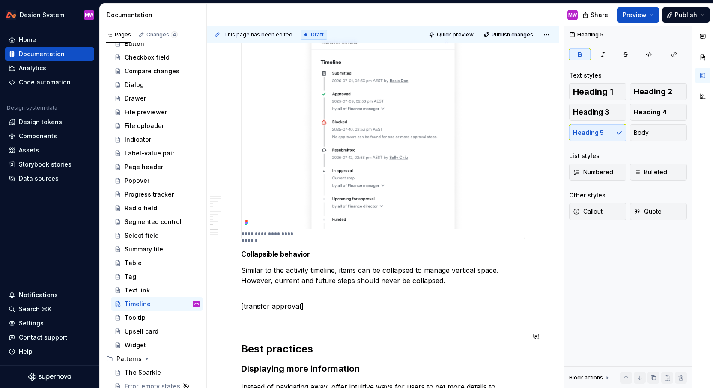
scroll to position [2127, 0]
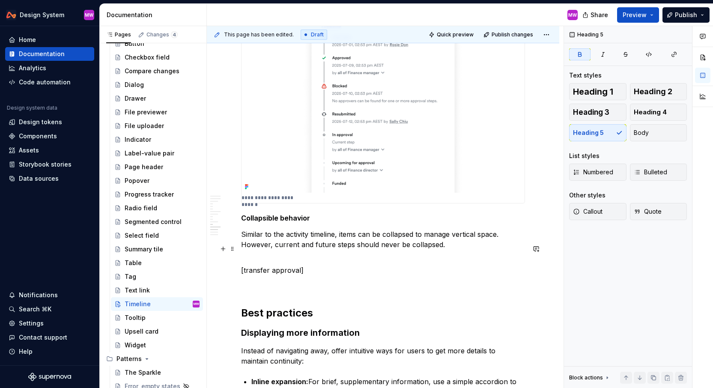
click at [467, 259] on p "Similar to the activity timeline, items can be collapsed to manage vertical spa…" at bounding box center [383, 244] width 284 height 31
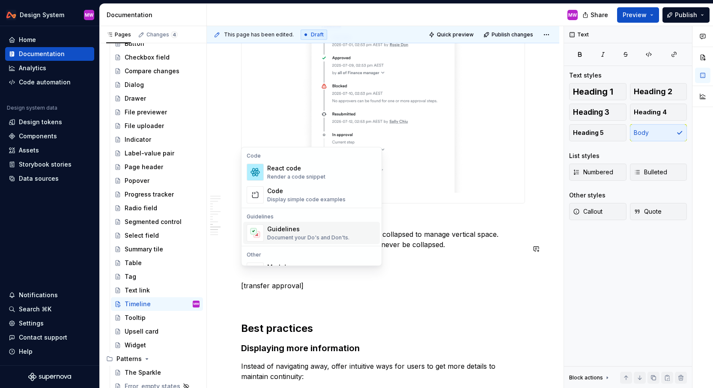
click at [330, 238] on div "Document your Do's and Don'ts." at bounding box center [308, 237] width 82 height 7
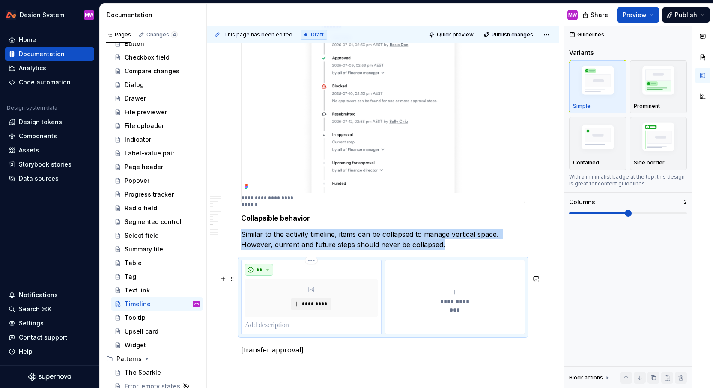
click at [261, 273] on span "**" at bounding box center [259, 270] width 7 height 7
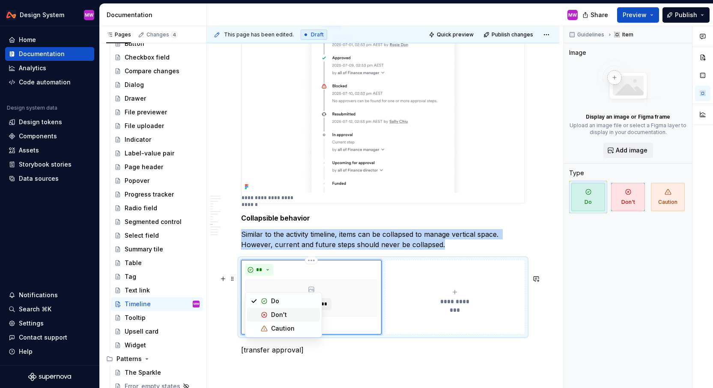
click at [278, 311] on div "Don't" at bounding box center [279, 315] width 16 height 9
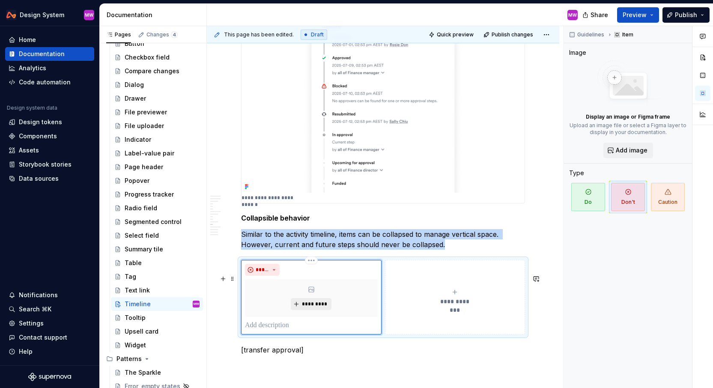
click at [313, 308] on span "*********" at bounding box center [315, 304] width 26 height 7
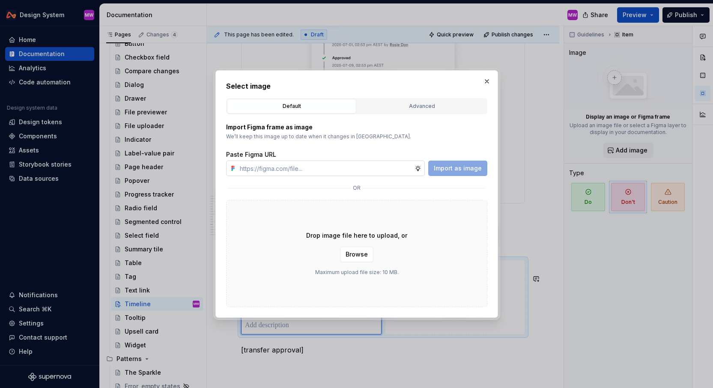
click at [356, 172] on input "text" at bounding box center [326, 168] width 178 height 15
click at [457, 172] on span "Import as image" at bounding box center [458, 168] width 48 height 9
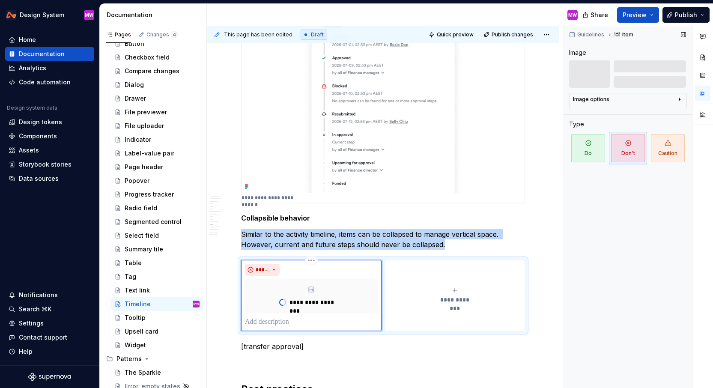
click at [681, 101] on icon "button" at bounding box center [680, 99] width 7 height 7
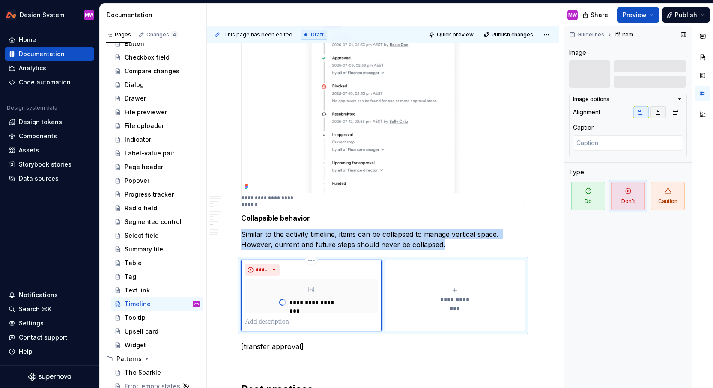
click at [661, 114] on icon "button" at bounding box center [658, 112] width 7 height 7
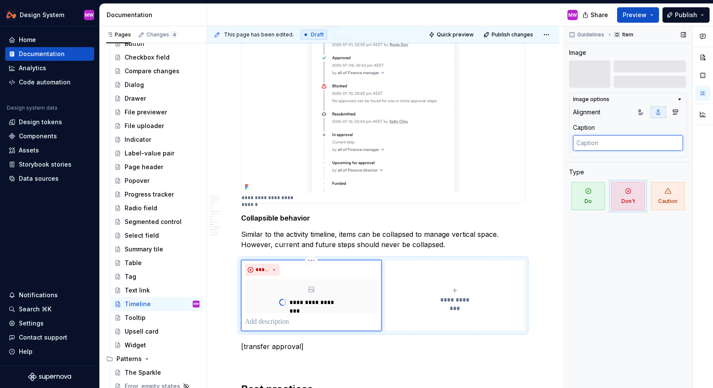
click at [611, 143] on textarea at bounding box center [628, 142] width 110 height 15
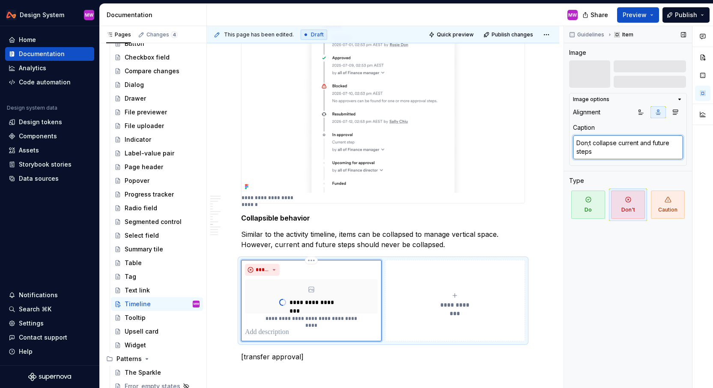
click at [590, 144] on textarea "Don;t collapse current and future steps" at bounding box center [628, 147] width 110 height 24
click at [682, 99] on icon "button" at bounding box center [680, 99] width 7 height 7
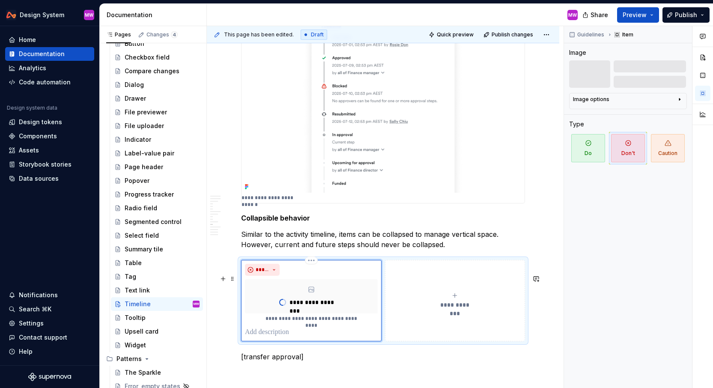
click at [412, 273] on div "**********" at bounding box center [383, 300] width 284 height 81
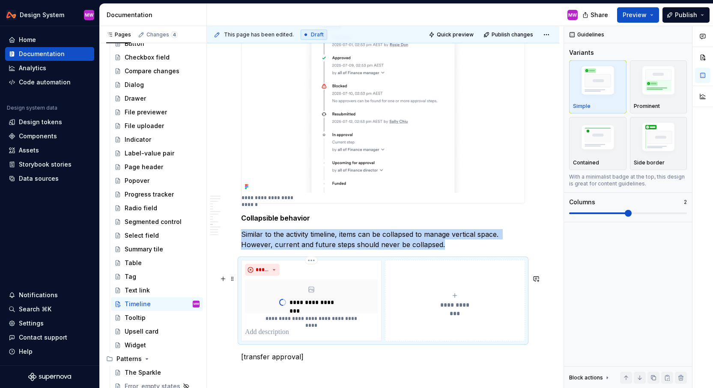
click at [402, 272] on div "**********" at bounding box center [383, 300] width 284 height 81
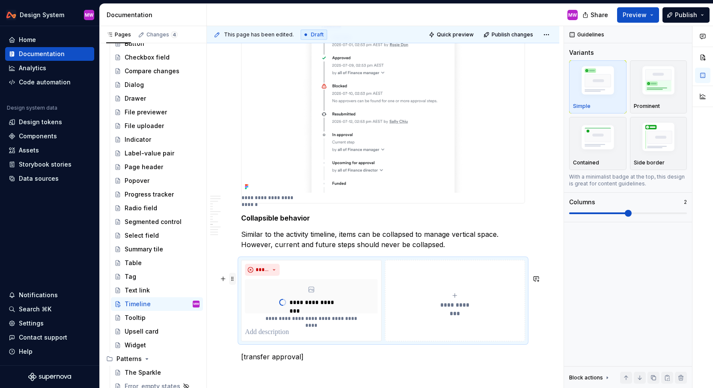
click at [233, 277] on span at bounding box center [232, 279] width 7 height 12
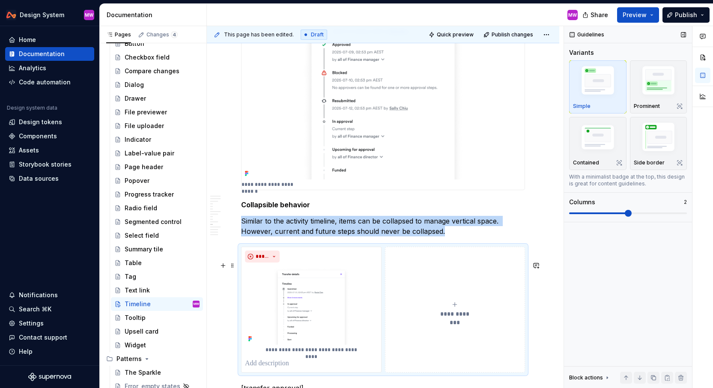
scroll to position [2255, 0]
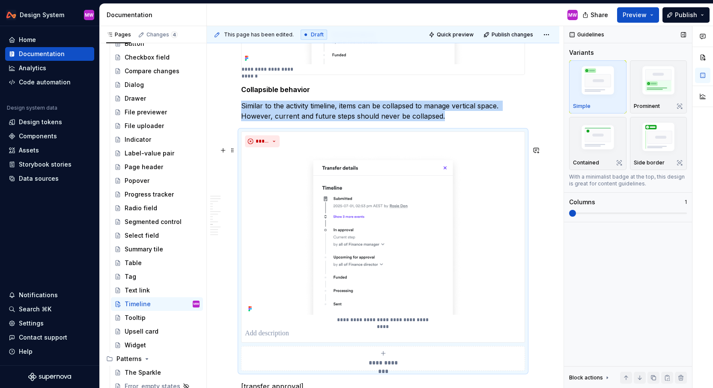
click at [574, 210] on span at bounding box center [572, 213] width 7 height 7
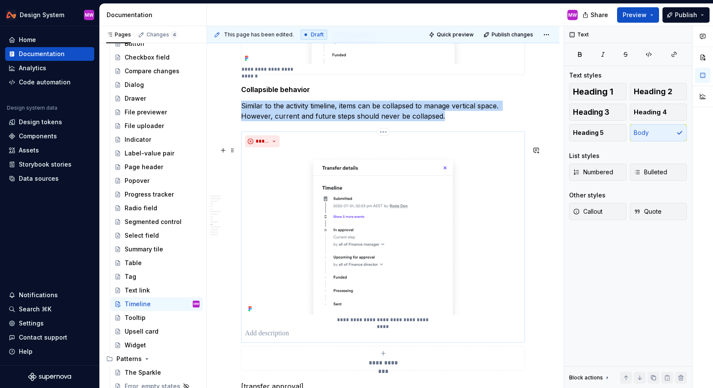
click at [396, 323] on p "**********" at bounding box center [383, 320] width 95 height 7
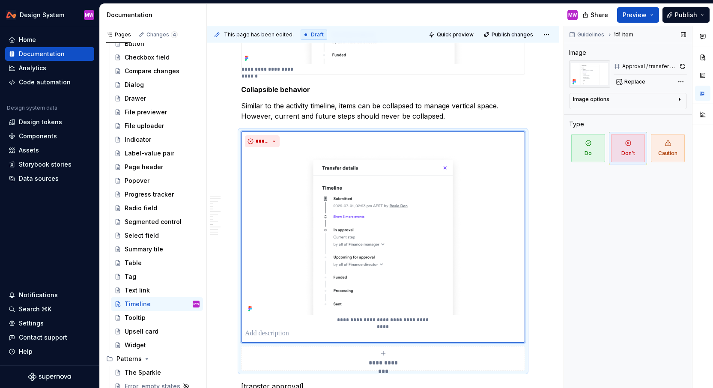
click at [681, 99] on icon "button" at bounding box center [680, 99] width 7 height 7
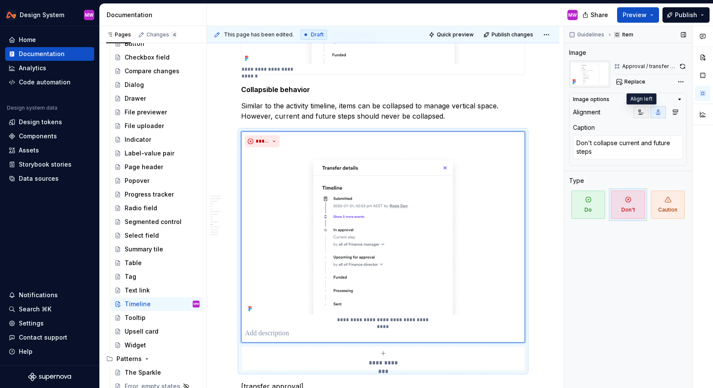
click at [638, 114] on icon "button" at bounding box center [641, 112] width 7 height 7
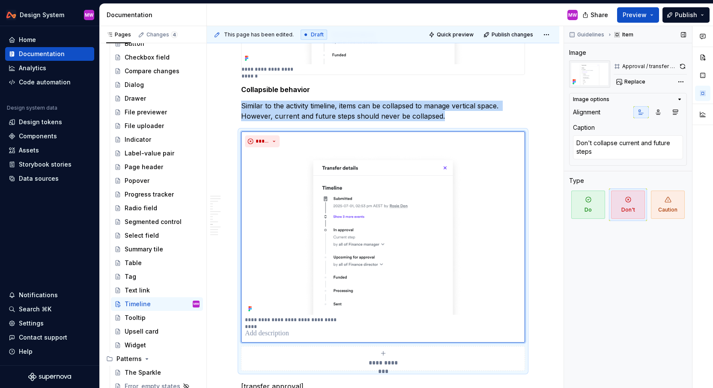
scroll to position [2268, 0]
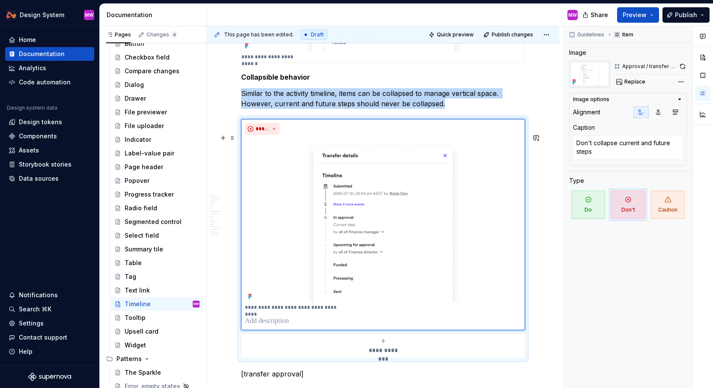
click at [329, 234] on img at bounding box center [383, 220] width 276 height 165
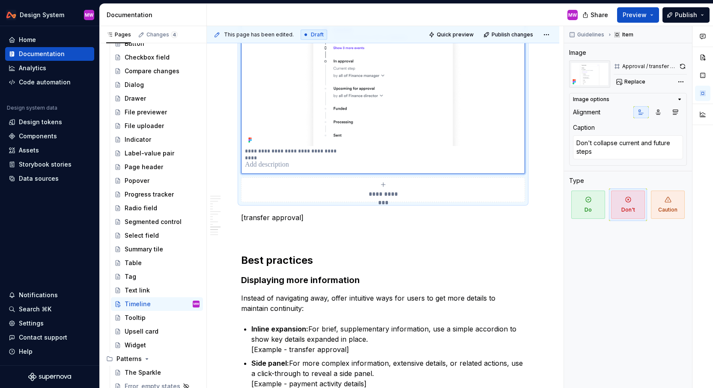
scroll to position [2475, 0]
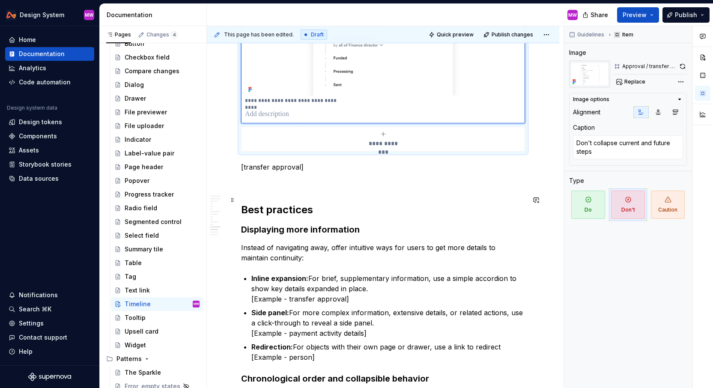
click at [312, 172] on p "[transfer approval]" at bounding box center [383, 167] width 284 height 10
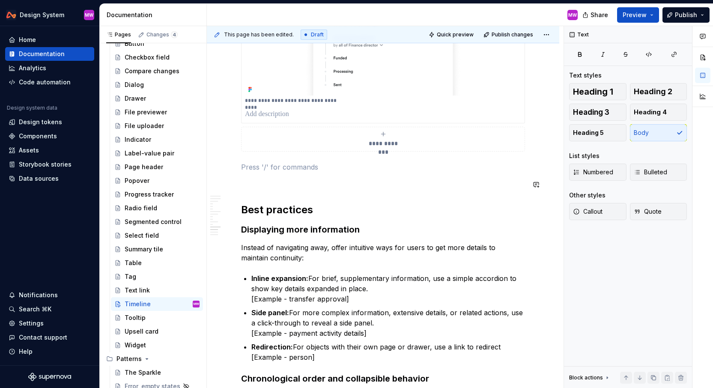
scroll to position [2375, 0]
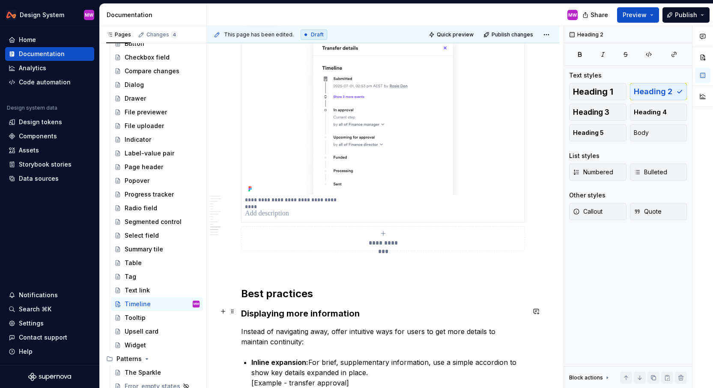
click at [336, 301] on h2 "Best practices" at bounding box center [383, 294] width 284 height 14
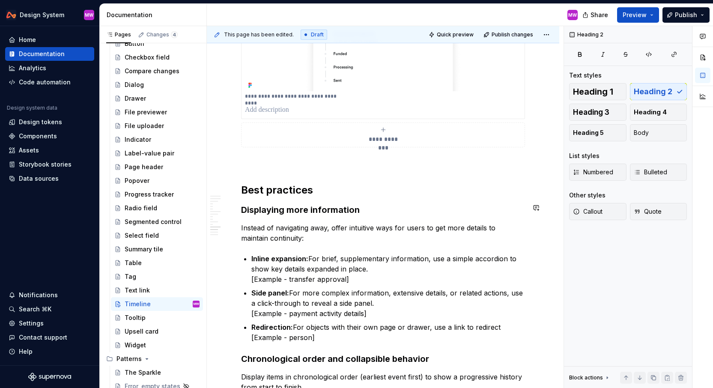
scroll to position [2557, 0]
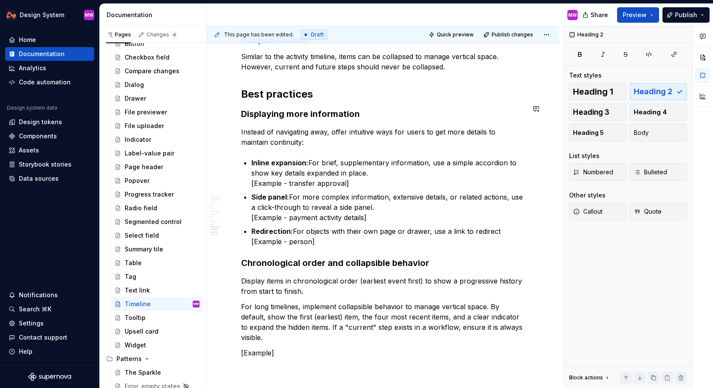
scroll to position [2320, 0]
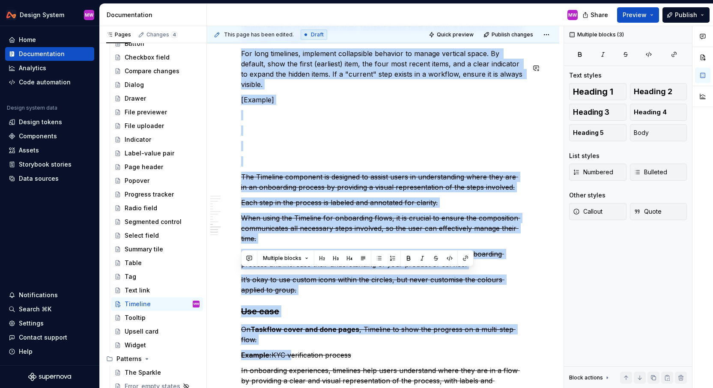
drag, startPoint x: 242, startPoint y: 279, endPoint x: 290, endPoint y: 360, distance: 94.1
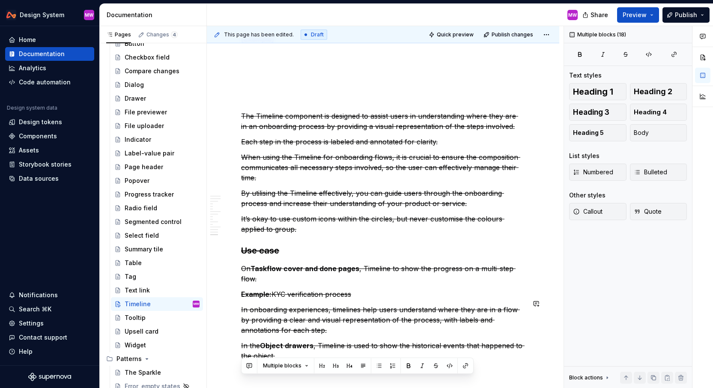
scroll to position [2421, 0]
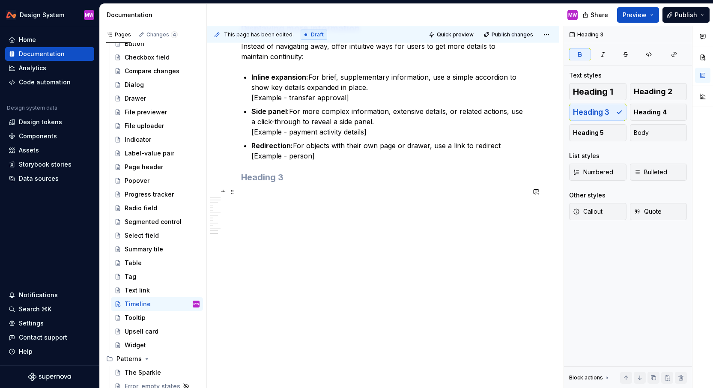
click at [304, 172] on h3 at bounding box center [383, 177] width 284 height 12
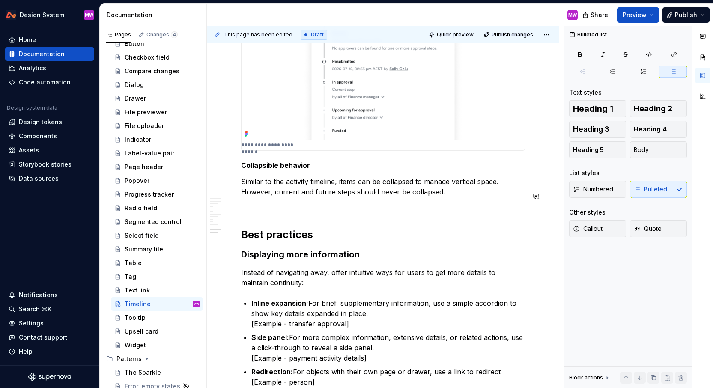
scroll to position [2238, 0]
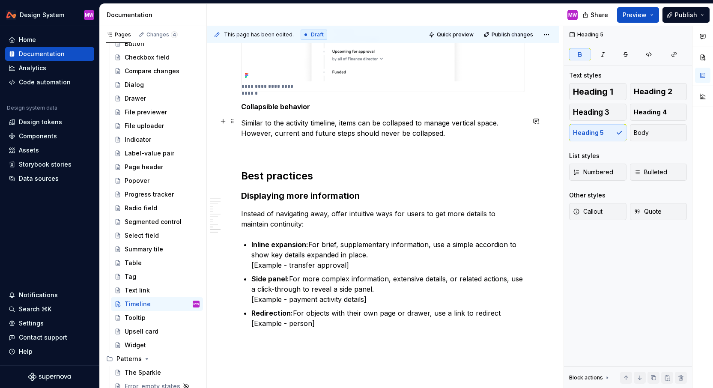
click at [243, 111] on strong "Collapsible behavior" at bounding box center [275, 106] width 69 height 9
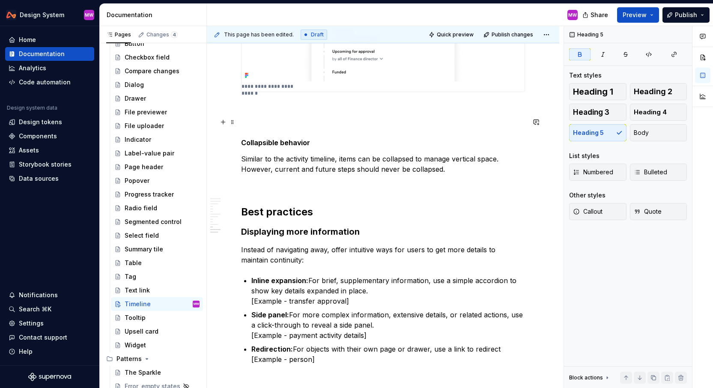
click at [247, 113] on p at bounding box center [383, 107] width 284 height 10
click at [593, 132] on span "Heading 5" at bounding box center [588, 133] width 31 height 9
click at [290, 111] on h5 "Status" at bounding box center [383, 106] width 284 height 9
click at [281, 111] on h5 "Status" at bounding box center [383, 106] width 284 height 9
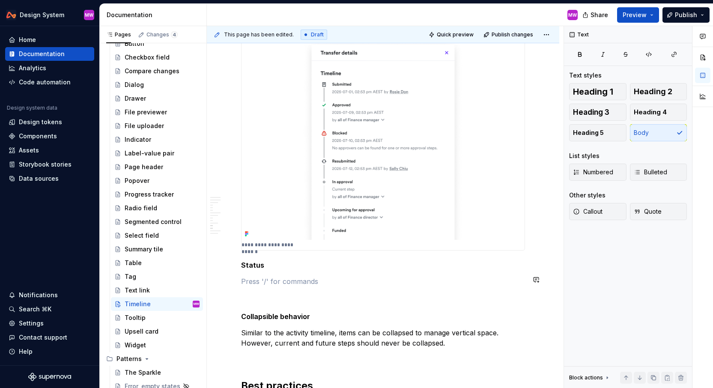
scroll to position [2081, 0]
click at [287, 285] on p at bounding box center [383, 280] width 284 height 10
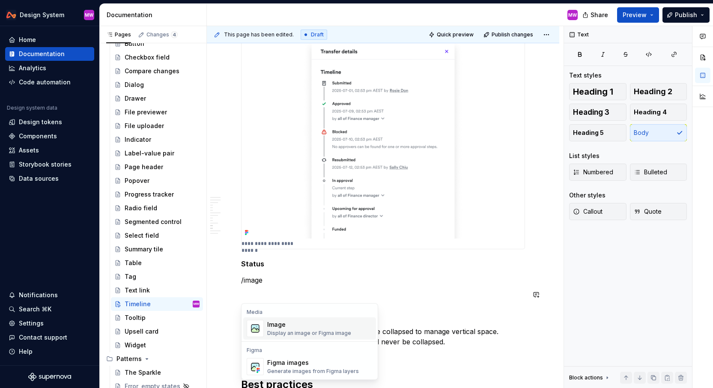
click at [278, 329] on div "Image Display an image or Figma image" at bounding box center [309, 328] width 84 height 16
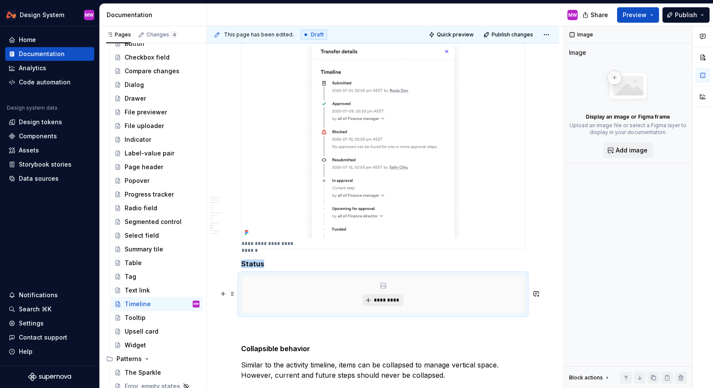
click at [380, 304] on span "*********" at bounding box center [387, 300] width 26 height 7
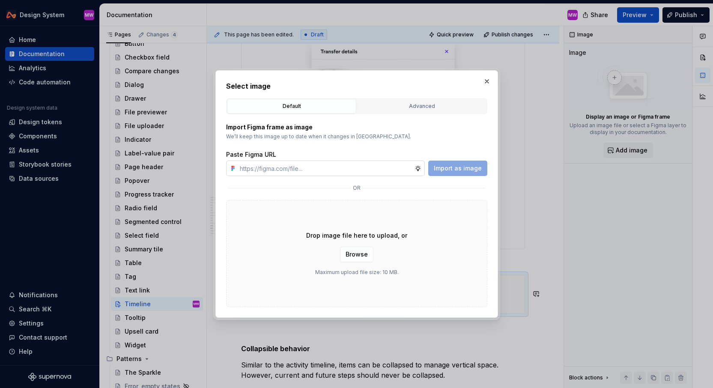
click at [376, 164] on input "text" at bounding box center [326, 168] width 178 height 15
click at [458, 167] on span "Import as image" at bounding box center [458, 168] width 48 height 9
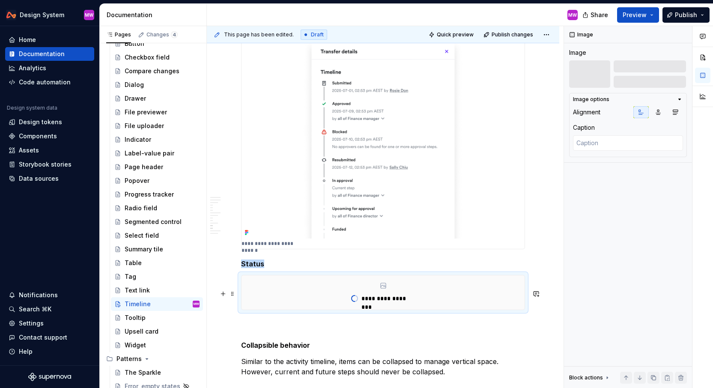
click at [435, 307] on div "**********" at bounding box center [383, 292] width 283 height 34
click at [617, 145] on textarea at bounding box center [628, 142] width 110 height 15
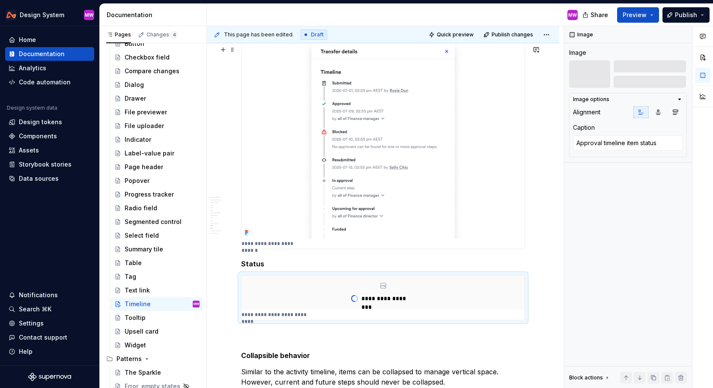
click at [557, 178] on div "**********" at bounding box center [385, 207] width 357 height 362
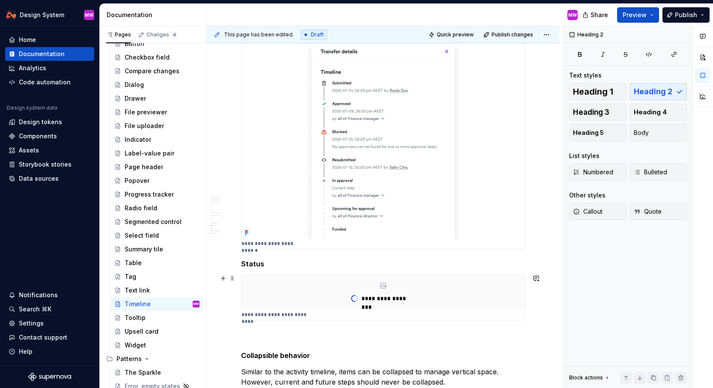
click at [264, 268] on h5 "Status" at bounding box center [383, 264] width 284 height 9
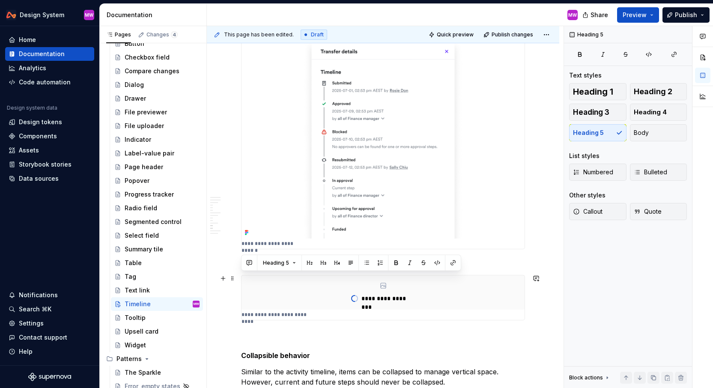
drag, startPoint x: 264, startPoint y: 280, endPoint x: 243, endPoint y: 279, distance: 21.9
click at [243, 268] on h5 "Status" at bounding box center [383, 264] width 284 height 9
copy h5 "Status"
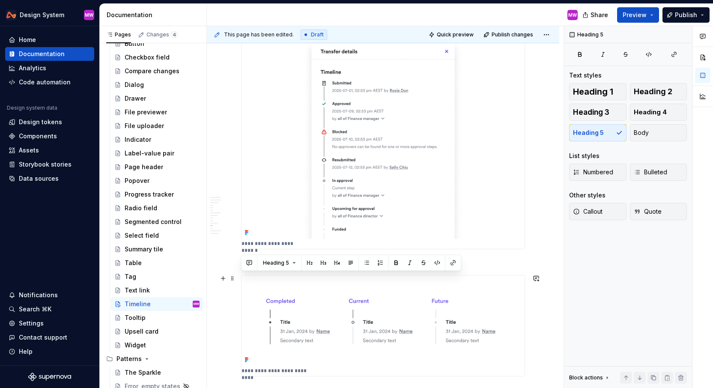
click at [293, 268] on h5 "Status" at bounding box center [383, 264] width 284 height 9
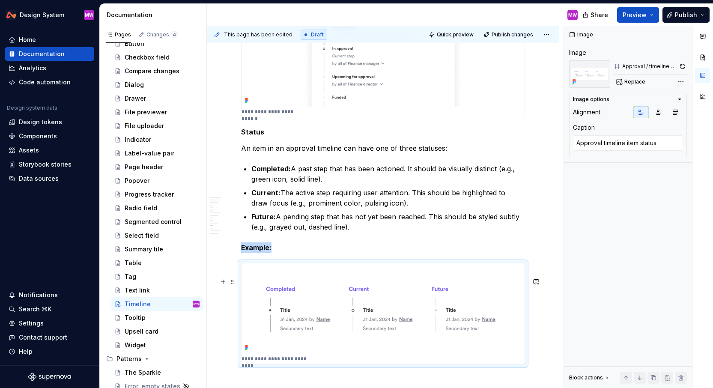
scroll to position [2237, 0]
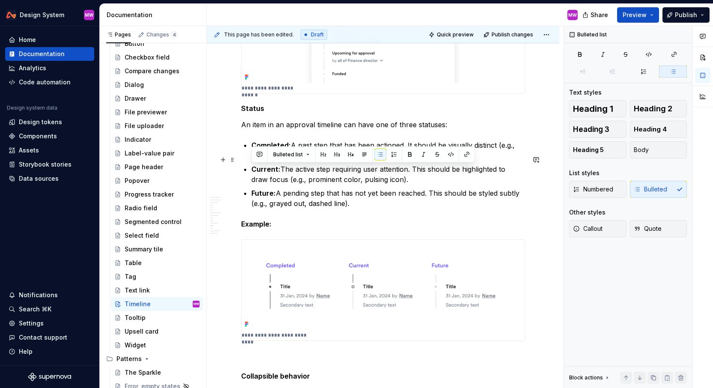
drag, startPoint x: 289, startPoint y: 171, endPoint x: 248, endPoint y: 170, distance: 41.6
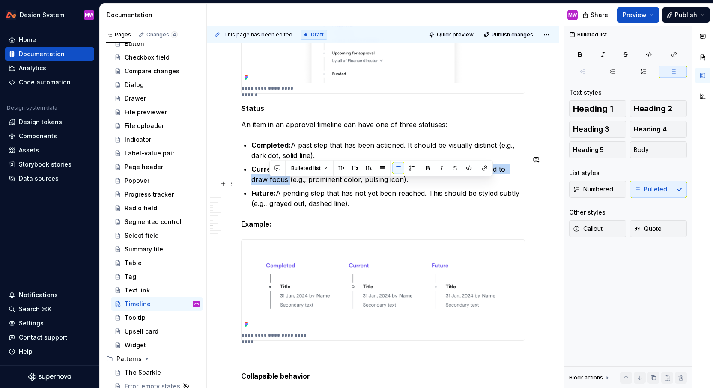
drag, startPoint x: 412, startPoint y: 183, endPoint x: 270, endPoint y: 194, distance: 142.2
click at [270, 185] on p "Current: The active step requiring user attention. This should be highlighted t…" at bounding box center [389, 174] width 274 height 21
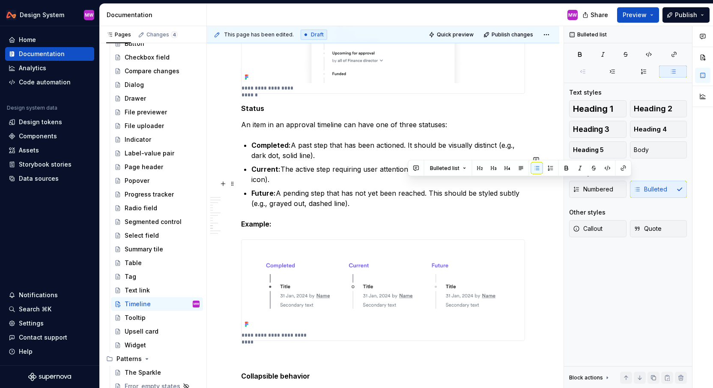
drag, startPoint x: 408, startPoint y: 183, endPoint x: 529, endPoint y: 185, distance: 121.3
click at [525, 185] on p "Current: The active step requiring user attention. (e.g., prominent color, puls…" at bounding box center [389, 174] width 274 height 21
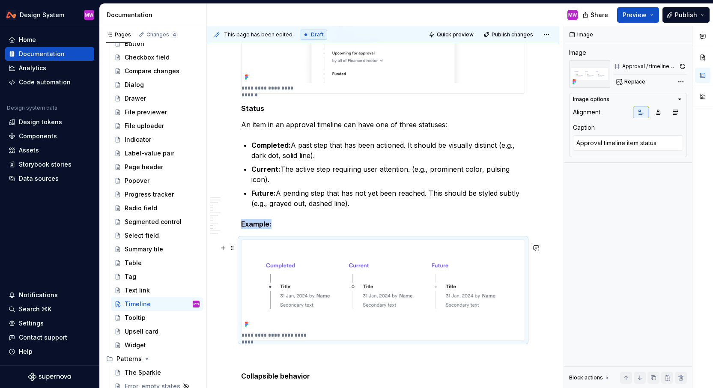
click at [309, 287] on img at bounding box center [383, 285] width 283 height 91
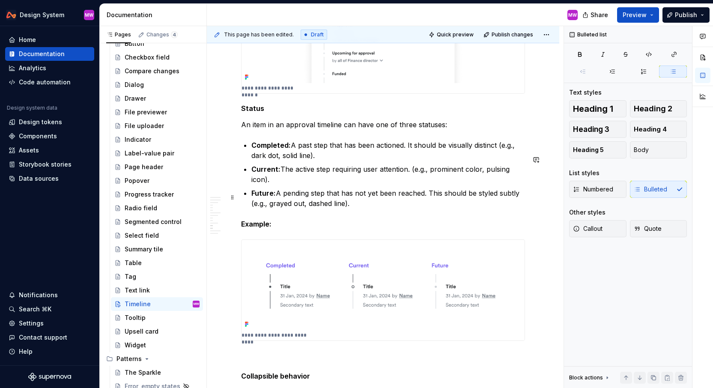
click at [364, 209] on p "Future: A pending step that has not yet been reached. This should be styled sub…" at bounding box center [389, 198] width 274 height 21
drag, startPoint x: 503, startPoint y: 159, endPoint x: 520, endPoint y: 163, distance: 18.1
click at [520, 161] on p "Completed: A past step that has been actioned. It should be visually distinct (…" at bounding box center [389, 150] width 274 height 21
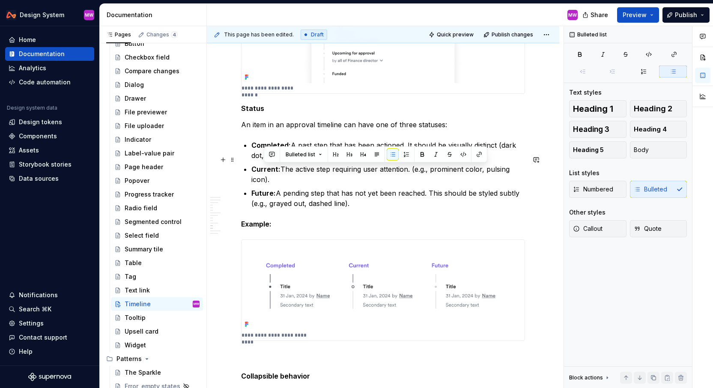
drag, startPoint x: 281, startPoint y: 168, endPoint x: 263, endPoint y: 168, distance: 18.0
click at [263, 161] on p "Completed: A past step that has been actioned. It should be visually distinct (…" at bounding box center [389, 150] width 274 height 21
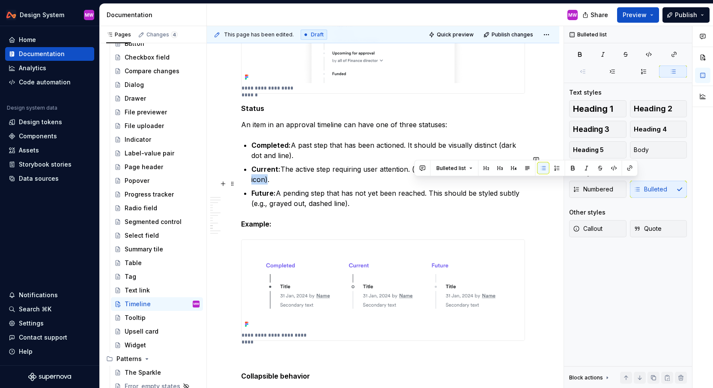
drag, startPoint x: 416, startPoint y: 183, endPoint x: 524, endPoint y: 184, distance: 108.4
click at [524, 184] on p "Current: The active step requiring user attention. (e.g., prominent color, puls…" at bounding box center [389, 174] width 274 height 21
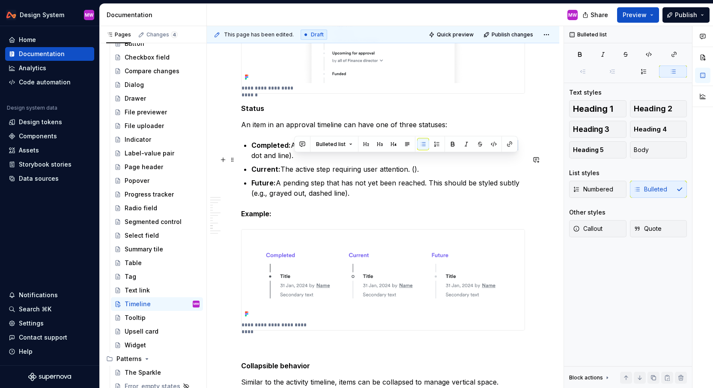
drag, startPoint x: 503, startPoint y: 160, endPoint x: 517, endPoint y: 160, distance: 13.3
click at [517, 160] on p "Completed: A past step that has been actioned. It should be visually distinct (…" at bounding box center [389, 150] width 274 height 21
click at [415, 174] on p "Current: The active step requiring user attention. ()." at bounding box center [389, 169] width 274 height 10
click at [292, 219] on p "Example:" at bounding box center [383, 214] width 284 height 10
click at [252, 150] on strong "Completed:" at bounding box center [271, 145] width 39 height 9
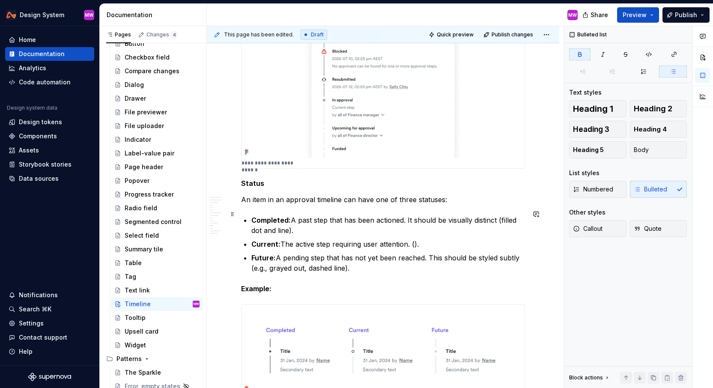
scroll to position [2187, 0]
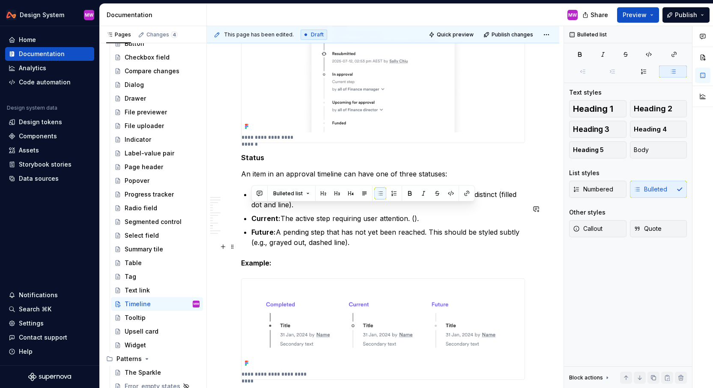
drag, startPoint x: 252, startPoint y: 209, endPoint x: 360, endPoint y: 255, distance: 117.5
click at [360, 248] on ul "Completed: A past step that has been actioned. It should be visually distinct (…" at bounding box center [389, 218] width 274 height 58
click at [360, 248] on p "Future: A pending step that has not yet been reached. This should be styled sub…" at bounding box center [389, 237] width 274 height 21
drag, startPoint x: 363, startPoint y: 254, endPoint x: 247, endPoint y: 211, distance: 123.2
click at [252, 211] on ul "Completed: A past step that has been actioned. It should be visually distinct (…" at bounding box center [389, 218] width 274 height 58
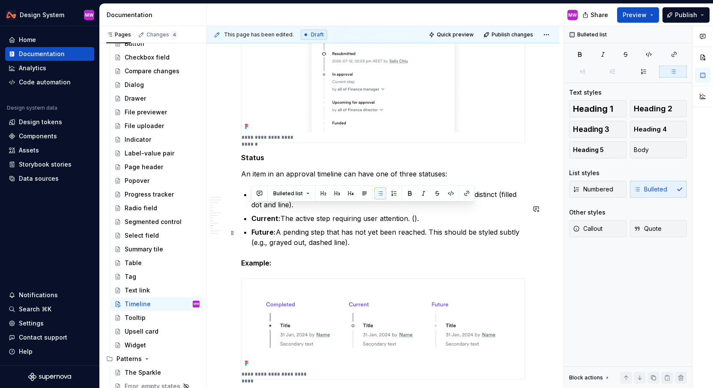
click at [291, 225] on ul "Completed: A past step that has been actioned. It should be visually distinct (…" at bounding box center [389, 218] width 274 height 58
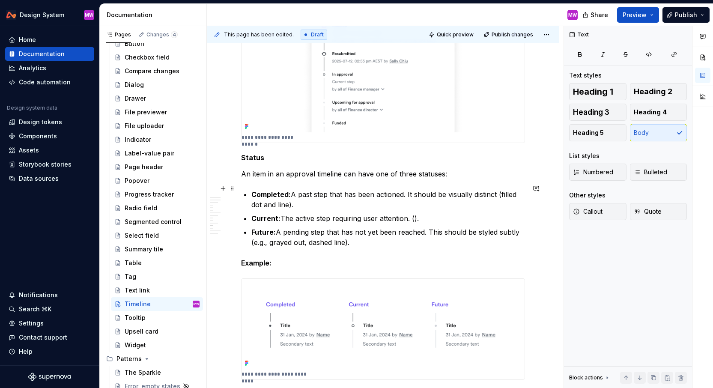
click at [449, 179] on p "An item in an approval timeline can have one of three statuses:" at bounding box center [383, 174] width 284 height 10
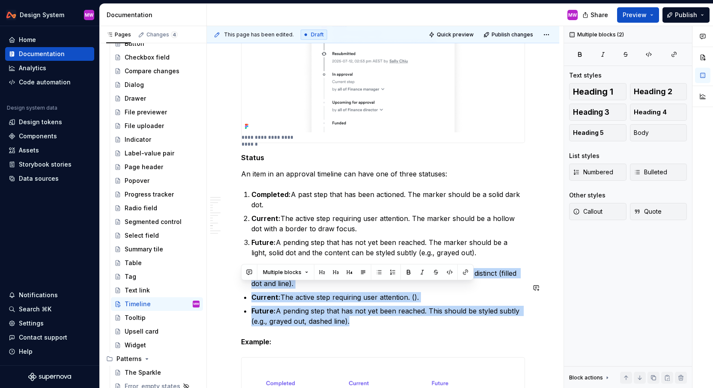
drag, startPoint x: 251, startPoint y: 287, endPoint x: 375, endPoint y: 344, distance: 136.3
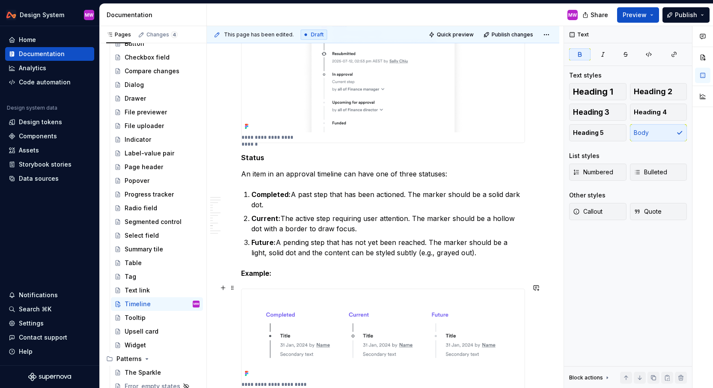
drag, startPoint x: 304, startPoint y: 293, endPoint x: 235, endPoint y: 290, distance: 69.5
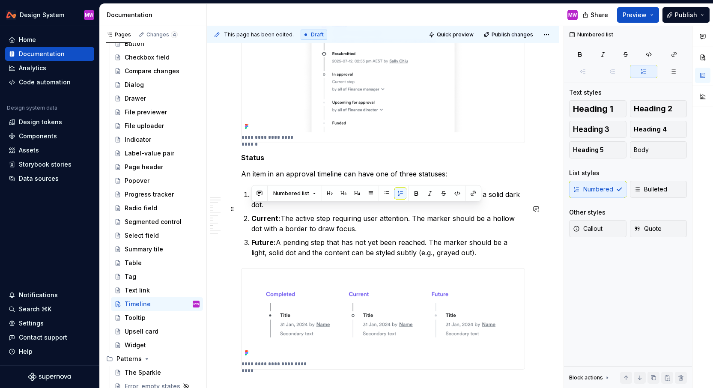
drag, startPoint x: 482, startPoint y: 266, endPoint x: 250, endPoint y: 206, distance: 240.2
click at [252, 206] on ol "Completed: A past step that has been actioned. The marker should be a solid dar…" at bounding box center [389, 223] width 274 height 69
click at [641, 189] on span "Bulleted" at bounding box center [650, 189] width 33 height 9
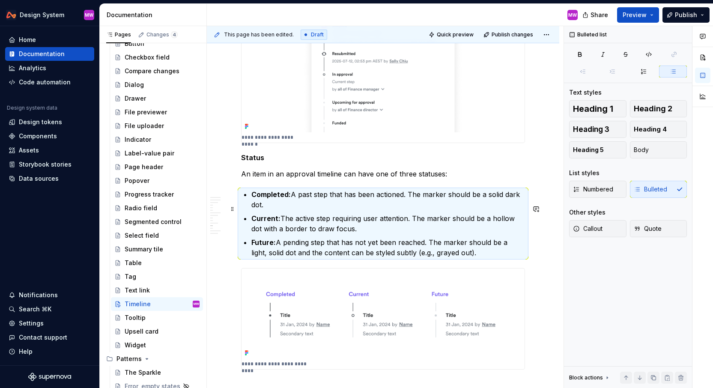
click at [317, 210] on p "Completed: A past step that has been actioned. The marker should be a solid dar…" at bounding box center [389, 199] width 274 height 21
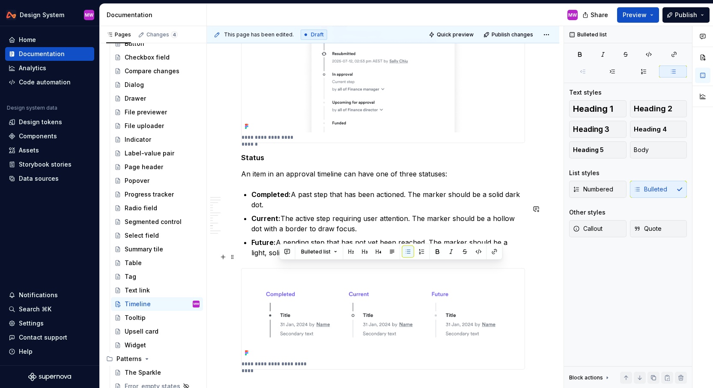
drag, startPoint x: 279, startPoint y: 266, endPoint x: 398, endPoint y: 265, distance: 119.1
click at [398, 258] on p "Future: A pending step that has not yet been reached. The marker should be a li…" at bounding box center [389, 247] width 274 height 21
drag, startPoint x: 283, startPoint y: 265, endPoint x: 349, endPoint y: 266, distance: 66.4
click at [350, 258] on p "Future: A pending step that has not yet been reached. The marker should be a li…" at bounding box center [389, 247] width 274 height 21
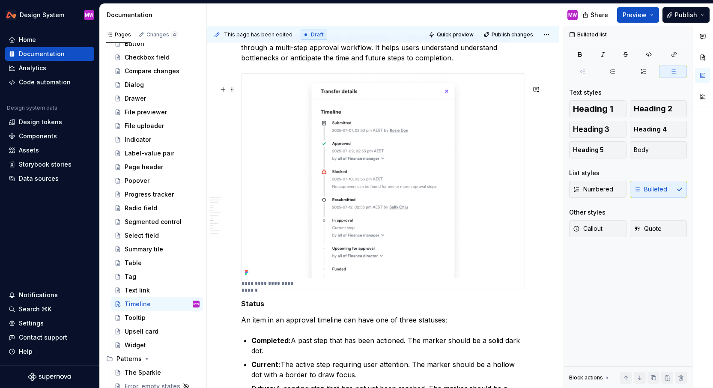
scroll to position [2102, 0]
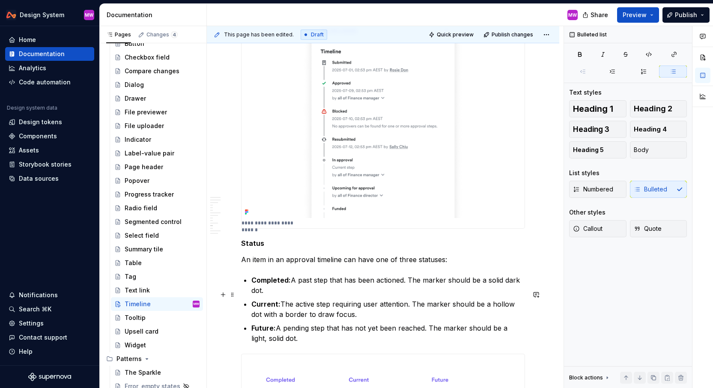
click at [342, 296] on p "Completed: A past step that has been actioned. The marker should be a solid dar…" at bounding box center [389, 285] width 274 height 21
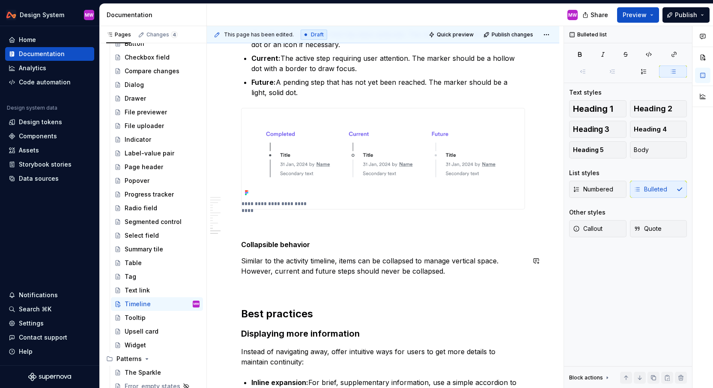
scroll to position [2389, 0]
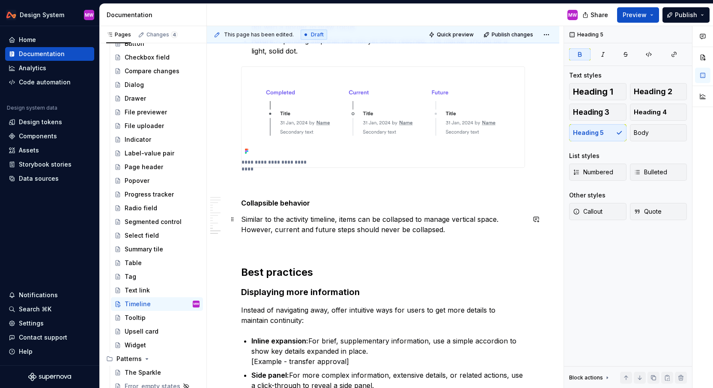
click at [242, 207] on strong "Collapsible behavior" at bounding box center [275, 203] width 69 height 9
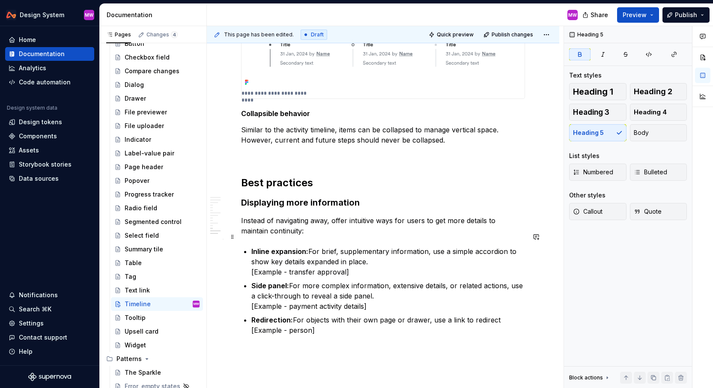
scroll to position [2498, 0]
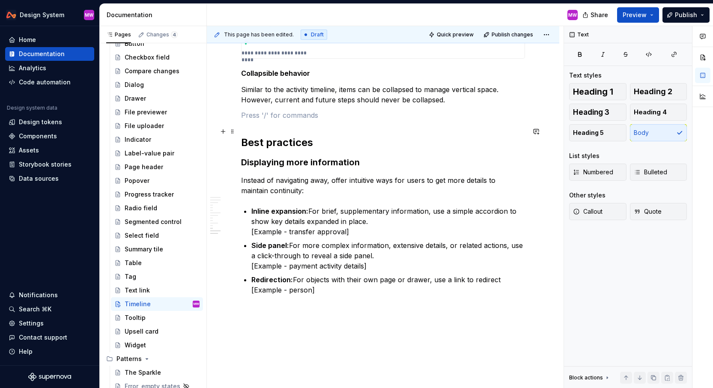
click at [290, 120] on p at bounding box center [383, 115] width 284 height 10
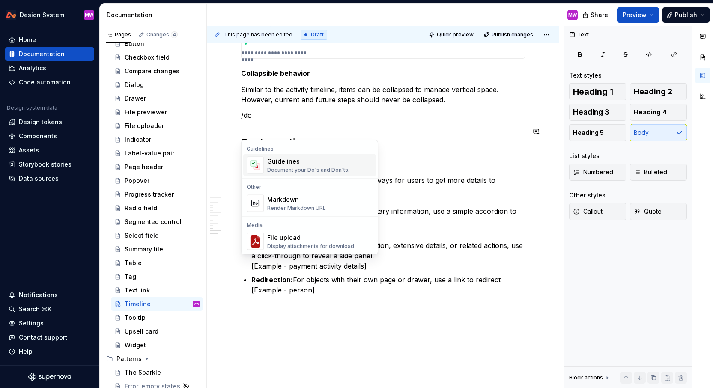
click at [307, 159] on div "Guidelines" at bounding box center [308, 161] width 82 height 9
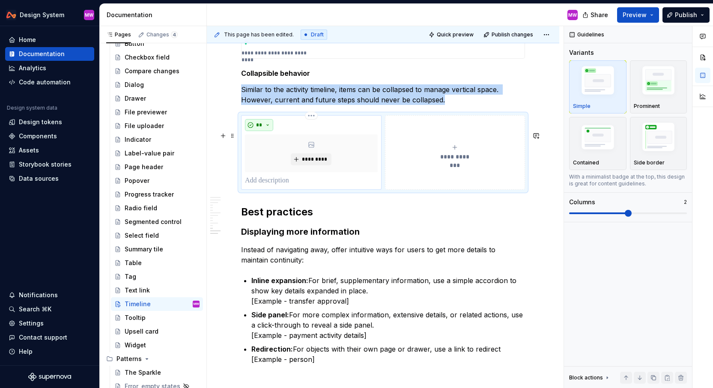
click at [266, 131] on button "**" at bounding box center [259, 125] width 28 height 12
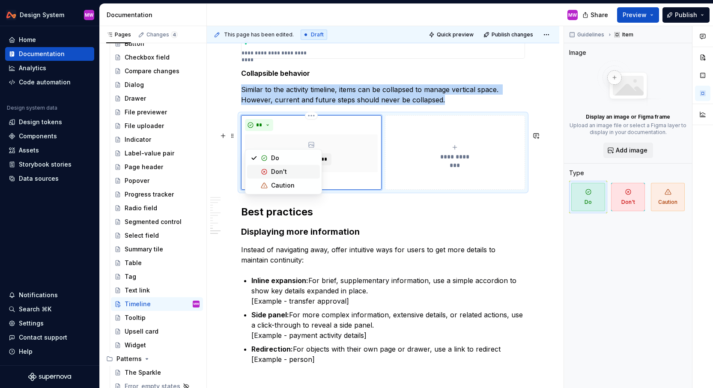
click at [279, 171] on div "Don't" at bounding box center [279, 172] width 16 height 9
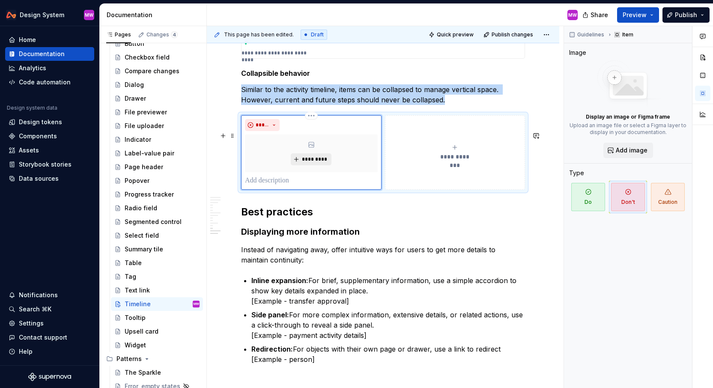
click at [317, 163] on span "*********" at bounding box center [315, 159] width 26 height 7
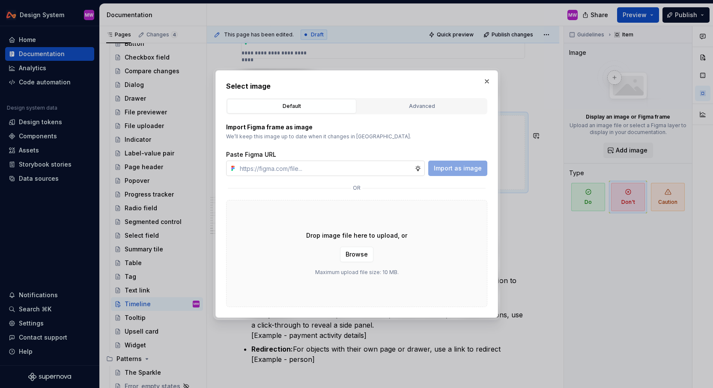
click at [319, 169] on input "text" at bounding box center [326, 168] width 178 height 15
click at [449, 166] on span "Import as image" at bounding box center [458, 168] width 48 height 9
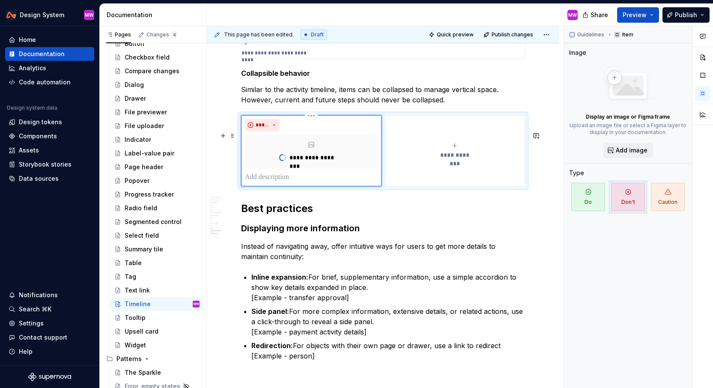
click at [282, 183] on p at bounding box center [311, 177] width 133 height 10
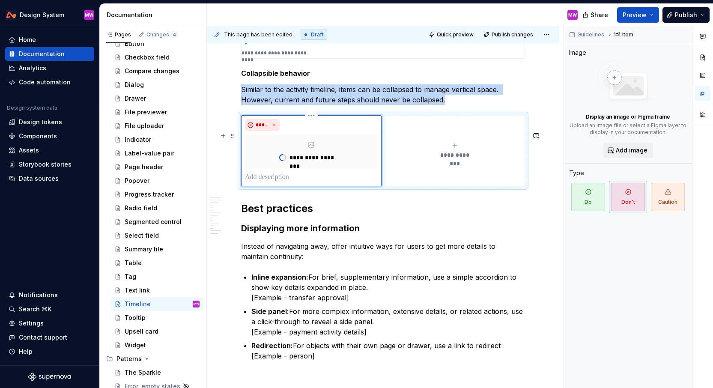
scroll to position [2464, 0]
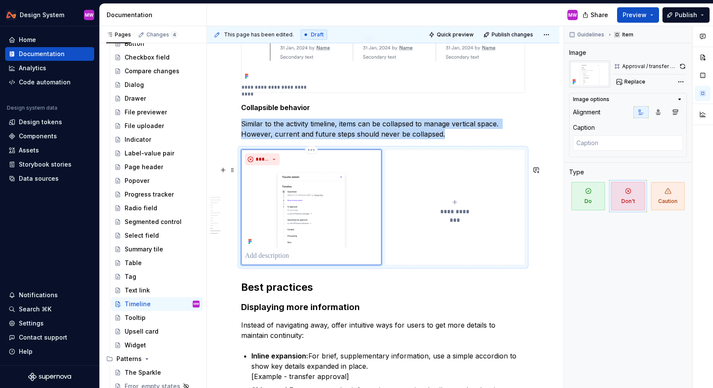
click at [260, 261] on p at bounding box center [311, 256] width 133 height 10
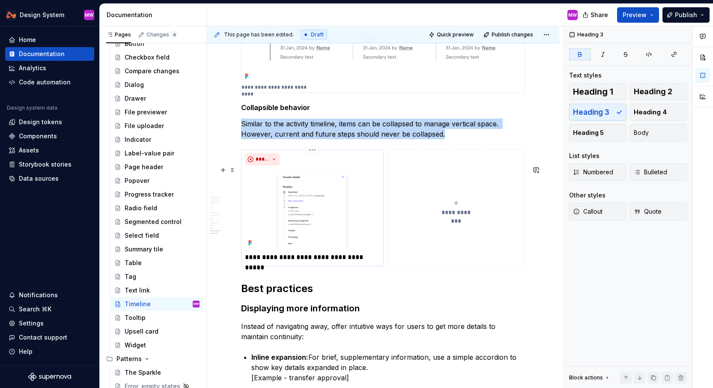
click at [340, 201] on img at bounding box center [312, 209] width 135 height 80
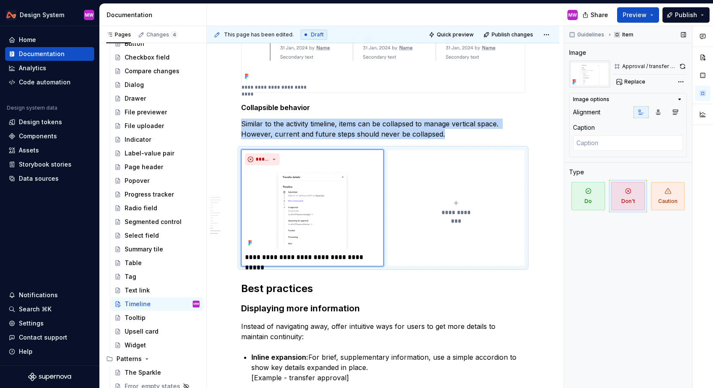
click at [680, 99] on icon "button" at bounding box center [680, 99] width 2 height 1
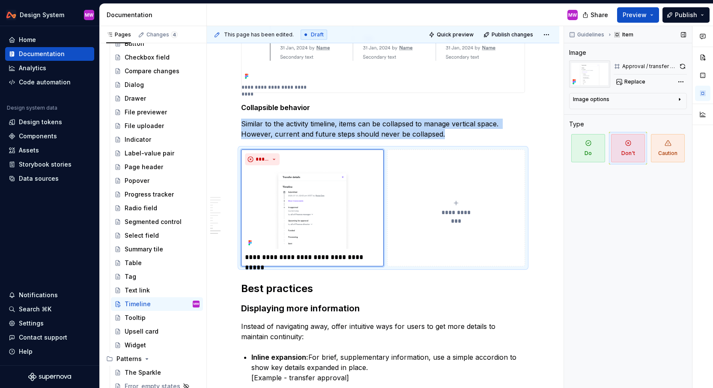
click at [680, 99] on icon "button" at bounding box center [680, 100] width 1 height 2
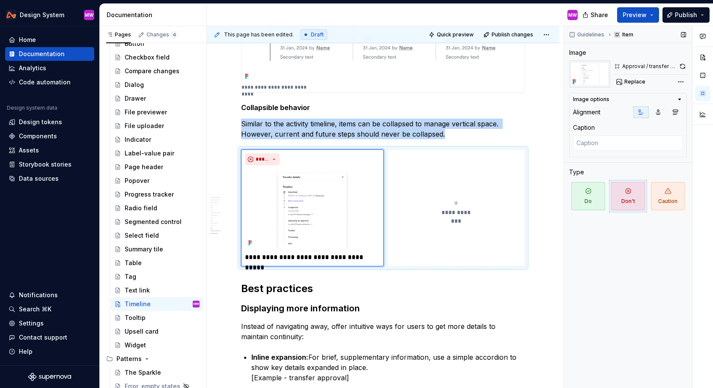
click at [598, 100] on div "Image options" at bounding box center [591, 99] width 36 height 7
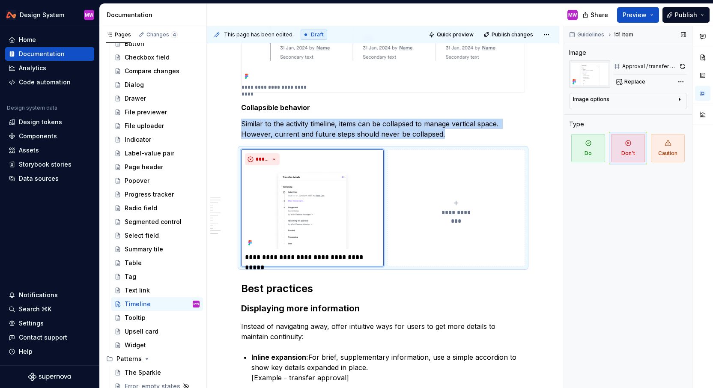
click at [598, 100] on div "Image options" at bounding box center [591, 99] width 36 height 7
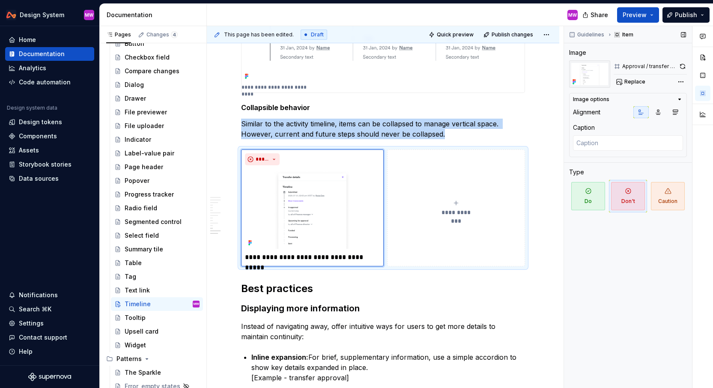
click at [590, 74] on img at bounding box center [589, 73] width 41 height 27
click at [680, 79] on div "Comments Open comments No comments yet Select ‘Comment’ from the block context …" at bounding box center [638, 207] width 149 height 362
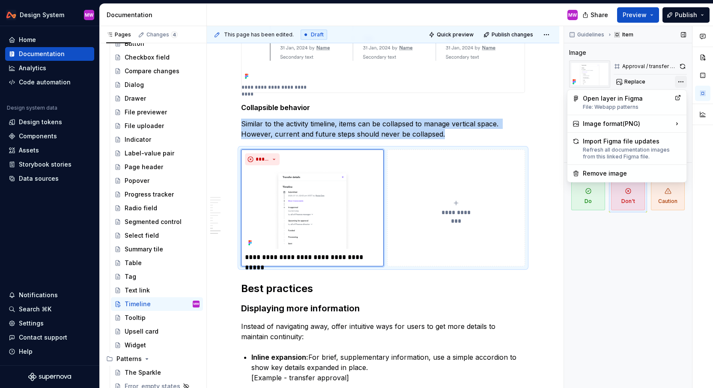
click at [680, 79] on div "Comments Open comments No comments yet Select ‘Comment’ from the block context …" at bounding box center [638, 207] width 149 height 362
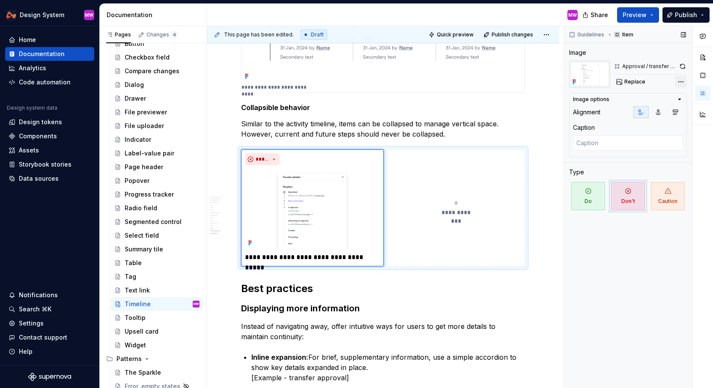
click at [680, 80] on div "Comments Open comments No comments yet Select ‘Comment’ from the block context …" at bounding box center [638, 207] width 149 height 362
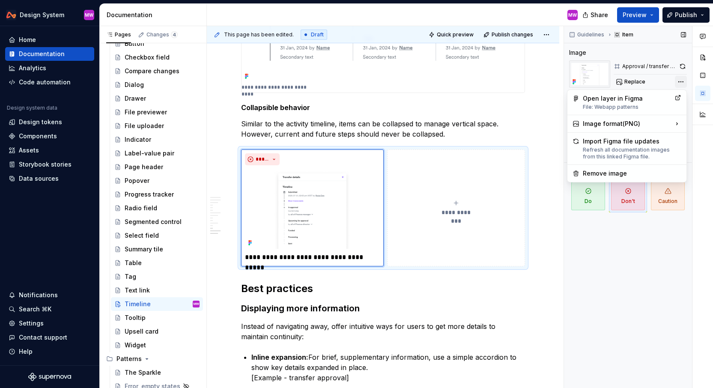
click at [680, 80] on div "Comments Open comments No comments yet Select ‘Comment’ from the block context …" at bounding box center [638, 207] width 149 height 362
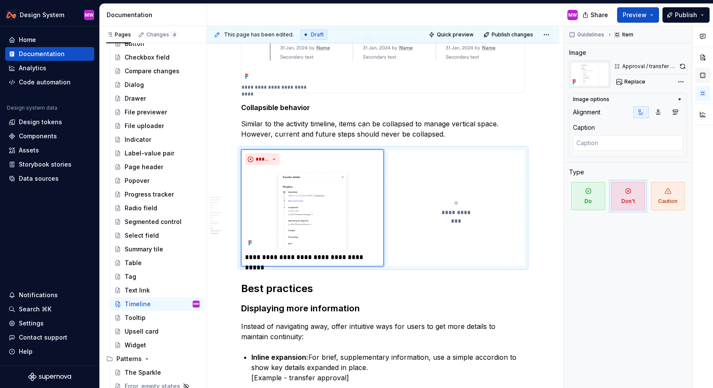
click at [702, 78] on button "button" at bounding box center [702, 75] width 15 height 15
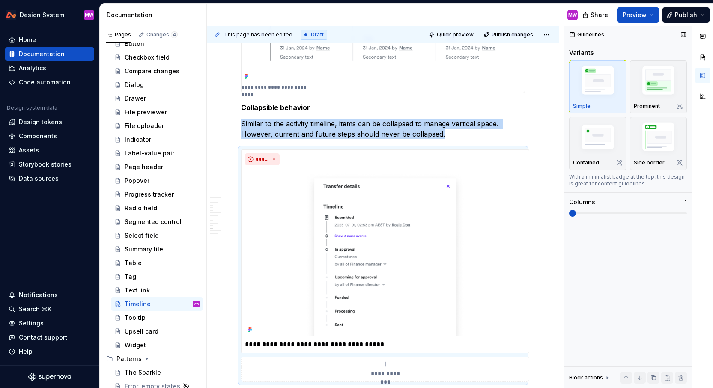
scroll to position [2473, 0]
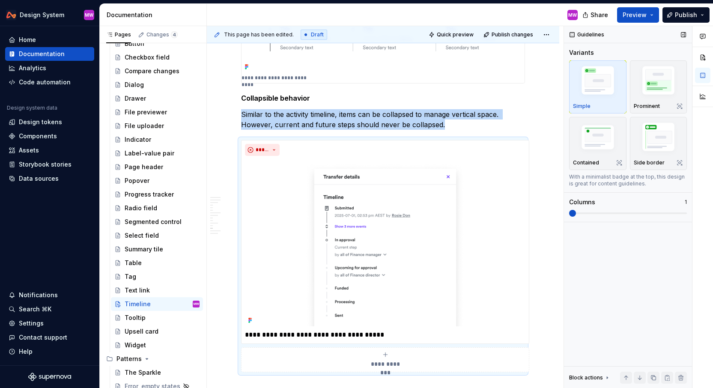
click at [576, 214] on span at bounding box center [572, 213] width 7 height 7
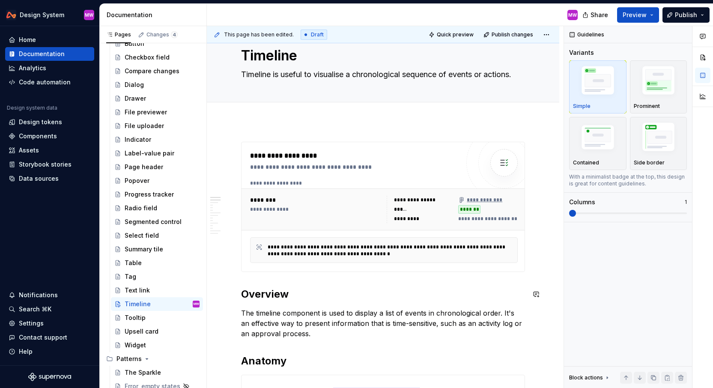
scroll to position [0, 0]
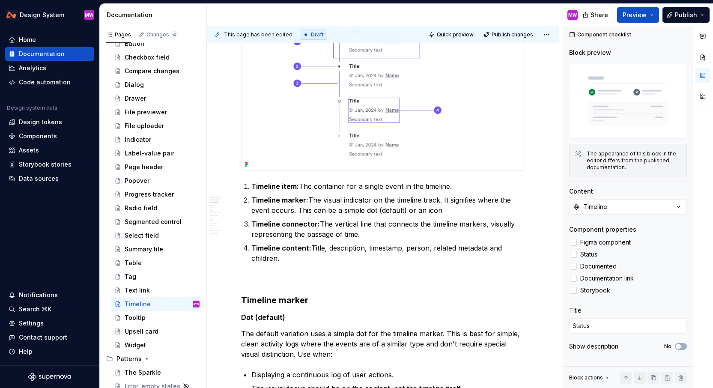
scroll to position [455, 0]
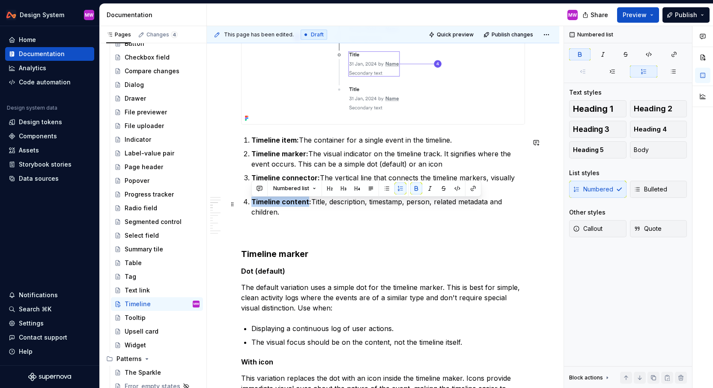
drag, startPoint x: 308, startPoint y: 203, endPoint x: 252, endPoint y: 201, distance: 56.2
click at [252, 201] on strong "Timeline content:" at bounding box center [282, 202] width 60 height 9
copy strong "Timeline content"
click at [335, 255] on h3 "Timeline marker" at bounding box center [383, 254] width 284 height 12
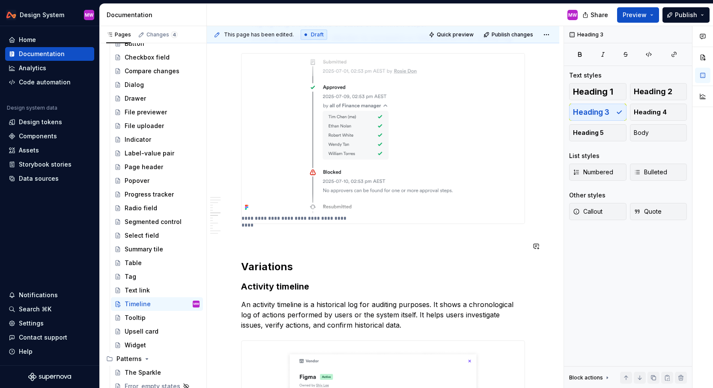
scroll to position [1259, 0]
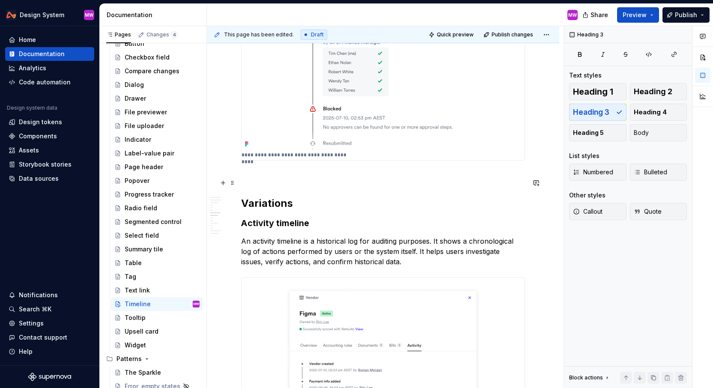
click at [257, 181] on p at bounding box center [383, 176] width 284 height 10
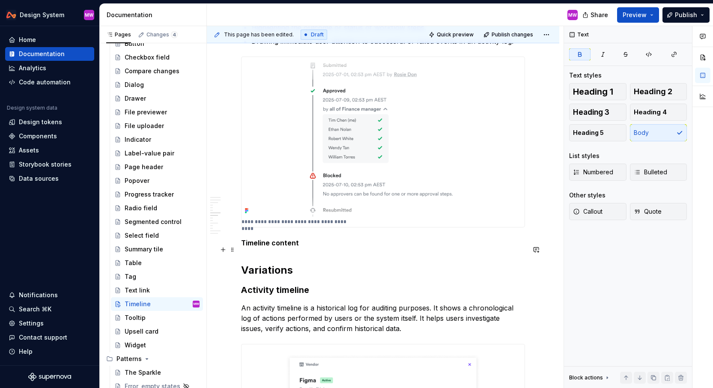
scroll to position [1257, 0]
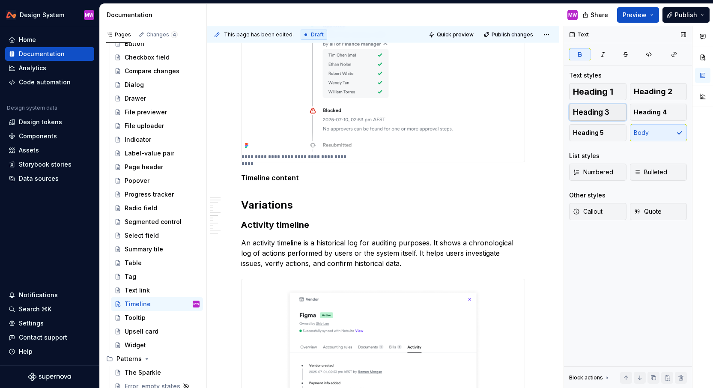
click at [602, 117] on button "Heading 3" at bounding box center [597, 112] width 57 height 17
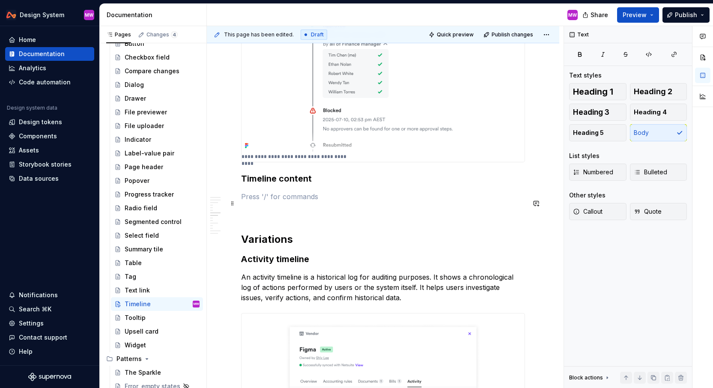
click at [261, 198] on p at bounding box center [383, 197] width 284 height 10
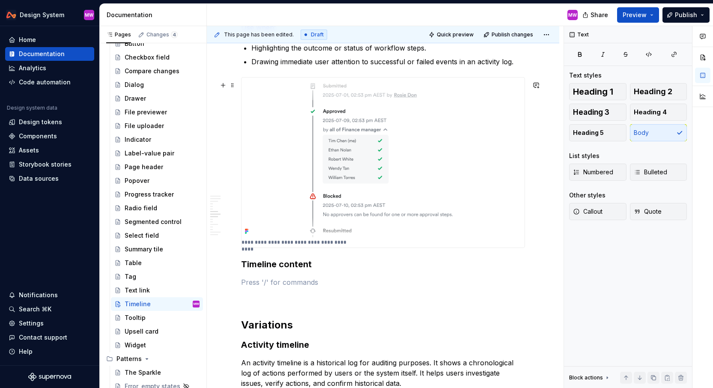
scroll to position [1273, 0]
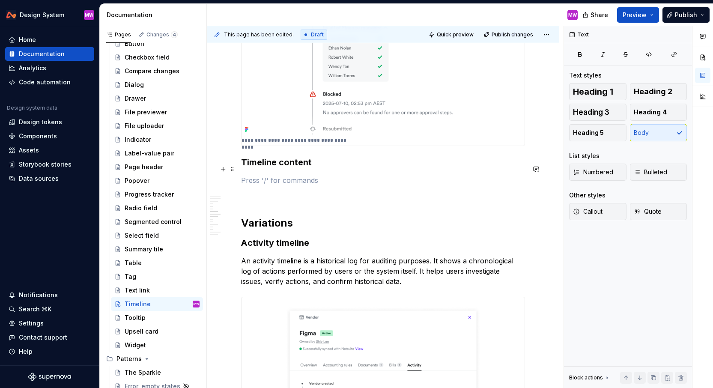
click at [306, 168] on strong "Timeline content" at bounding box center [276, 162] width 71 height 10
click at [323, 168] on h3 "Timeline content" at bounding box center [383, 162] width 284 height 12
click at [301, 181] on div "**********" at bounding box center [383, 389] width 284 height 2991
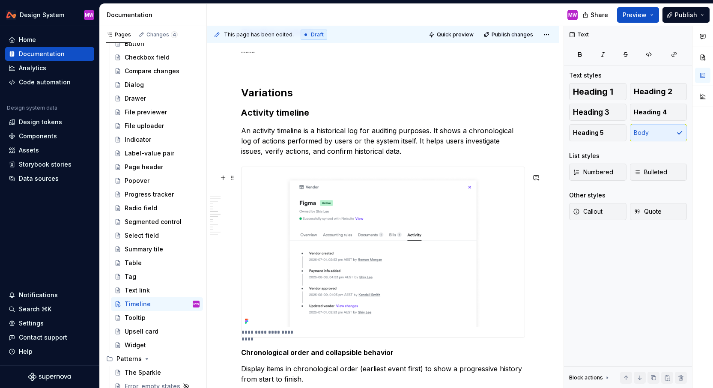
scroll to position [1368, 0]
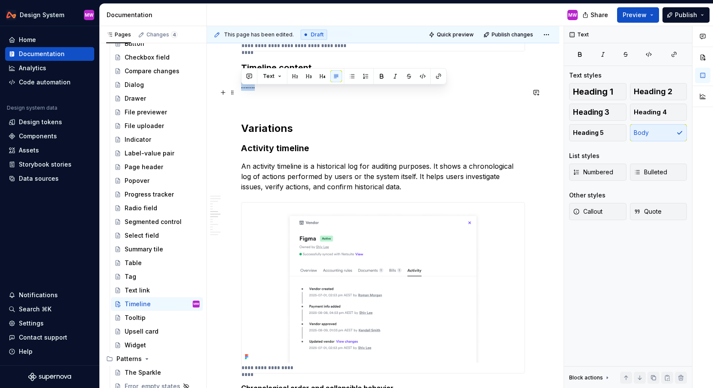
drag, startPoint x: 256, startPoint y: 90, endPoint x: 243, endPoint y: 90, distance: 13.7
click at [243, 90] on p "……." at bounding box center [383, 86] width 284 height 10
drag, startPoint x: 316, startPoint y: 91, endPoint x: 239, endPoint y: 91, distance: 77.1
click at [239, 91] on div "**********" at bounding box center [383, 347] width 353 height 3138
click at [308, 130] on h2 "Variations" at bounding box center [383, 129] width 284 height 14
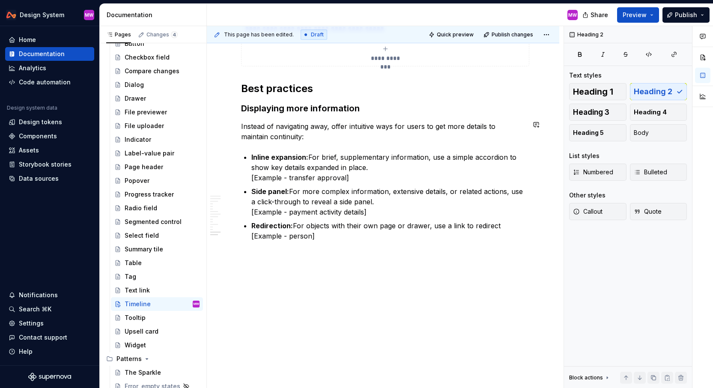
scroll to position [2861, 0]
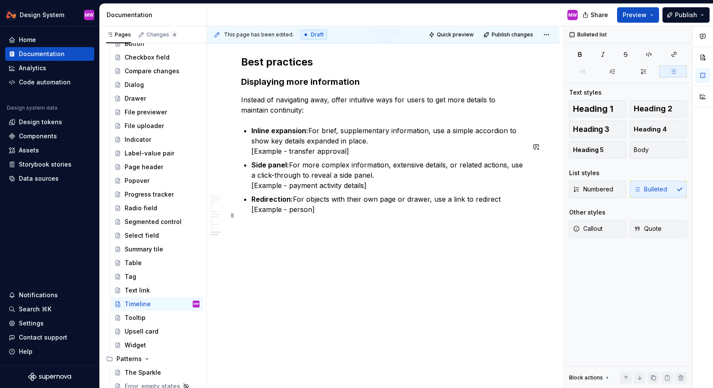
click at [326, 215] on p "Redirection: For objects with their own page or drawer, use a link to redirect …" at bounding box center [389, 204] width 274 height 21
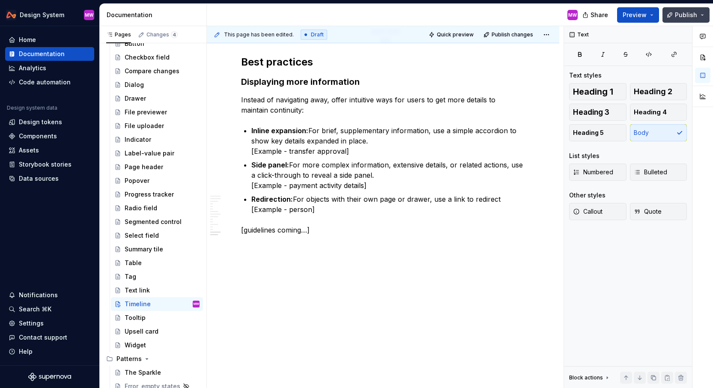
click at [689, 14] on span "Publish" at bounding box center [686, 15] width 22 height 9
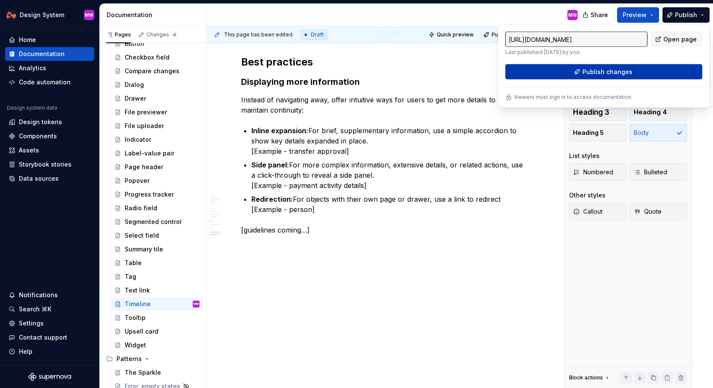
click at [638, 68] on button "Publish changes" at bounding box center [604, 71] width 197 height 15
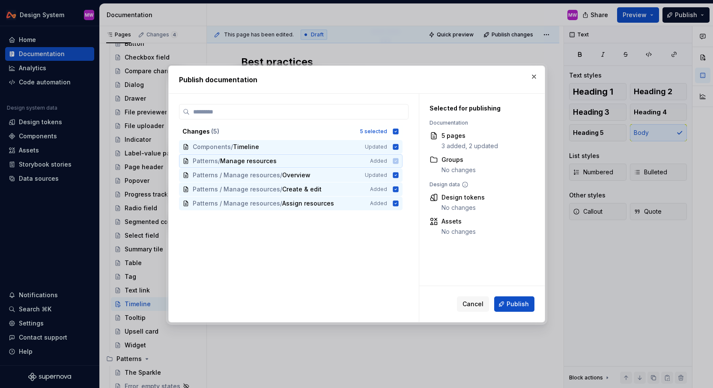
click at [398, 161] on icon at bounding box center [396, 161] width 6 height 6
click at [398, 133] on icon at bounding box center [396, 132] width 6 height 6
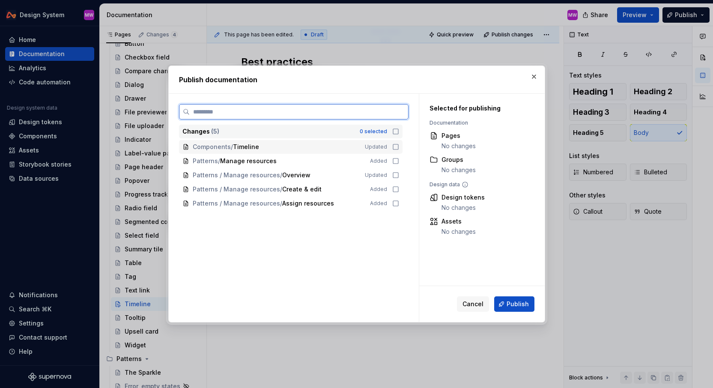
click at [400, 151] on div "Components / Timeline Updated" at bounding box center [291, 147] width 224 height 14
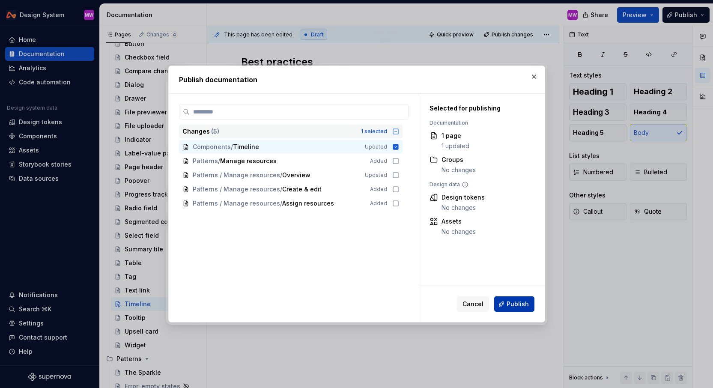
click at [511, 304] on span "Publish" at bounding box center [518, 304] width 22 height 9
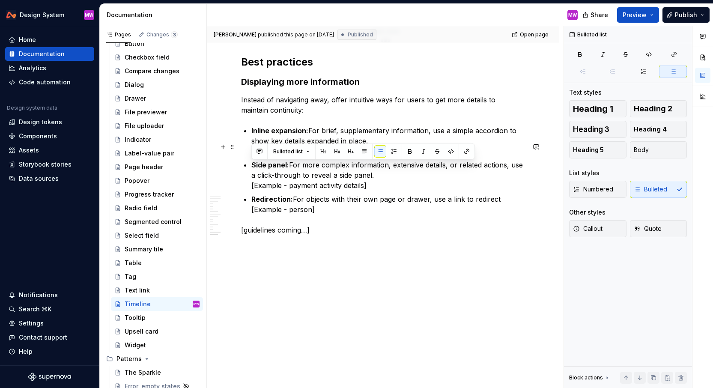
drag, startPoint x: 359, startPoint y: 169, endPoint x: 250, endPoint y: 170, distance: 109.7
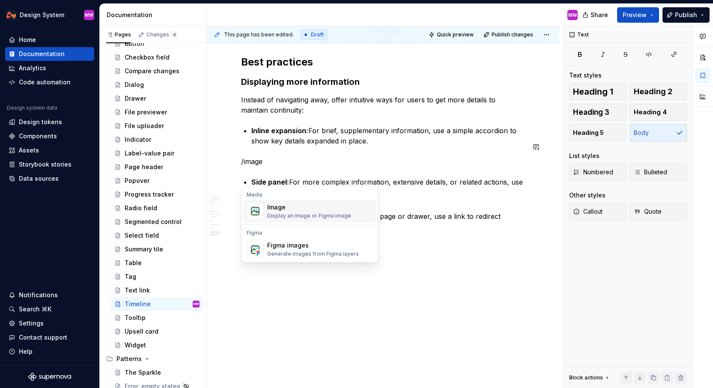
click at [291, 213] on div "Display an image or Figma image" at bounding box center [309, 216] width 84 height 7
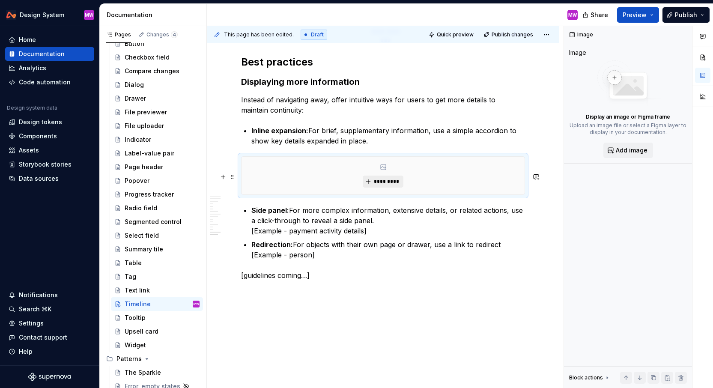
click at [371, 188] on button "*********" at bounding box center [383, 182] width 41 height 12
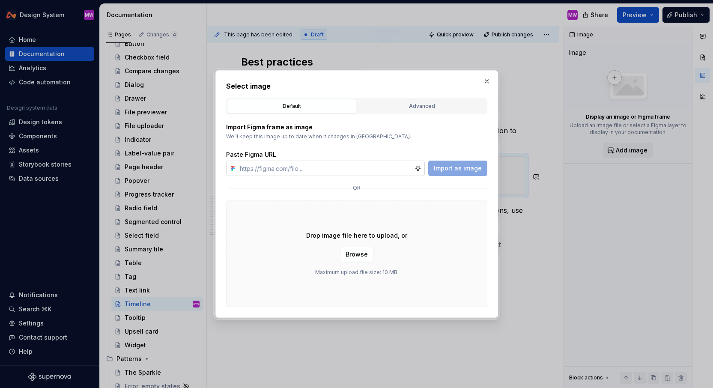
click at [364, 165] on input "text" at bounding box center [326, 168] width 178 height 15
click at [453, 174] on button "Import as image" at bounding box center [457, 168] width 59 height 15
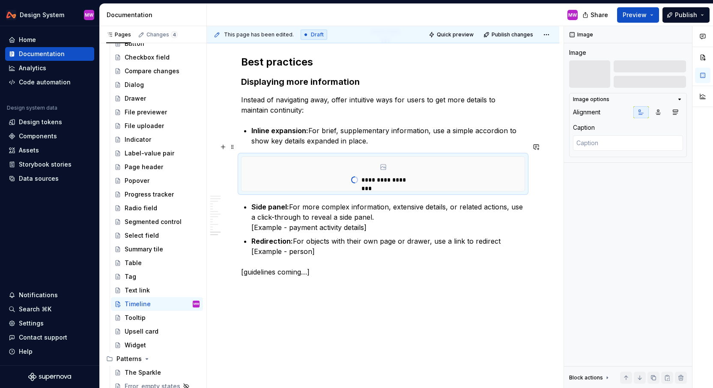
click at [252, 135] on strong "Inline expansion:" at bounding box center [280, 130] width 57 height 9
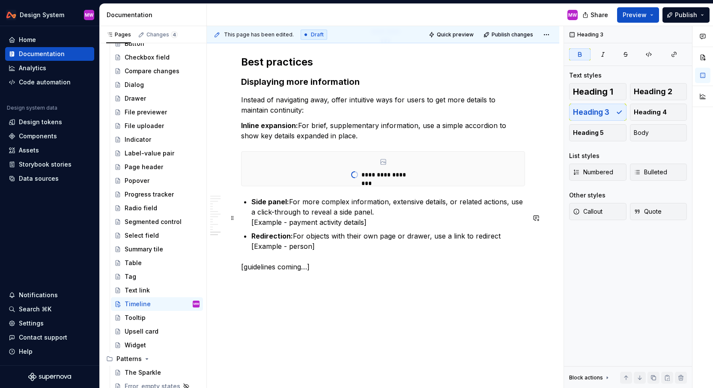
click at [252, 206] on strong "Side panel:" at bounding box center [271, 202] width 38 height 9
click at [361, 334] on p at bounding box center [383, 328] width 284 height 10
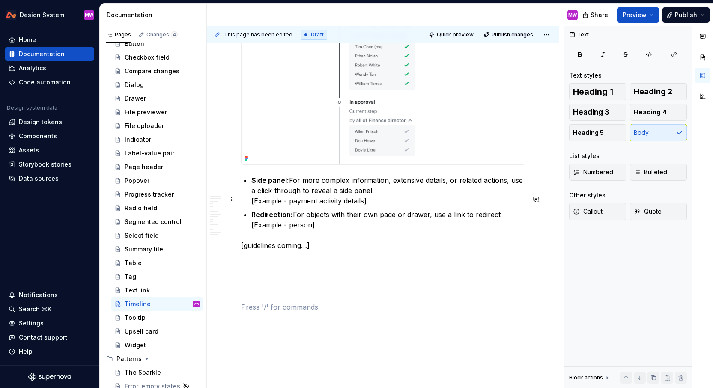
scroll to position [3036, 0]
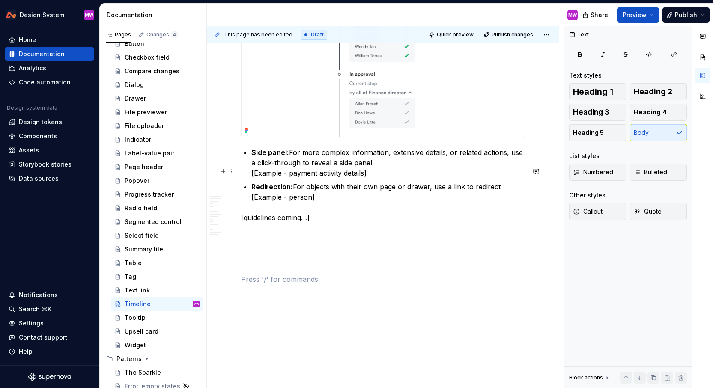
click at [377, 178] on p "Side panel: For more complex information, extensive details, or related actions…" at bounding box center [389, 162] width 274 height 31
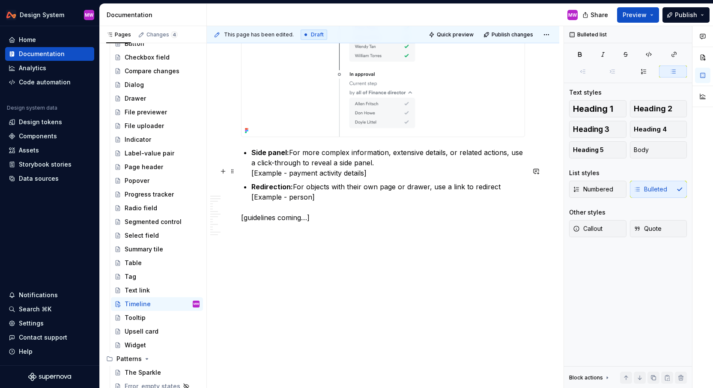
click at [386, 178] on p "Side panel: For more complex information, extensive details, or related actions…" at bounding box center [389, 162] width 274 height 31
click at [384, 121] on img at bounding box center [383, 57] width 283 height 160
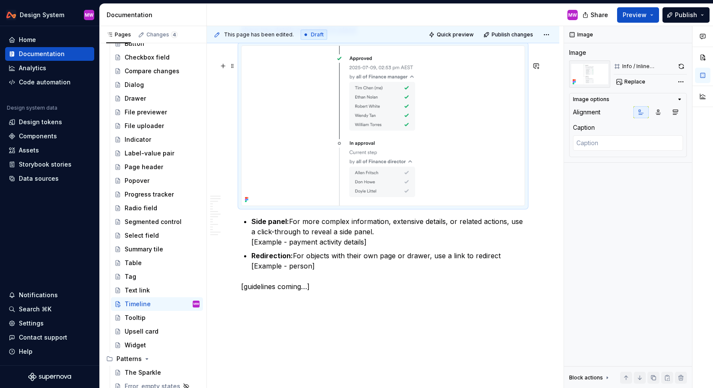
scroll to position [2950, 0]
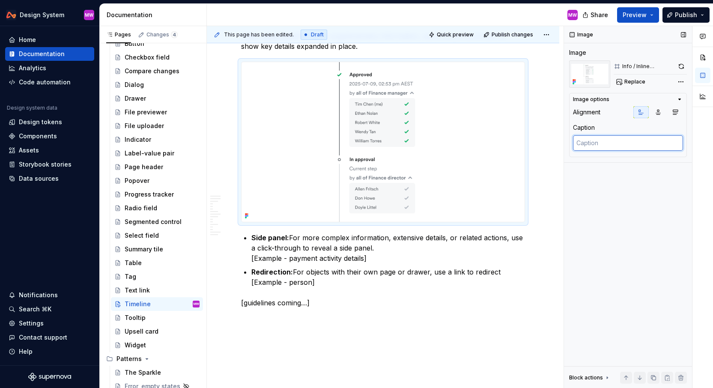
click at [583, 143] on textarea at bounding box center [628, 142] width 110 height 15
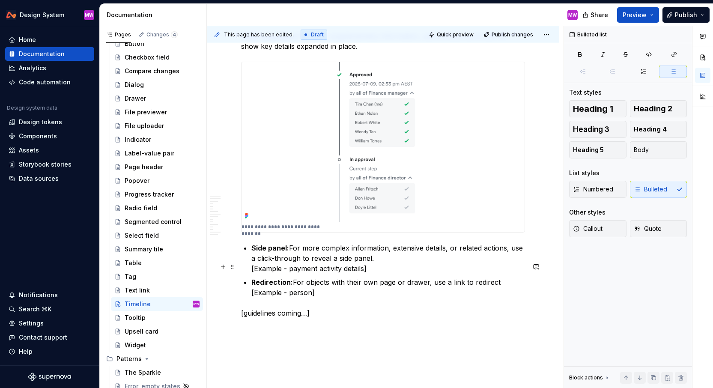
click at [374, 274] on p "Side panel: For more complex information, extensive details, or related actions…" at bounding box center [389, 258] width 274 height 31
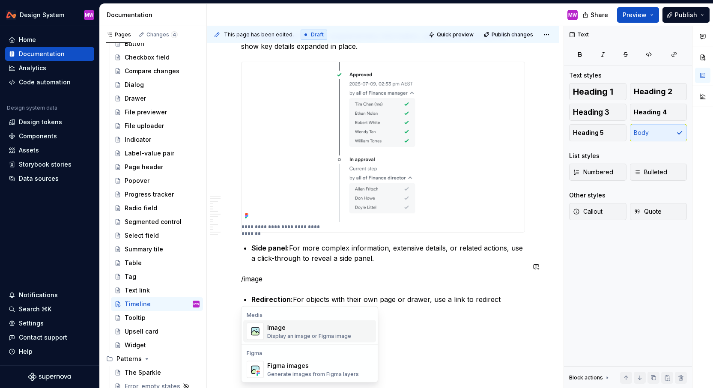
click at [304, 329] on div "Image" at bounding box center [309, 327] width 84 height 9
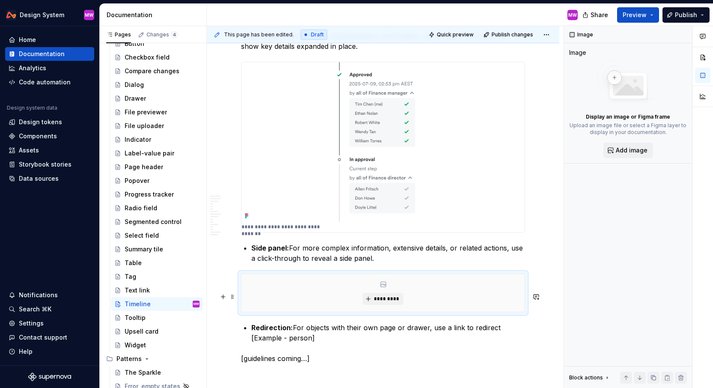
click at [391, 311] on div "*********" at bounding box center [383, 293] width 283 height 38
click at [390, 302] on span "*********" at bounding box center [387, 299] width 26 height 7
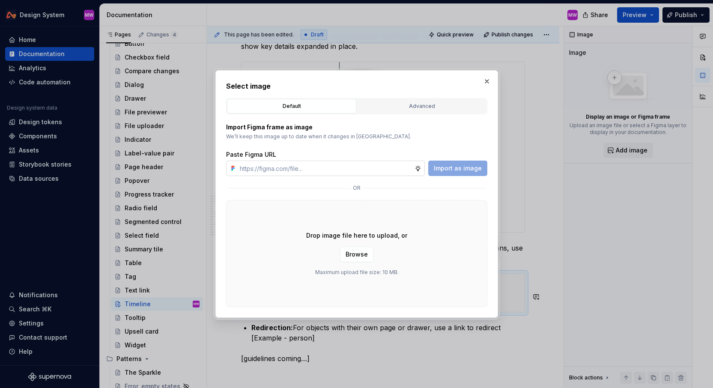
click at [377, 163] on input "text" at bounding box center [326, 168] width 178 height 15
click at [444, 174] on button "Import as image" at bounding box center [457, 168] width 59 height 15
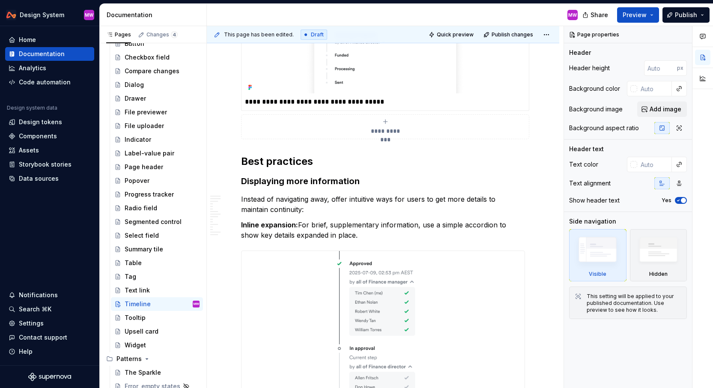
scroll to position [2950, 0]
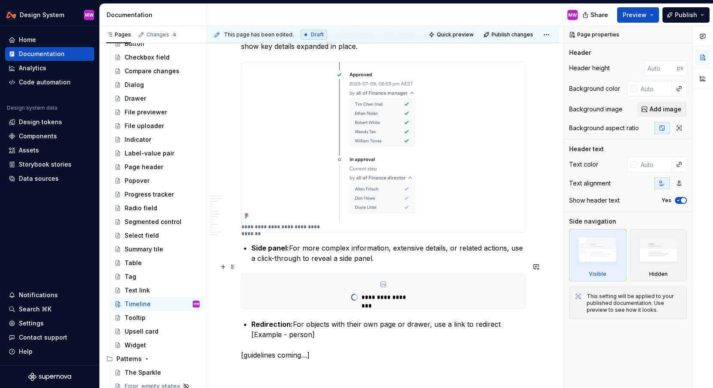
click at [292, 262] on p "Side panel: For more complex information, extensive details, or related actions…" at bounding box center [389, 253] width 274 height 21
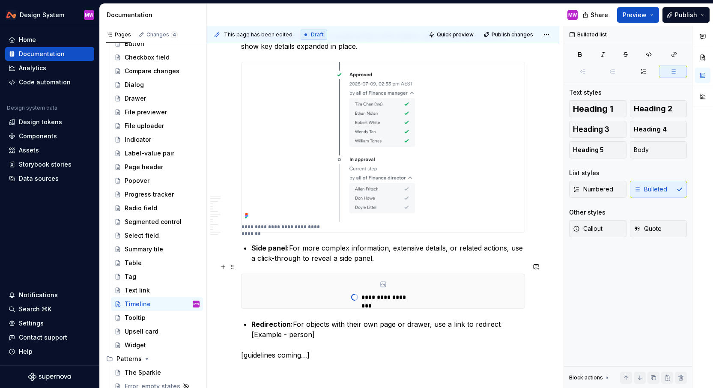
click at [649, 148] on button "Body" at bounding box center [658, 149] width 57 height 17
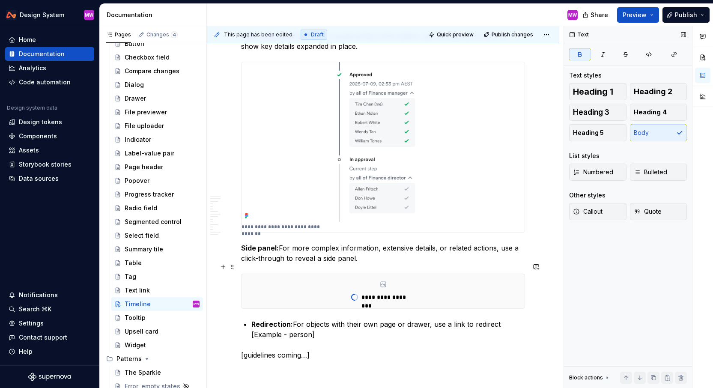
click at [242, 252] on strong "Side panel:" at bounding box center [260, 248] width 38 height 9
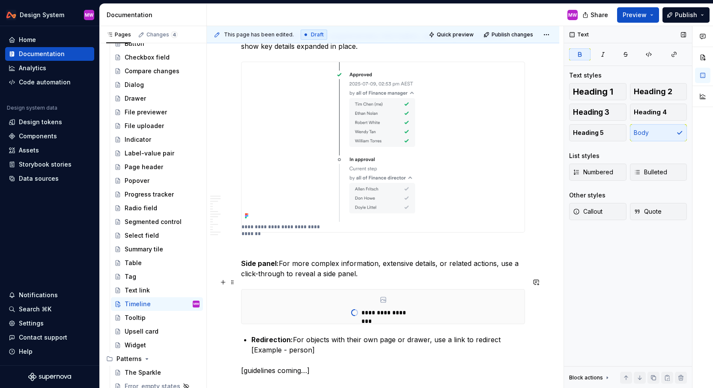
scroll to position [3025, 0]
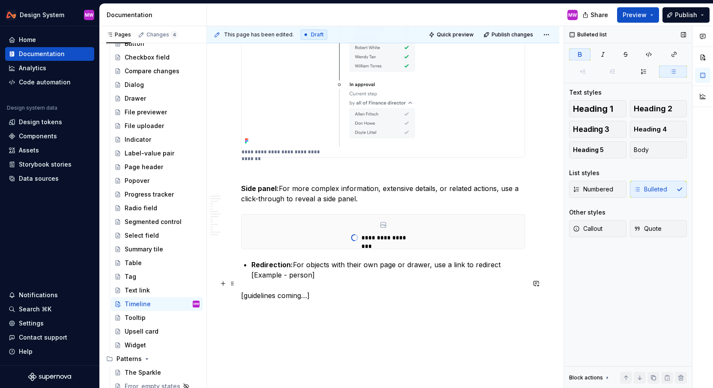
click at [252, 269] on strong "Redirection:" at bounding box center [273, 265] width 42 height 9
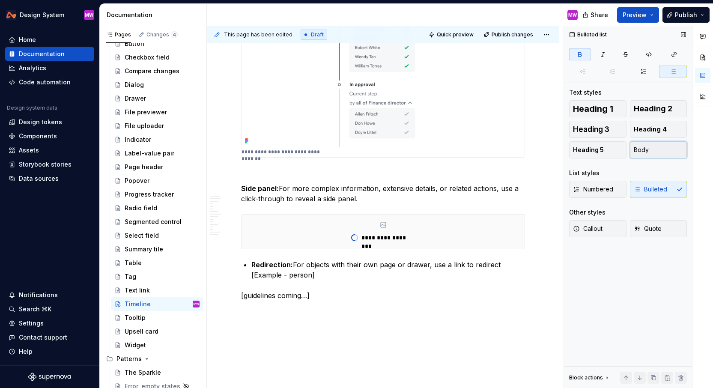
click at [659, 150] on button "Body" at bounding box center [658, 149] width 57 height 17
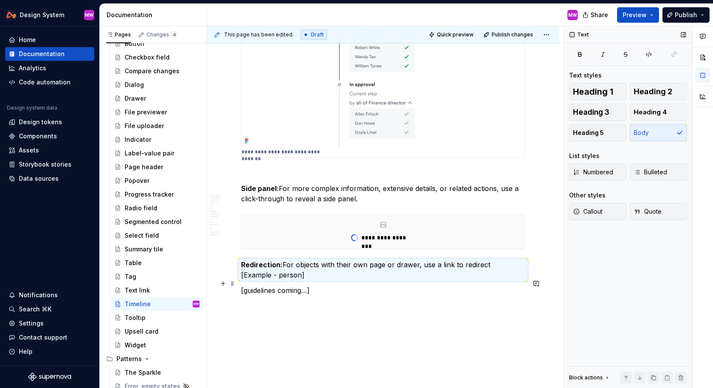
click at [242, 269] on strong "Redirection:" at bounding box center [262, 265] width 42 height 9
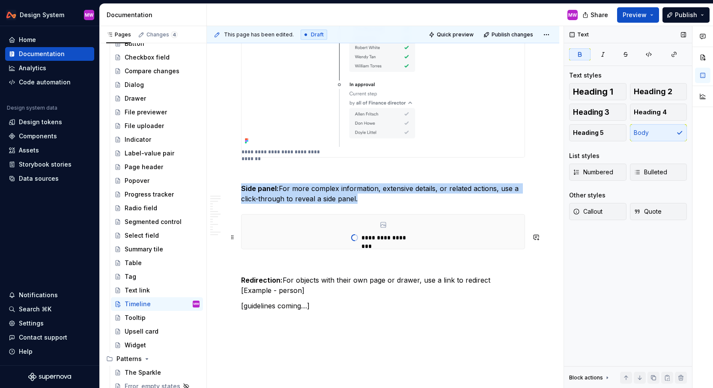
click at [307, 249] on div "**********" at bounding box center [383, 232] width 283 height 34
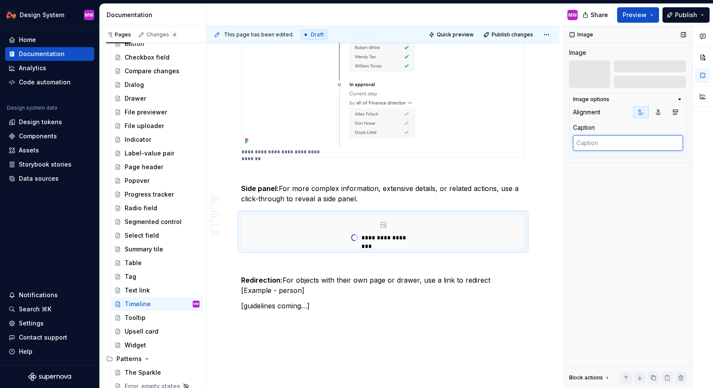
click at [639, 139] on textarea at bounding box center [628, 142] width 110 height 15
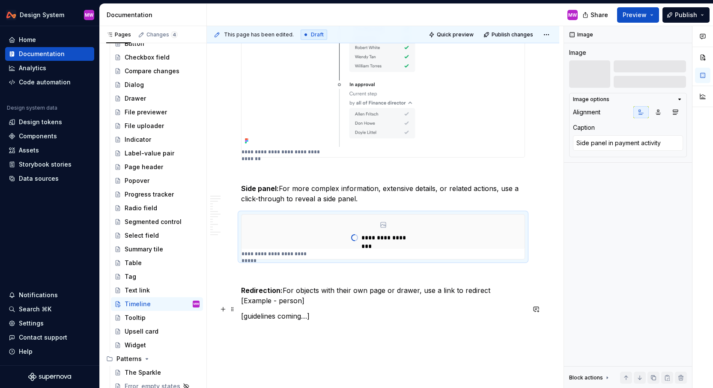
click at [449, 306] on p "Redirection: For objects with their own page or drawer, use a link to redirect …" at bounding box center [383, 295] width 284 height 21
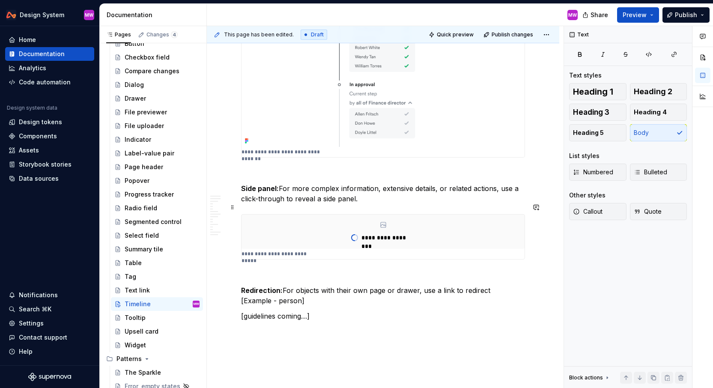
click at [421, 204] on p "Side panel: For more complex information, extensive details, or related actions…" at bounding box center [383, 193] width 284 height 21
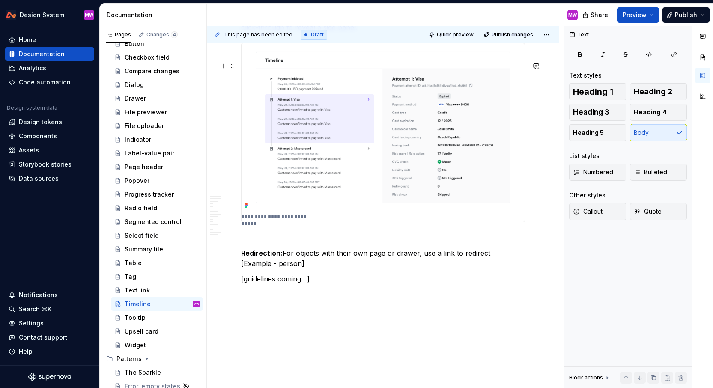
scroll to position [3212, 0]
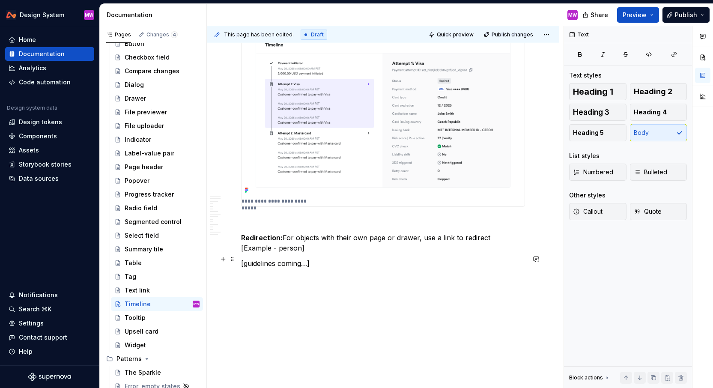
click at [333, 253] on p "Redirection: For objects with their own page or drawer, use a link to redirect …" at bounding box center [383, 243] width 284 height 21
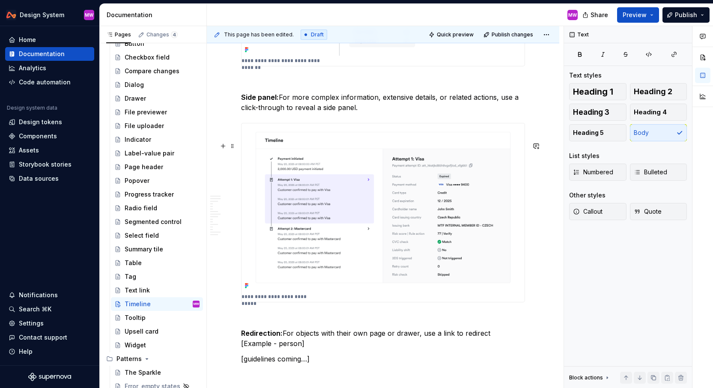
scroll to position [3317, 0]
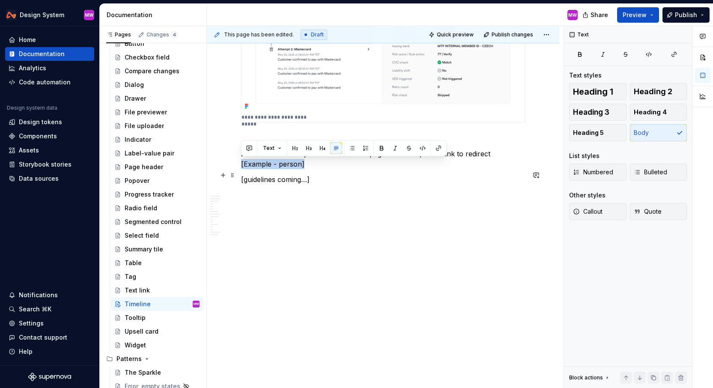
drag, startPoint x: 314, startPoint y: 165, endPoint x: 225, endPoint y: 163, distance: 89.1
click at [322, 184] on p "[guidelines coming…]" at bounding box center [383, 179] width 284 height 10
drag, startPoint x: 331, startPoint y: 182, endPoint x: 224, endPoint y: 165, distance: 108.5
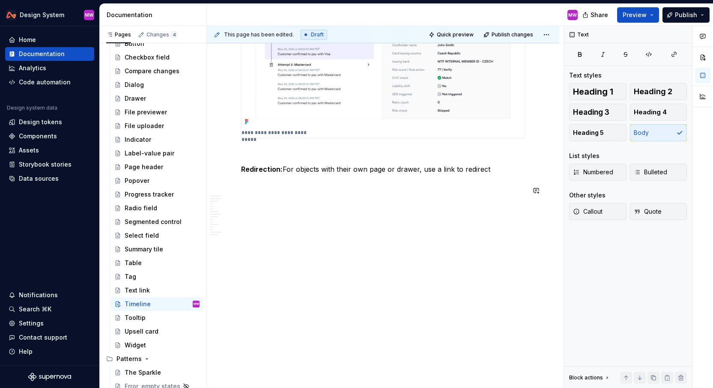
scroll to position [3291, 0]
click at [177, 243] on div "Summary tile" at bounding box center [157, 250] width 92 height 14
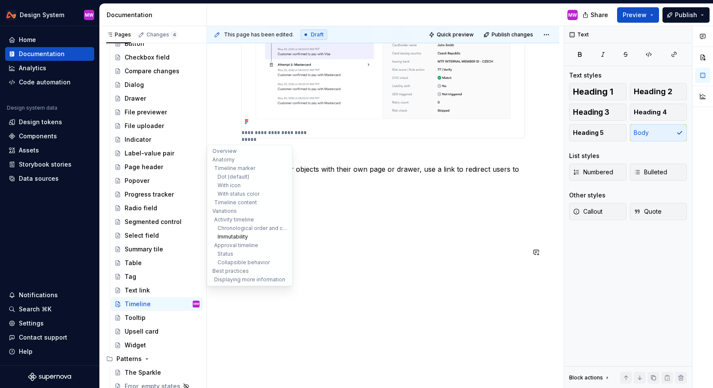
click at [286, 239] on button "Immutability" at bounding box center [249, 237] width 81 height 9
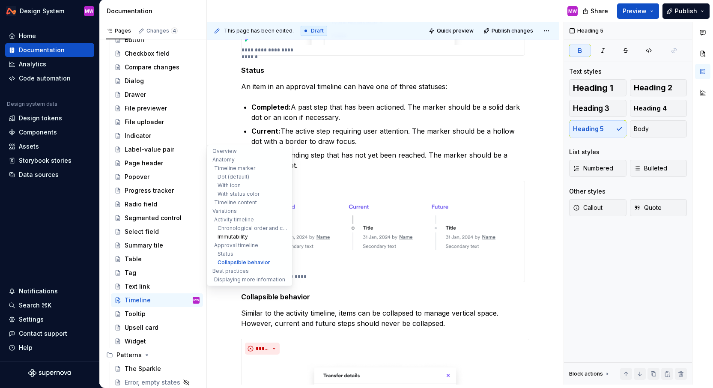
scroll to position [2225, 0]
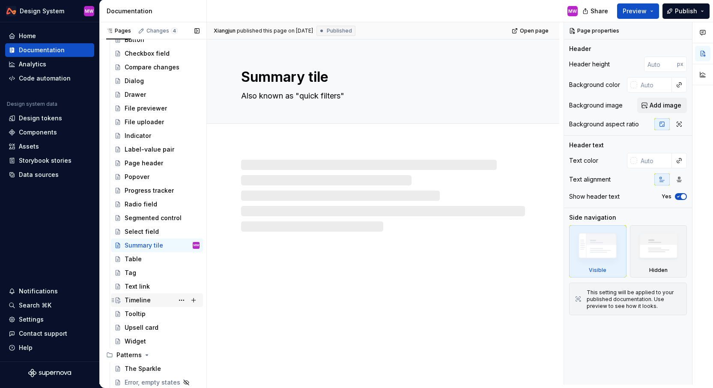
click at [139, 298] on div "Timeline" at bounding box center [138, 300] width 26 height 9
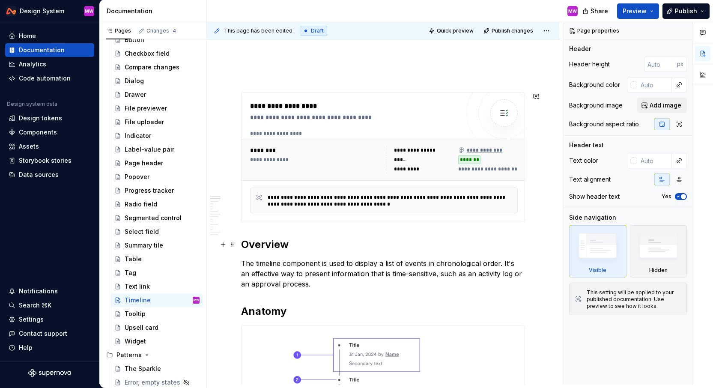
scroll to position [187, 0]
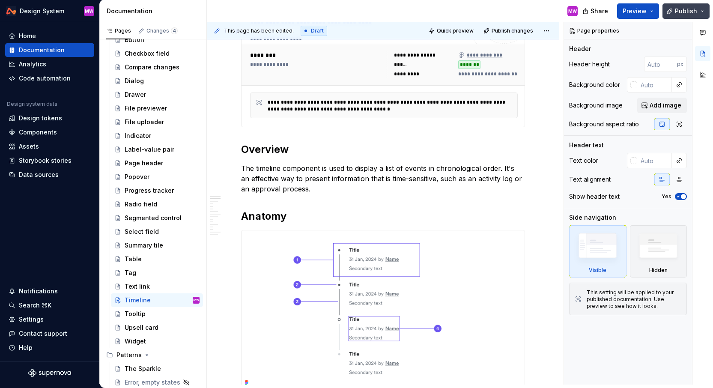
click at [684, 10] on span "Publish" at bounding box center [686, 11] width 22 height 9
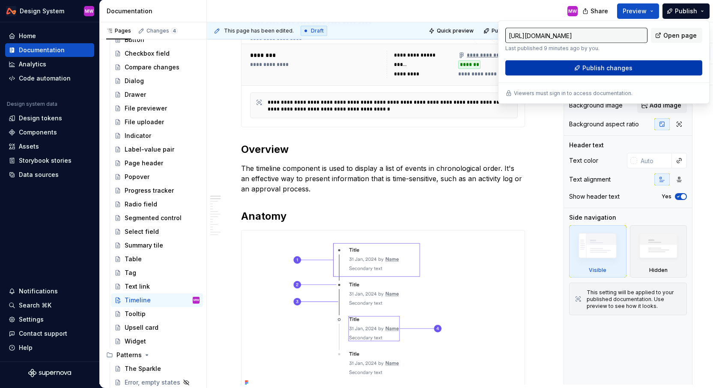
click at [647, 66] on button "Publish changes" at bounding box center [604, 67] width 197 height 15
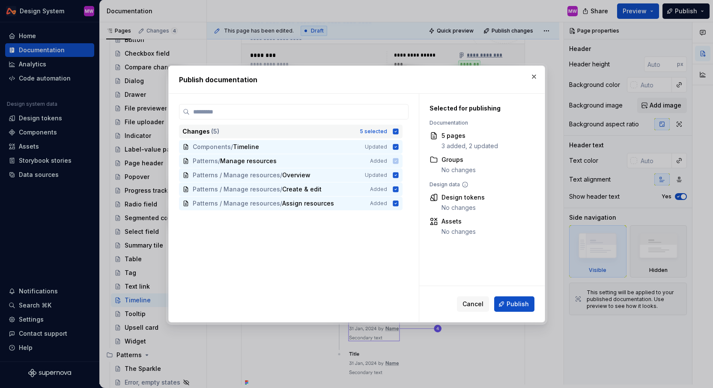
click at [398, 133] on icon at bounding box center [396, 132] width 6 height 6
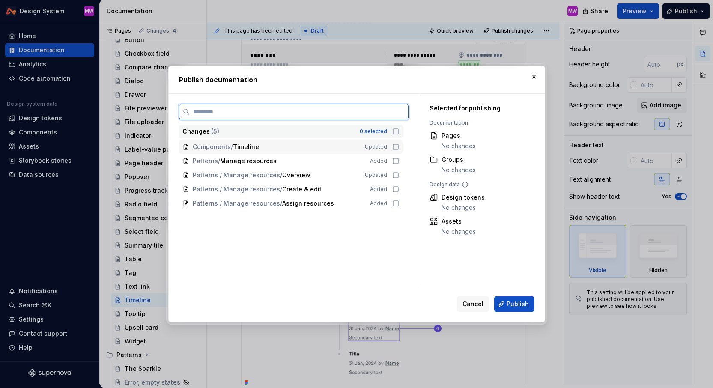
click at [399, 150] on div "Components / Timeline Updated" at bounding box center [291, 147] width 224 height 14
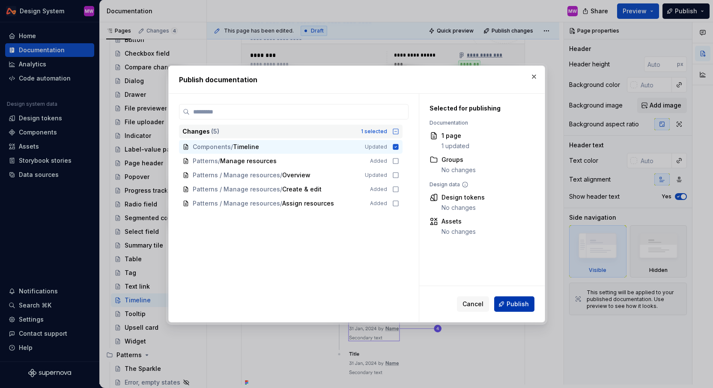
click at [515, 307] on span "Publish" at bounding box center [518, 304] width 22 height 9
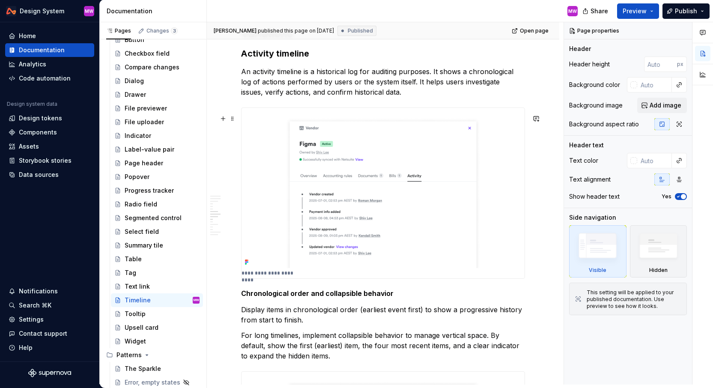
scroll to position [1519, 0]
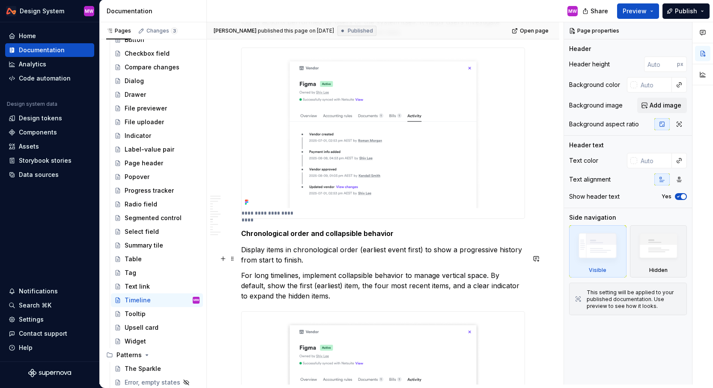
click at [243, 257] on p "Display items in chronological order (earliest event first) to show a progressi…" at bounding box center [383, 255] width 284 height 21
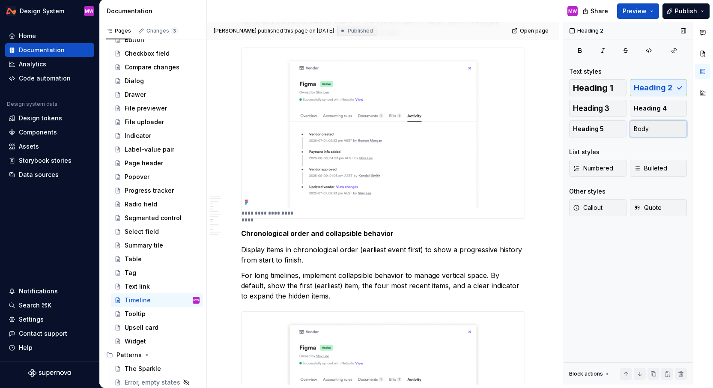
click at [643, 134] on button "Body" at bounding box center [658, 128] width 57 height 17
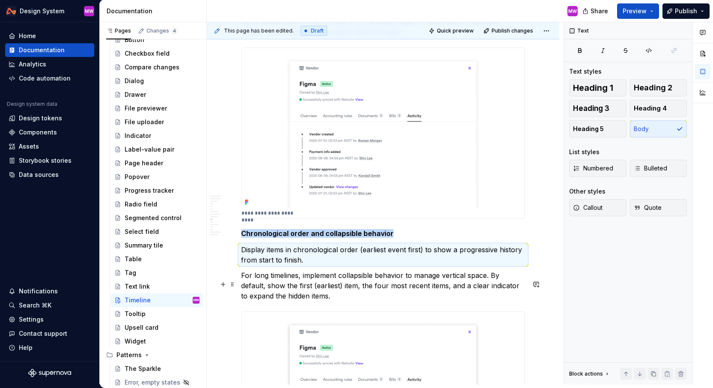
click at [242, 284] on p "For long timelines, implement collapsible behavior to manage vertical space. By…" at bounding box center [383, 285] width 284 height 31
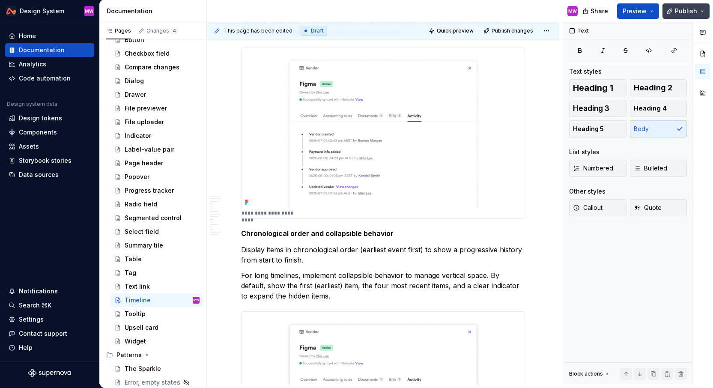
click at [687, 16] on button "Publish" at bounding box center [686, 10] width 47 height 15
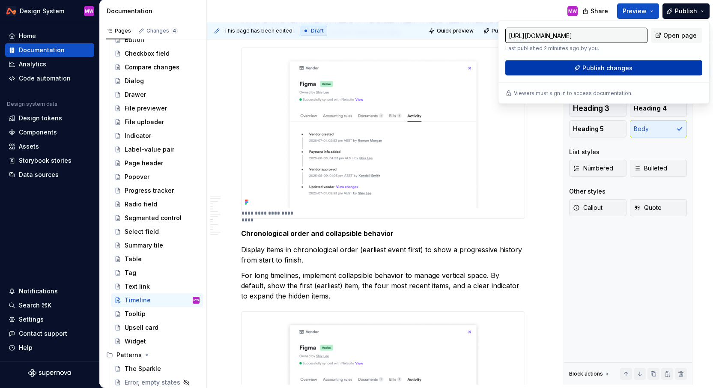
click at [622, 72] on span "Publish changes" at bounding box center [608, 68] width 50 height 9
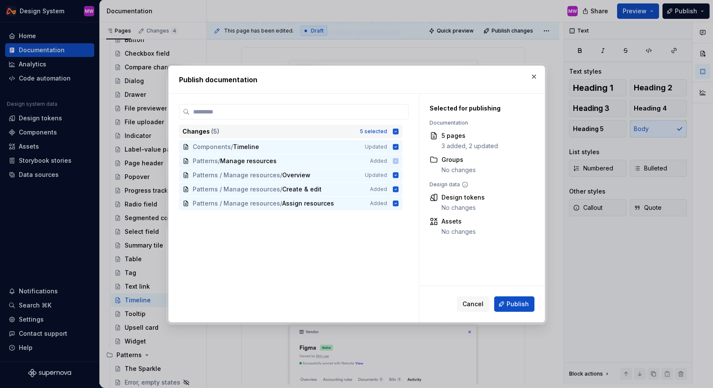
click at [398, 130] on icon at bounding box center [396, 132] width 6 height 6
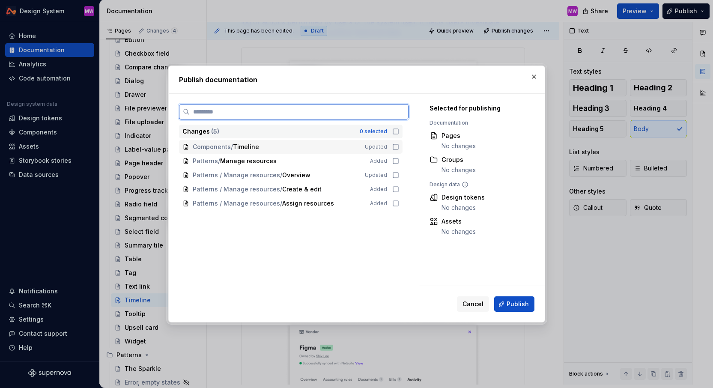
click at [399, 146] on icon at bounding box center [395, 147] width 7 height 7
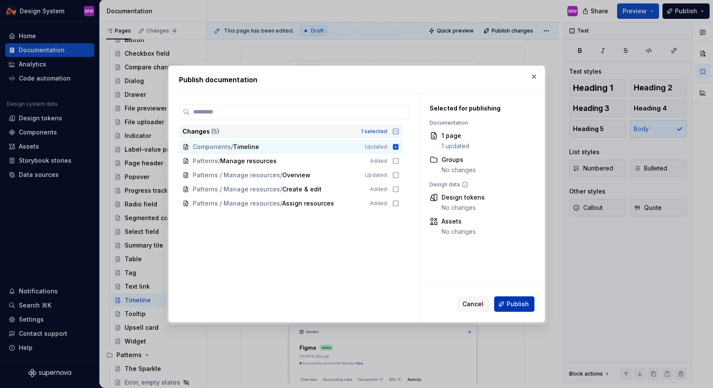
click at [525, 303] on span "Publish" at bounding box center [518, 304] width 22 height 9
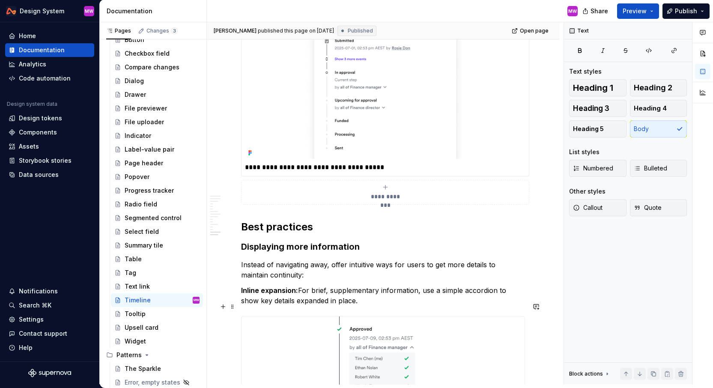
scroll to position [2796, 0]
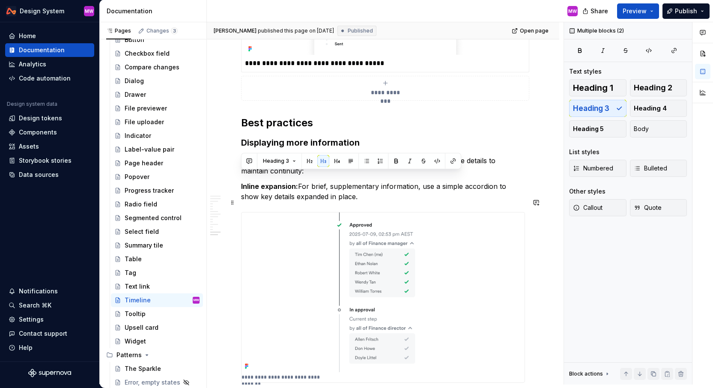
drag, startPoint x: 241, startPoint y: 174, endPoint x: 351, endPoint y: 216, distance: 117.6
click at [646, 125] on span "Body" at bounding box center [641, 129] width 15 height 9
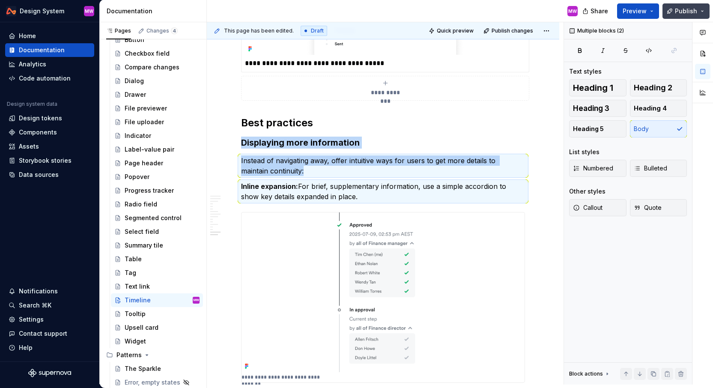
click at [696, 11] on span "Publish" at bounding box center [686, 11] width 22 height 9
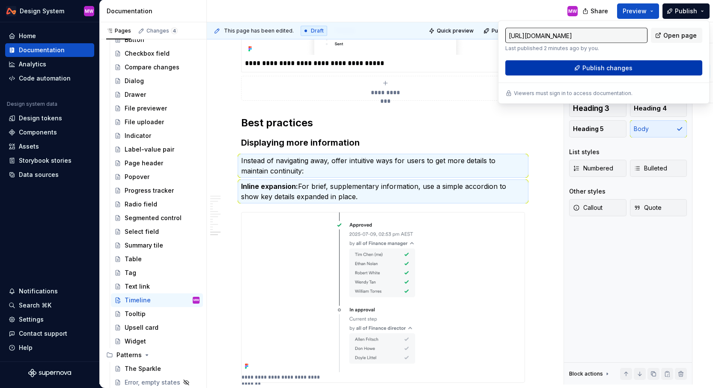
click at [608, 66] on span "Publish changes" at bounding box center [608, 68] width 50 height 9
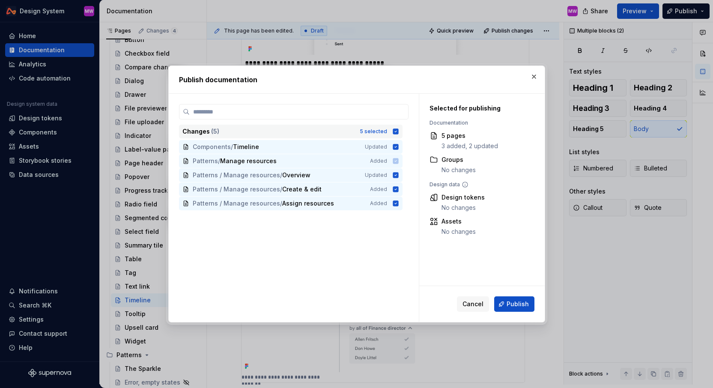
click at [398, 132] on icon at bounding box center [396, 132] width 6 height 6
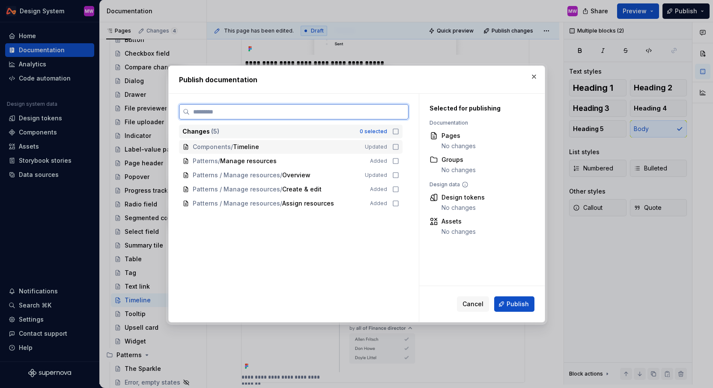
click at [398, 148] on icon at bounding box center [395, 147] width 7 height 7
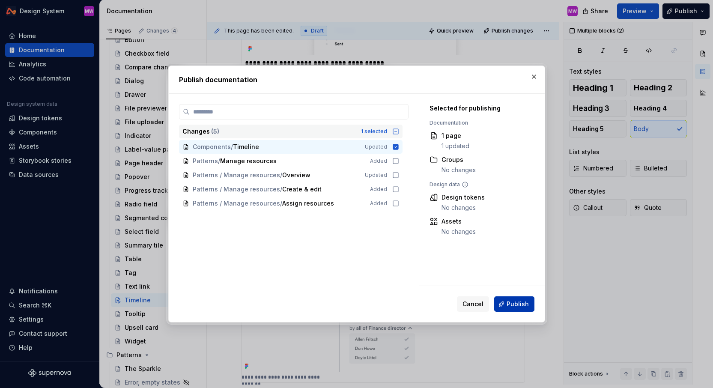
click at [514, 303] on span "Publish" at bounding box center [518, 304] width 22 height 9
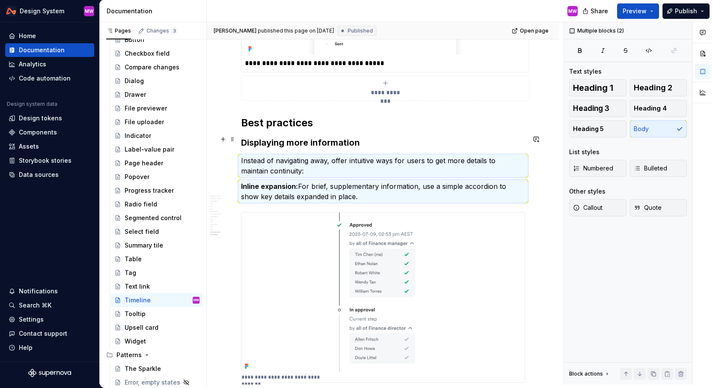
click at [394, 130] on h2 "Best practices" at bounding box center [383, 123] width 284 height 14
